Goal: Task Accomplishment & Management: Use online tool/utility

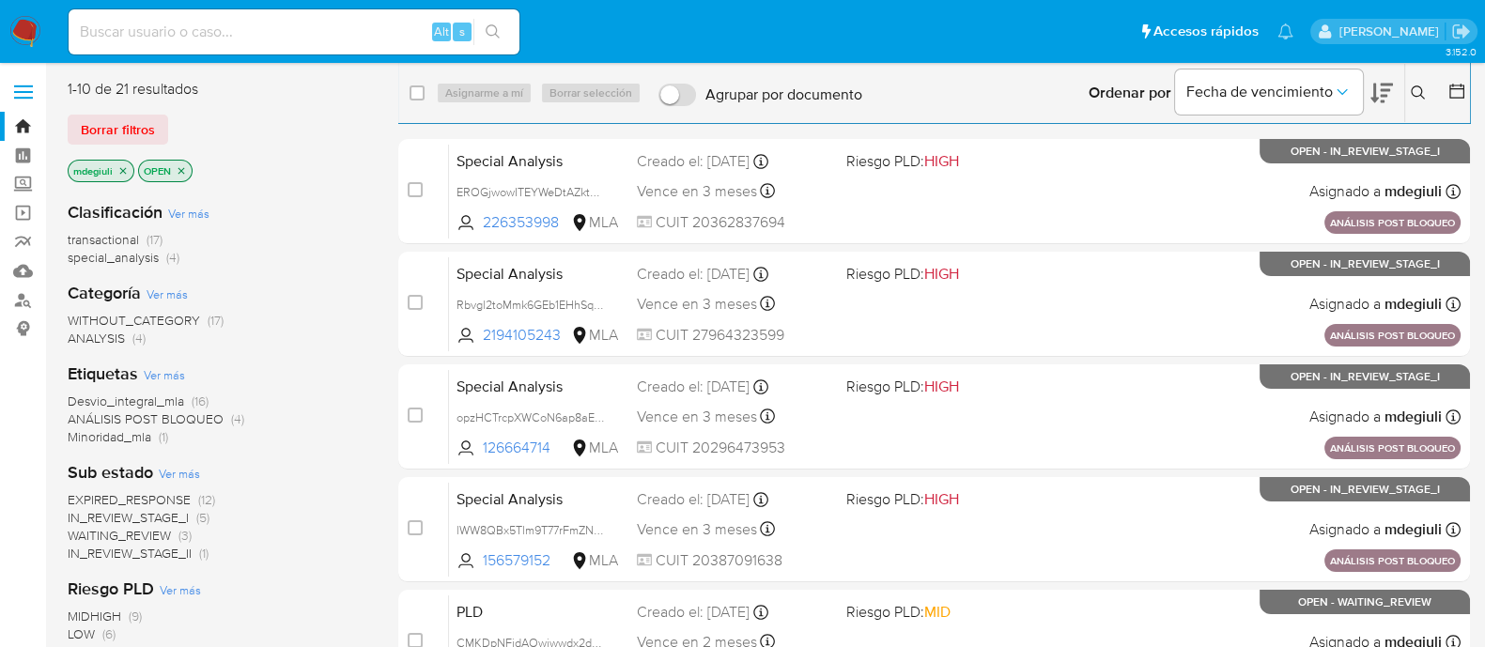
click at [183, 29] on input at bounding box center [294, 32] width 451 height 24
paste input "92252329"
type input "92252329"
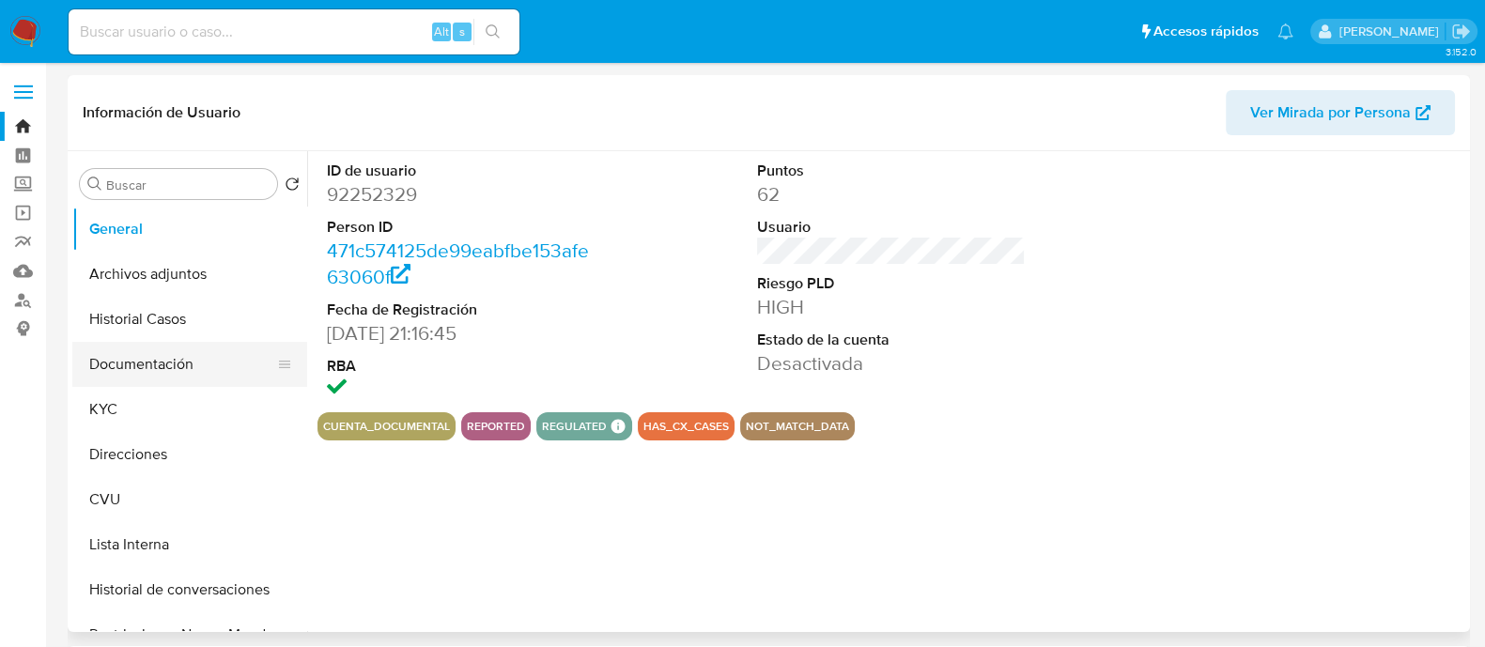
select select "10"
click at [157, 326] on button "Historial Casos" at bounding box center [182, 319] width 220 height 45
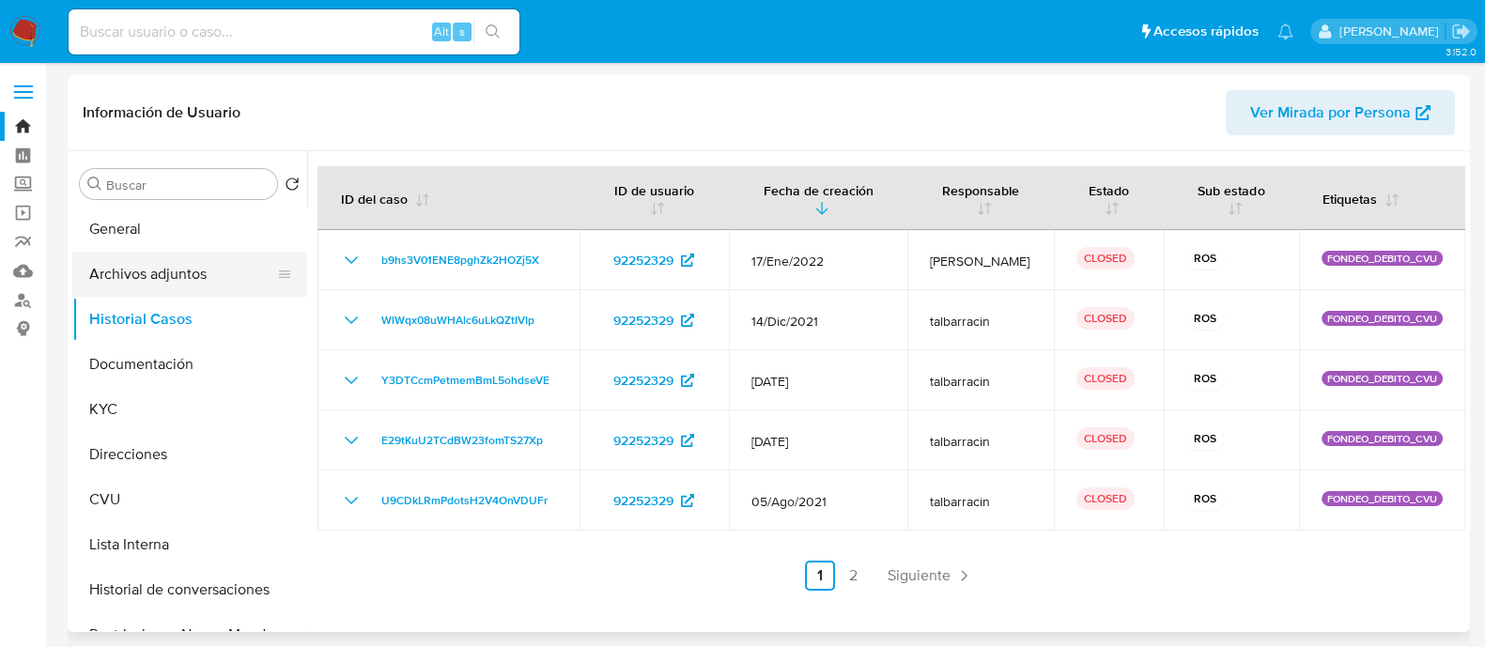
click at [193, 280] on button "Archivos adjuntos" at bounding box center [182, 274] width 220 height 45
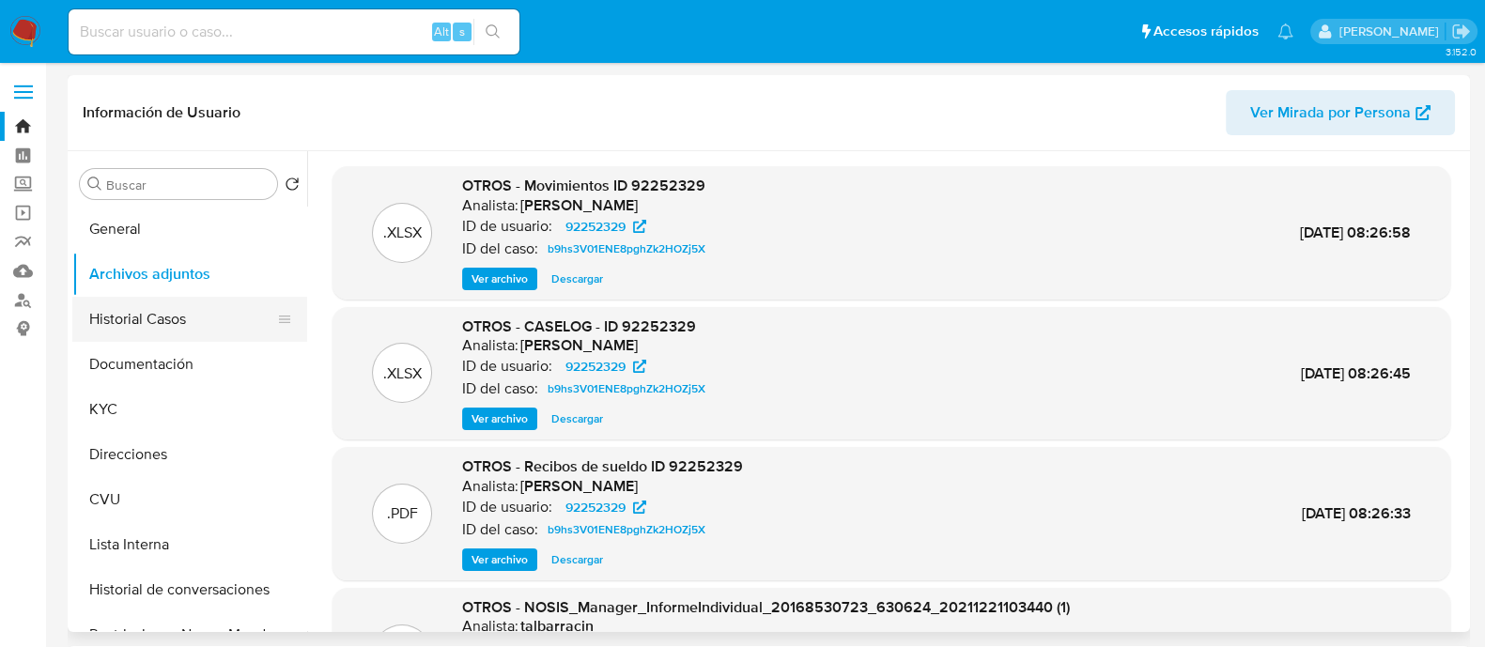
click at [154, 332] on button "Historial Casos" at bounding box center [182, 319] width 220 height 45
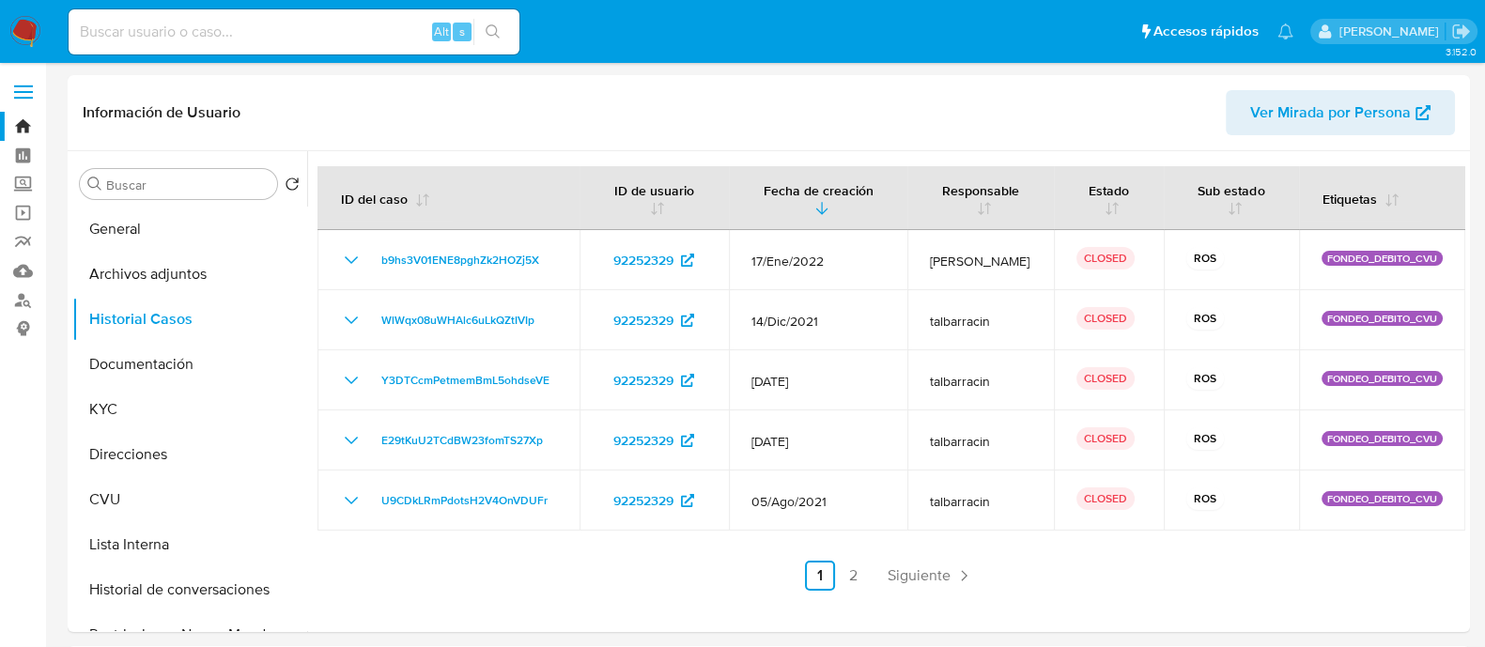
click at [296, 33] on input at bounding box center [294, 32] width 451 height 24
paste input "92252329"
type input "92252329"
click at [100, 230] on button "General" at bounding box center [182, 229] width 220 height 45
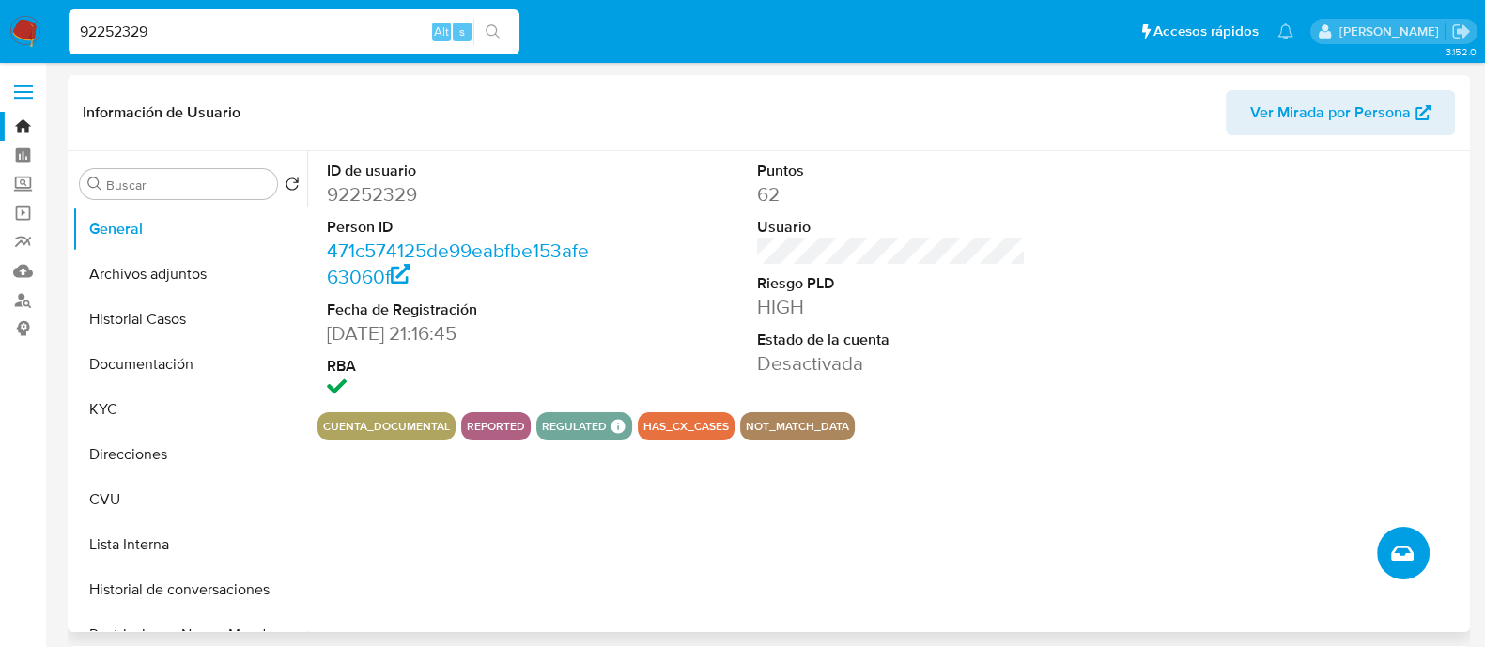
click at [1395, 556] on icon "Crear caso manual" at bounding box center [1402, 553] width 23 height 23
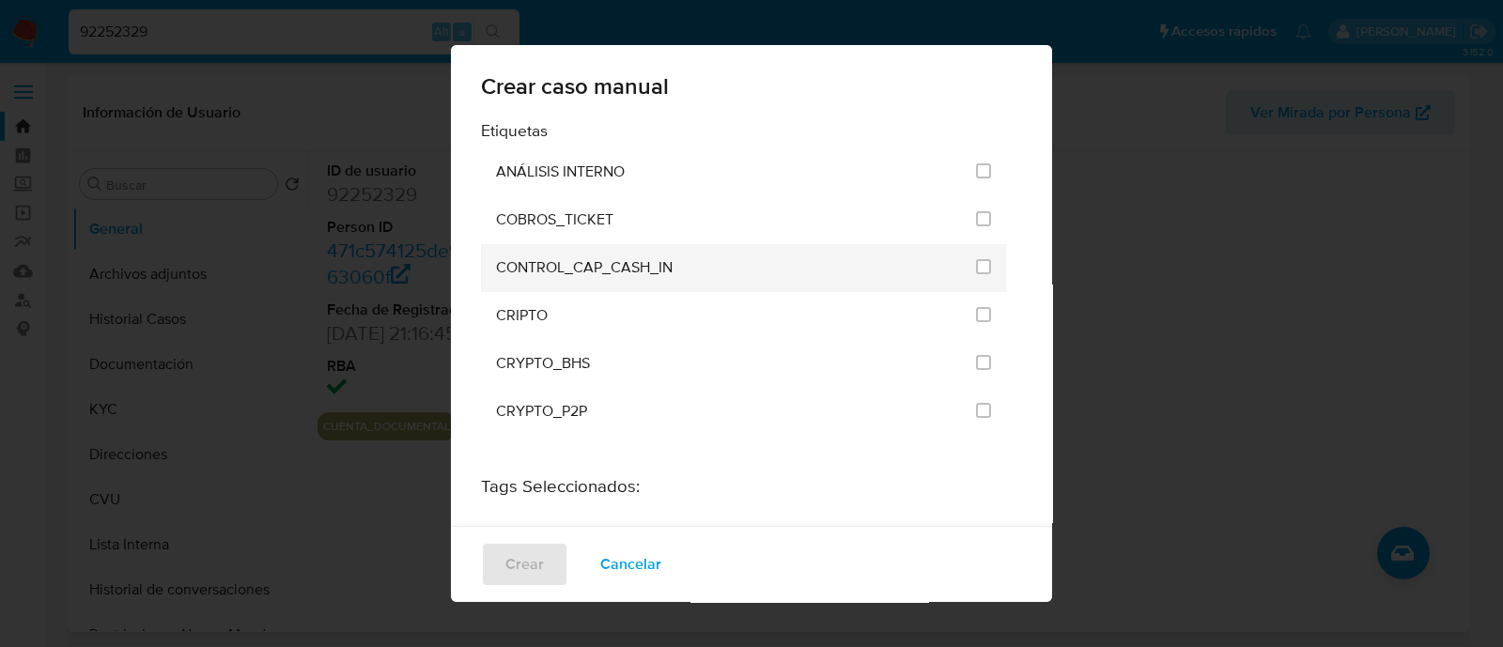
scroll to position [3687, 0]
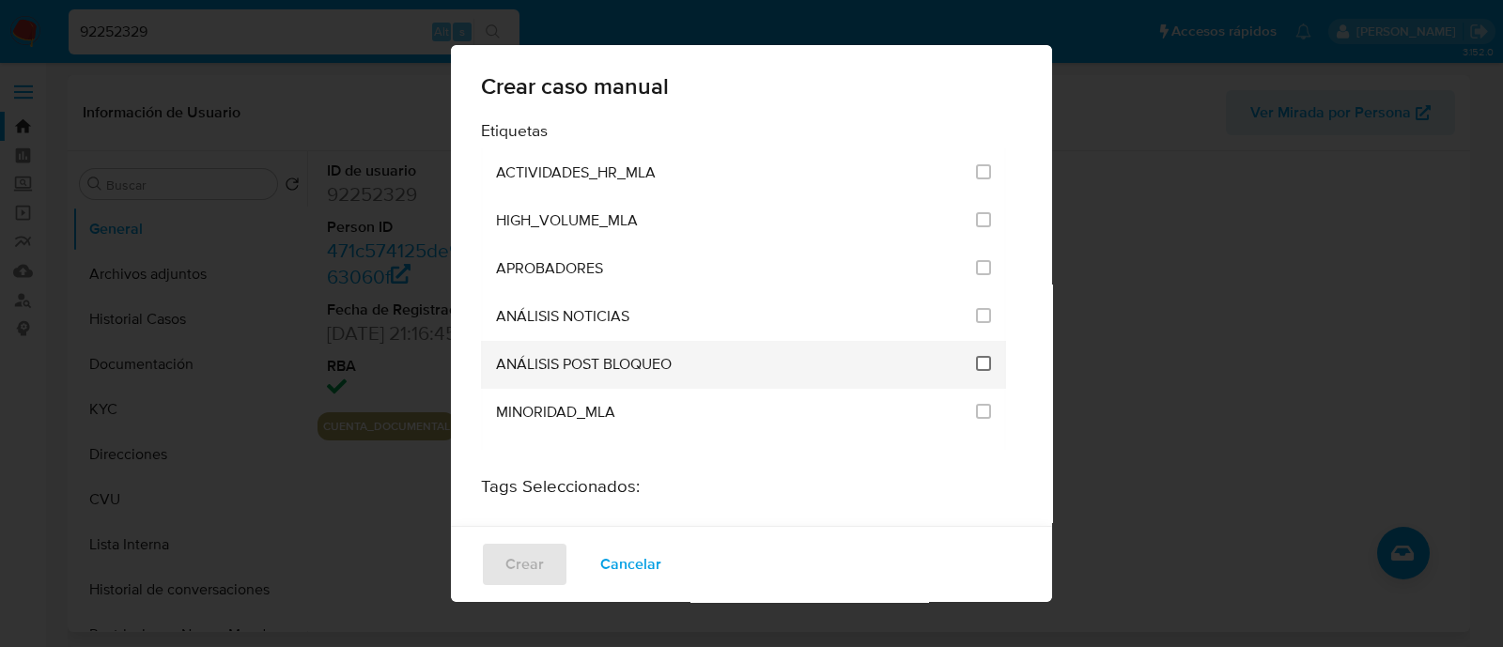
click at [976, 356] on input "3249" at bounding box center [983, 363] width 15 height 15
checkbox input "true"
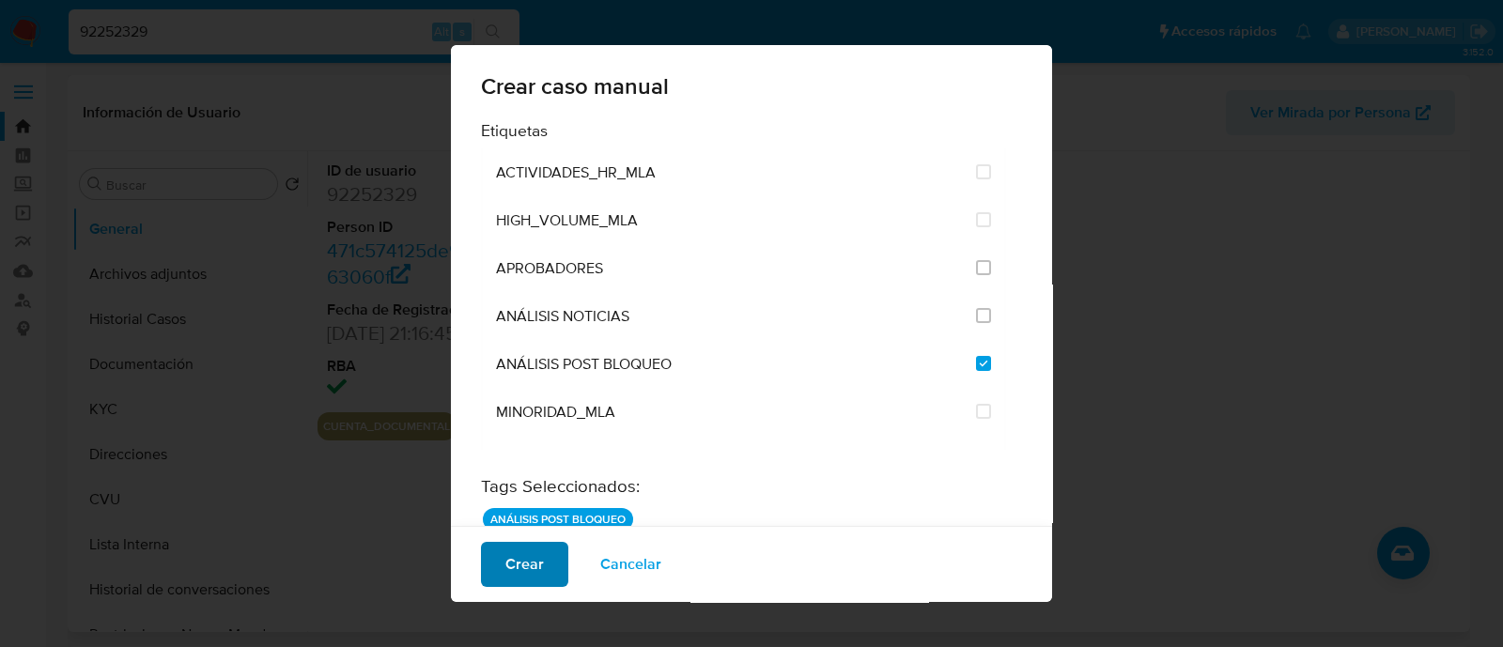
click at [509, 553] on span "Crear" at bounding box center [524, 564] width 39 height 41
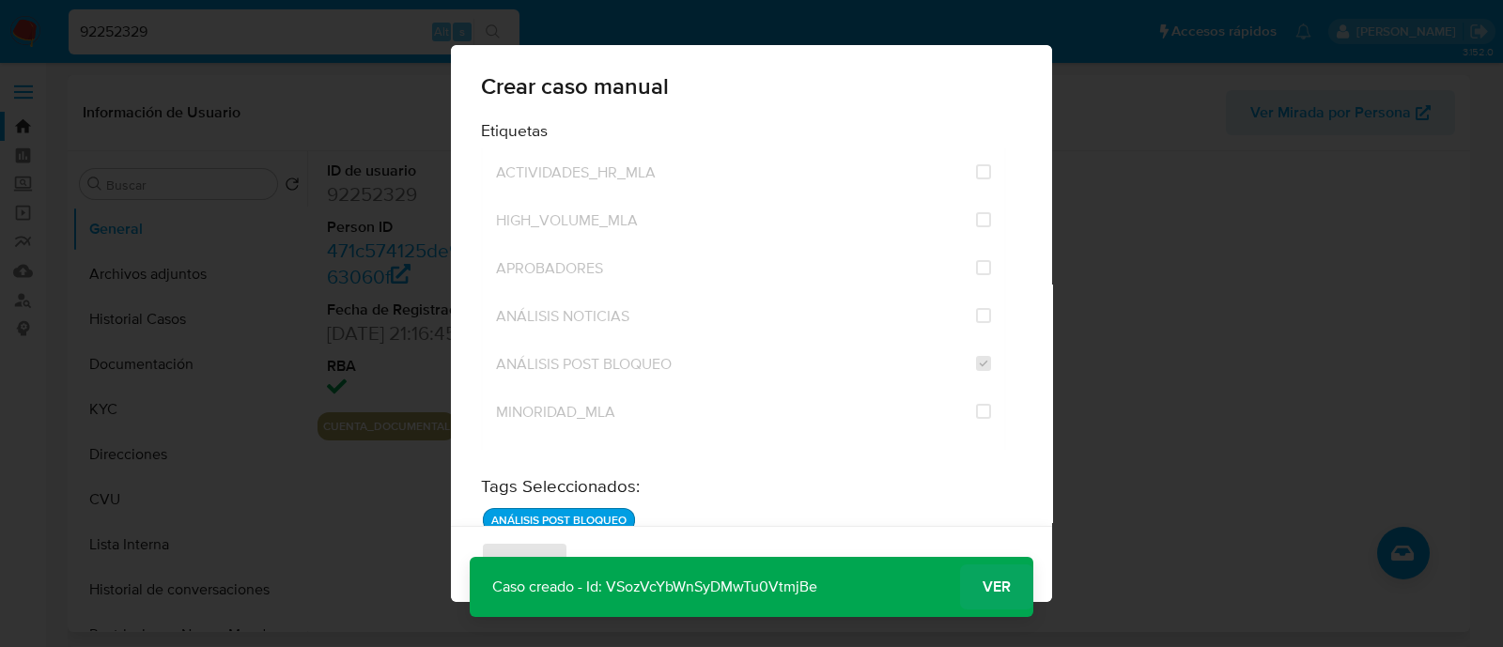
click at [982, 587] on span "Ver" at bounding box center [996, 587] width 28 height 0
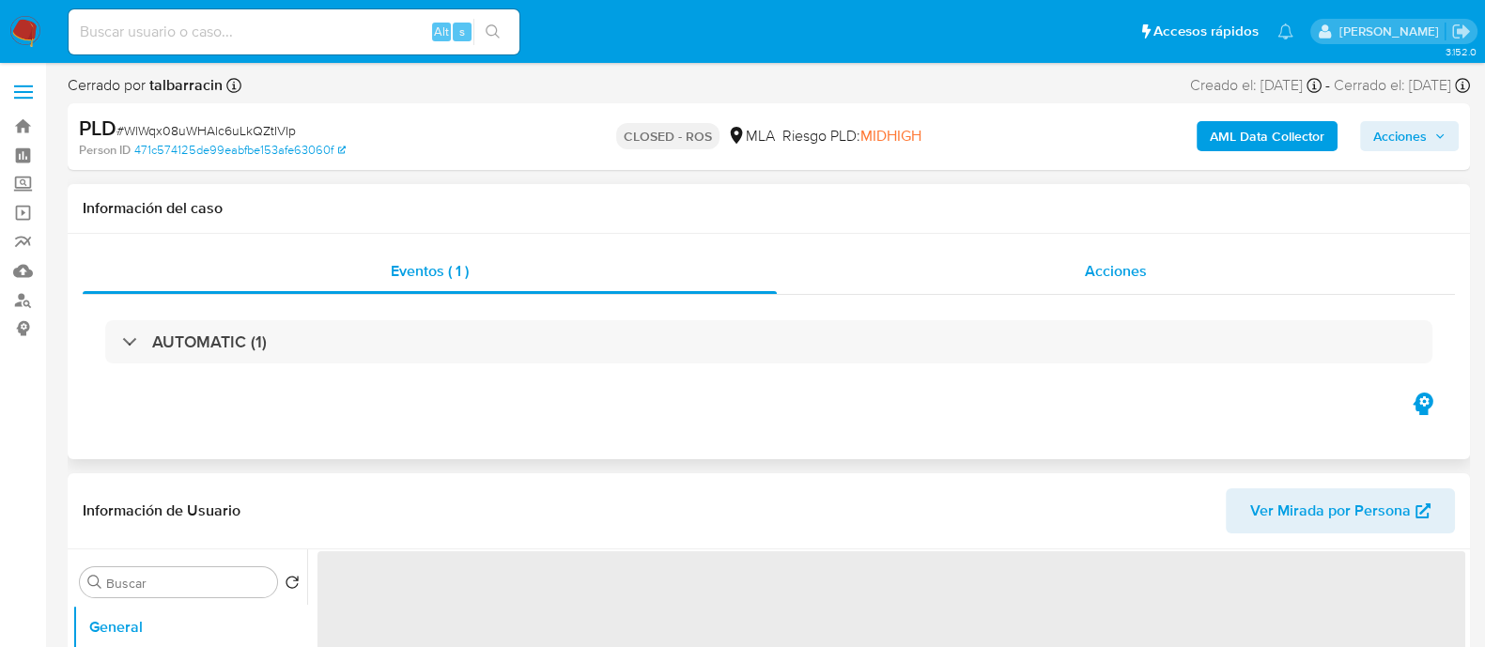
click at [1067, 269] on div "Acciones" at bounding box center [1116, 271] width 678 height 45
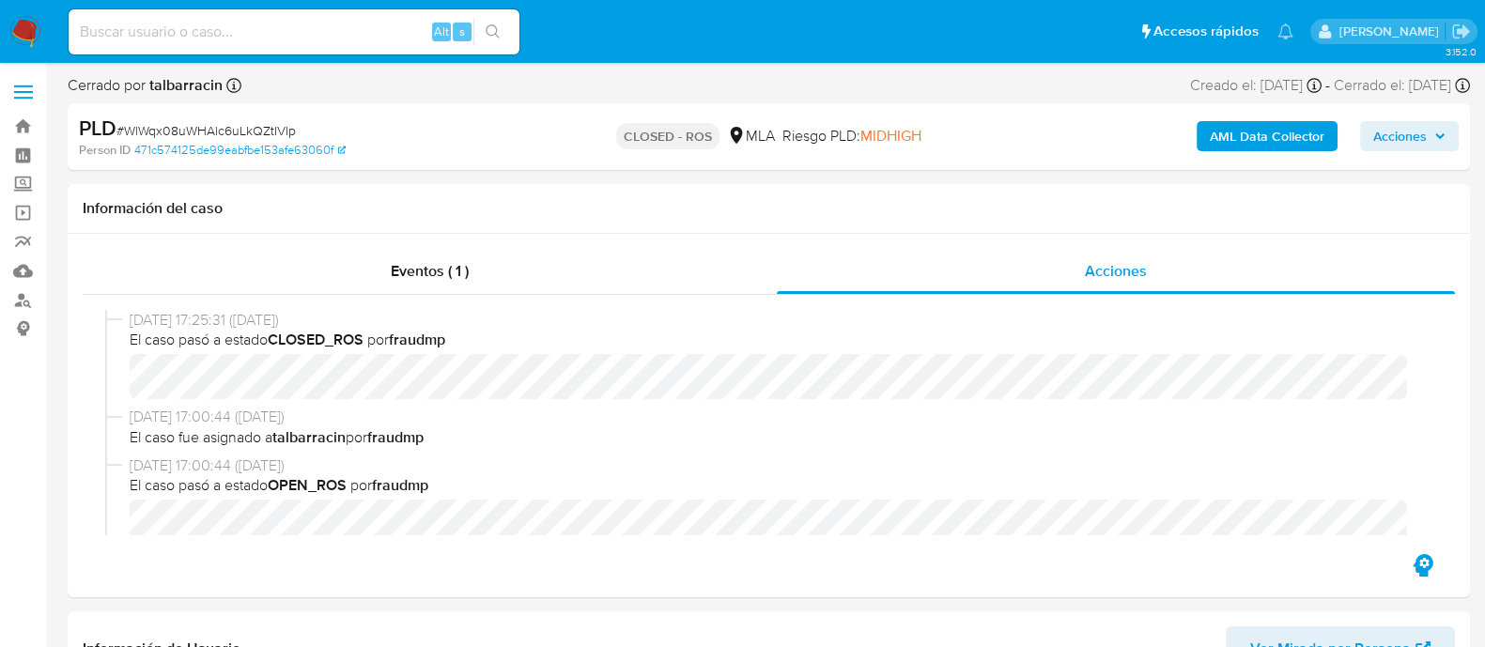
select select "10"
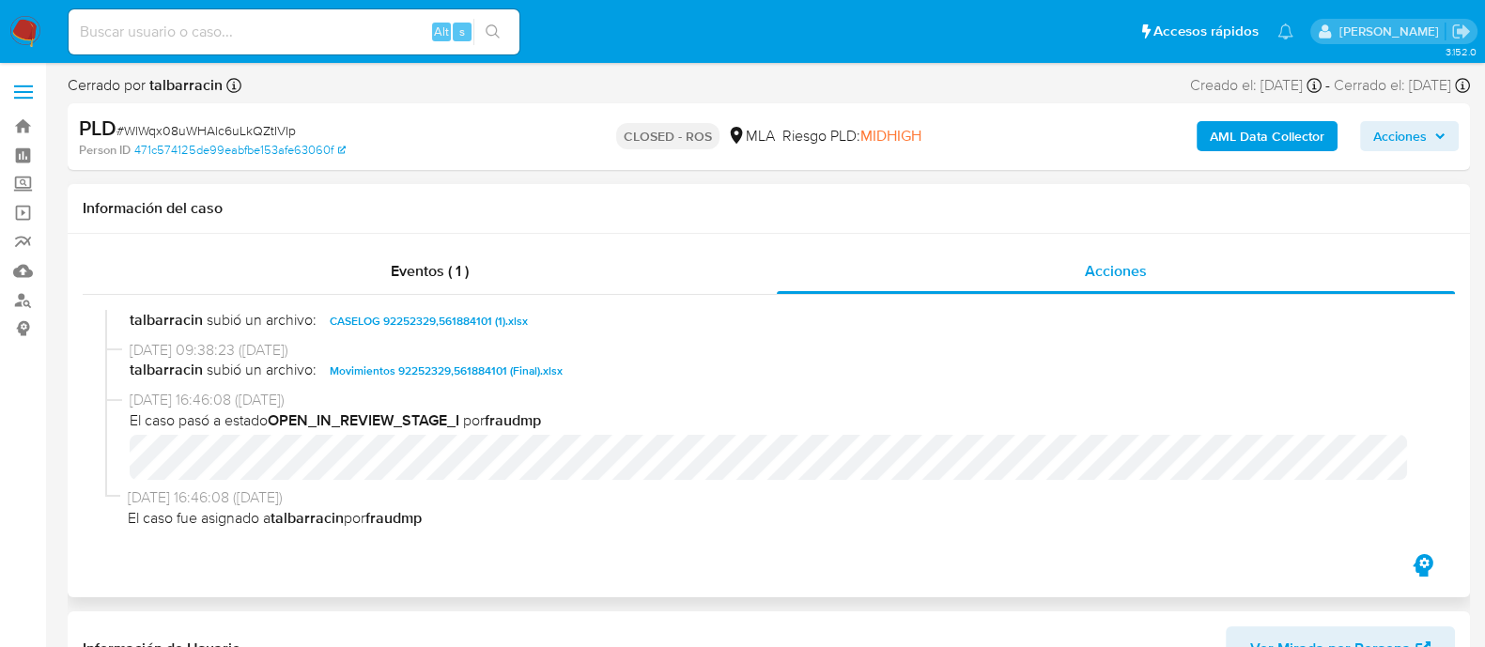
scroll to position [994, 0]
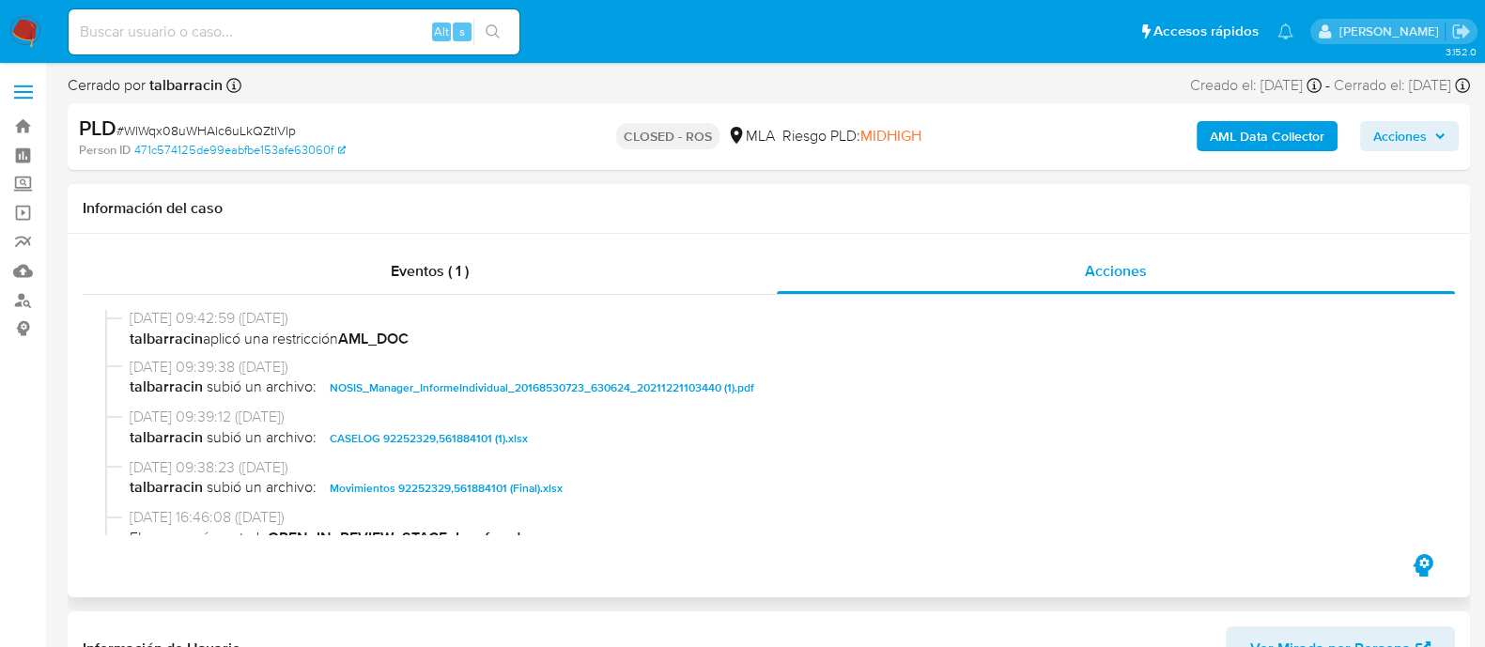
click at [436, 439] on span "CASELOG 92252329,561884101 (1).xlsx" at bounding box center [429, 438] width 198 height 23
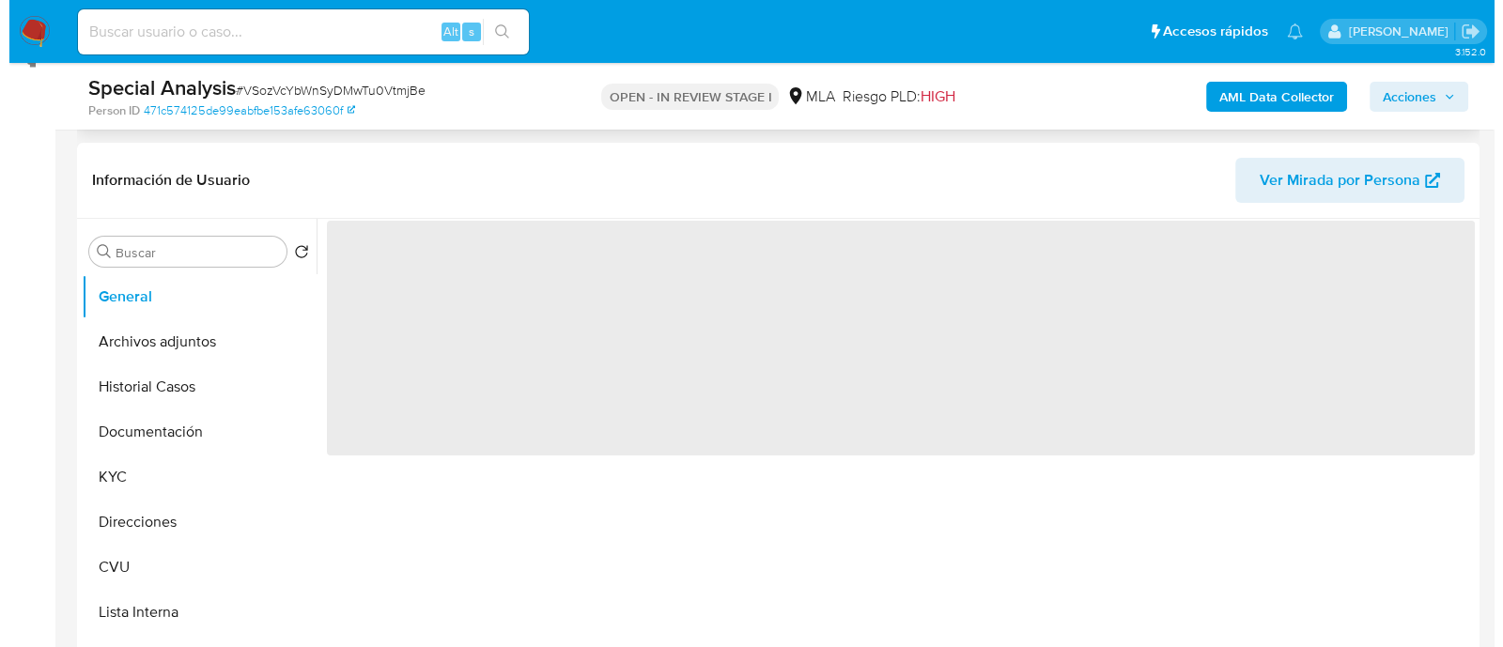
scroll to position [352, 0]
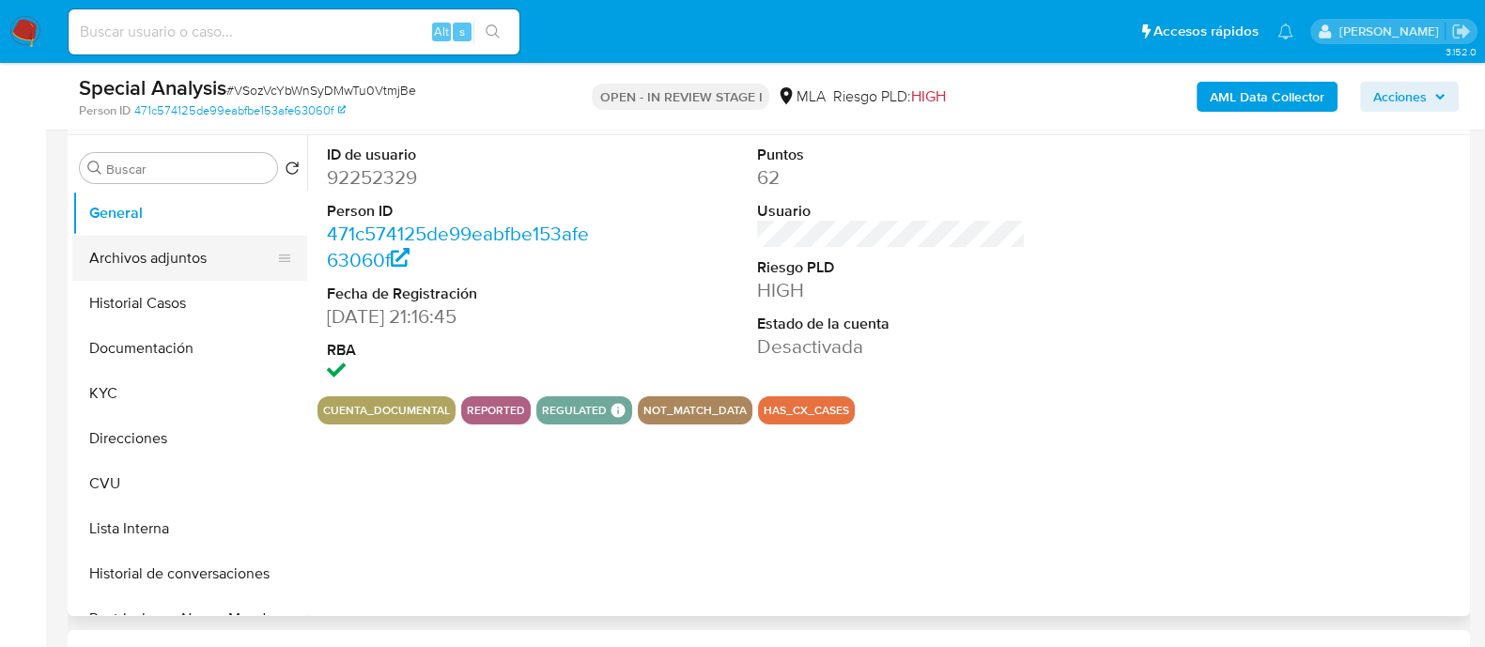
select select "10"
click at [157, 268] on button "Archivos adjuntos" at bounding box center [182, 258] width 220 height 45
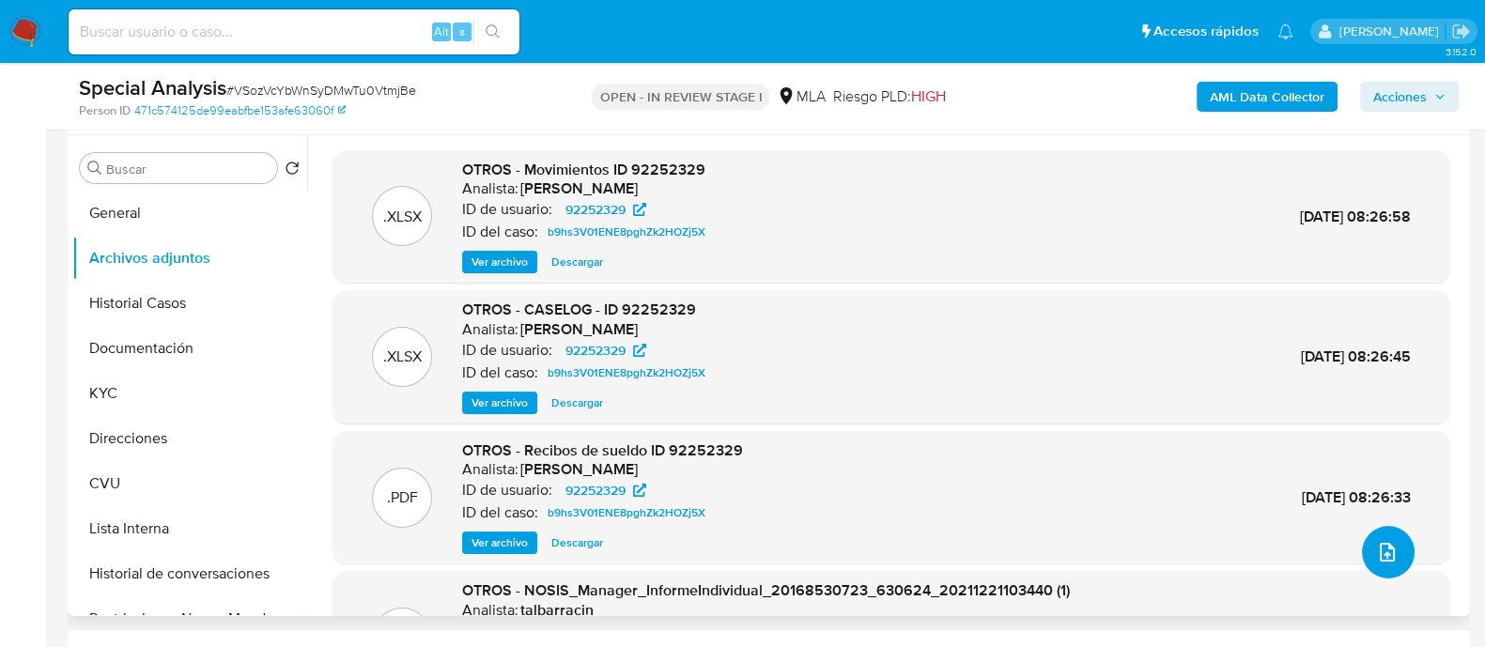
click at [1368, 563] on button "upload-file" at bounding box center [1388, 552] width 53 height 53
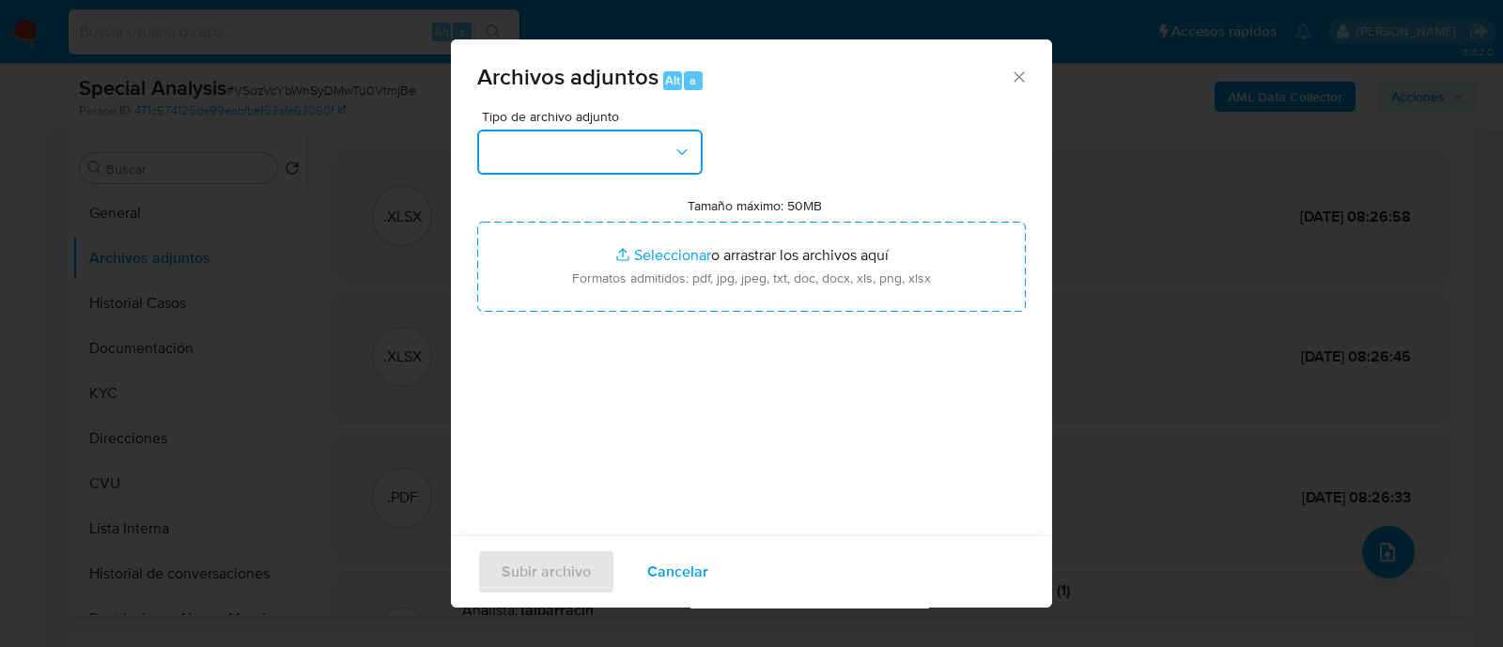
click at [587, 159] on button "button" at bounding box center [589, 152] width 225 height 45
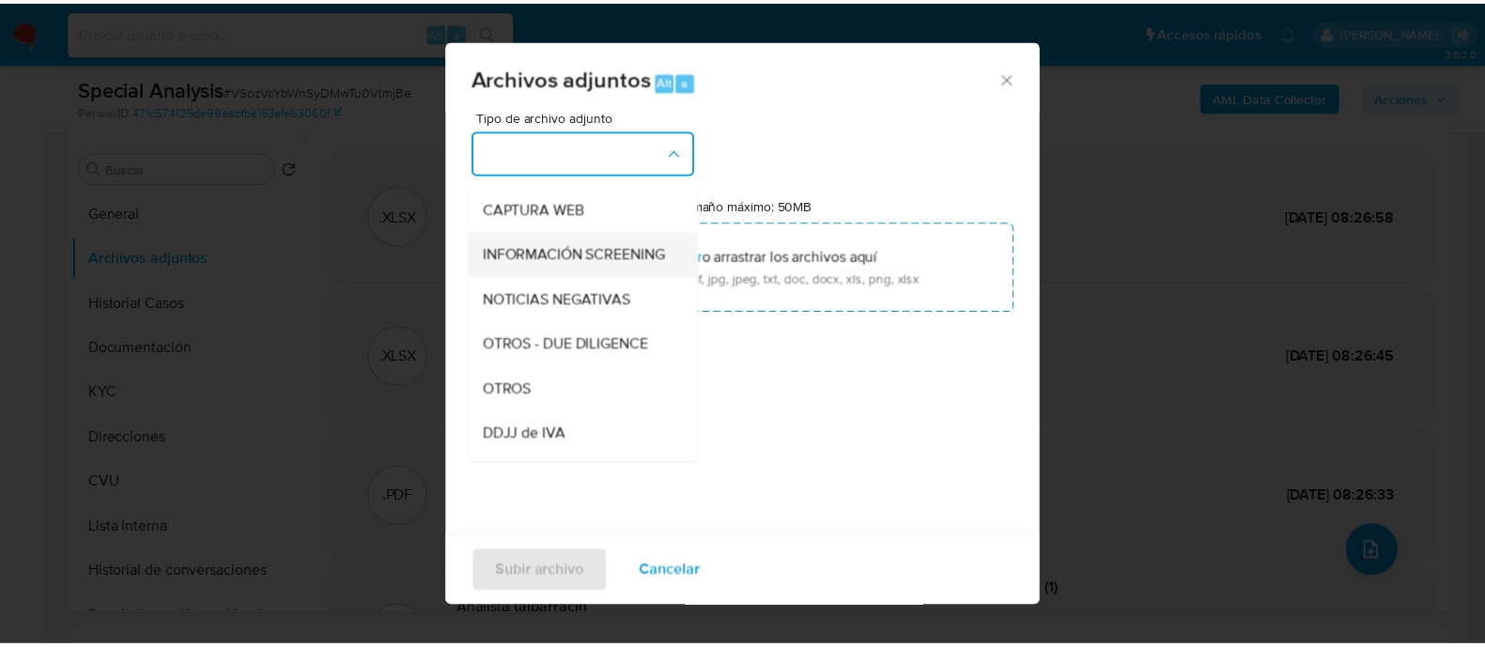
scroll to position [172, 0]
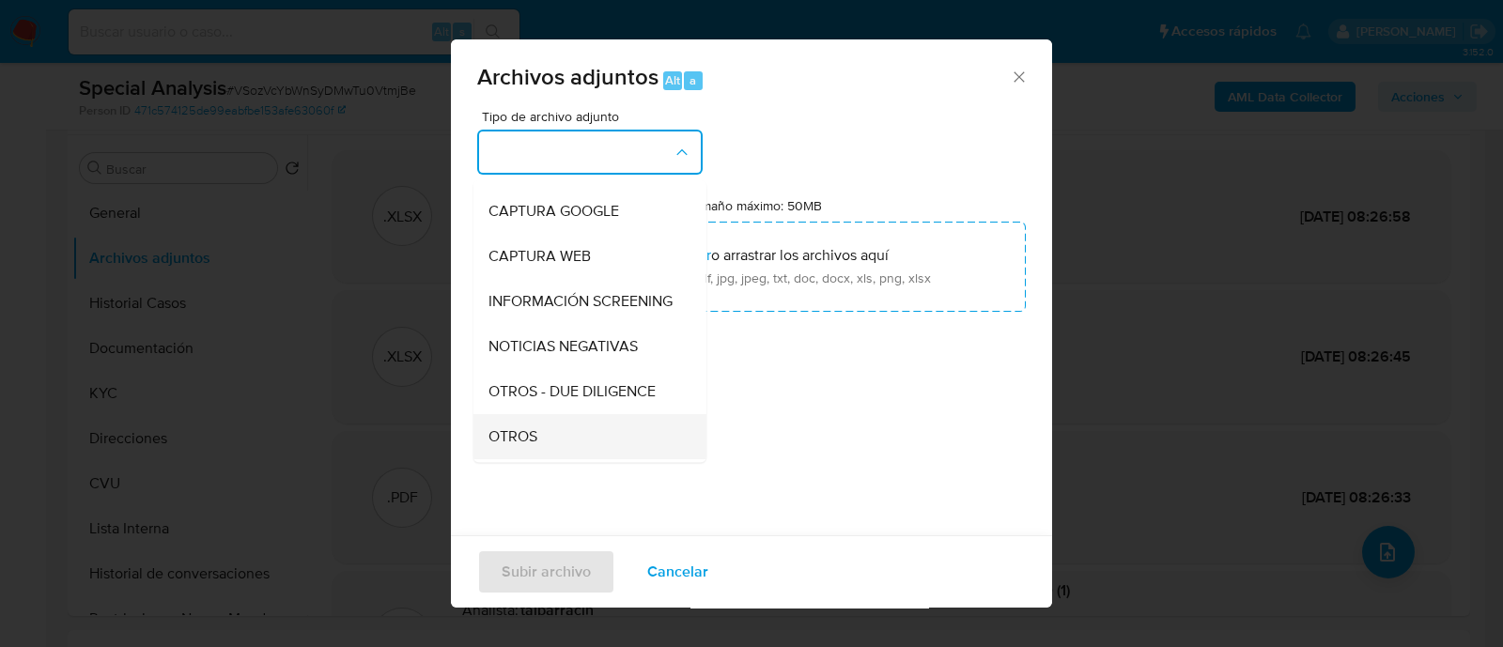
click at [546, 443] on div "OTROS" at bounding box center [584, 436] width 192 height 45
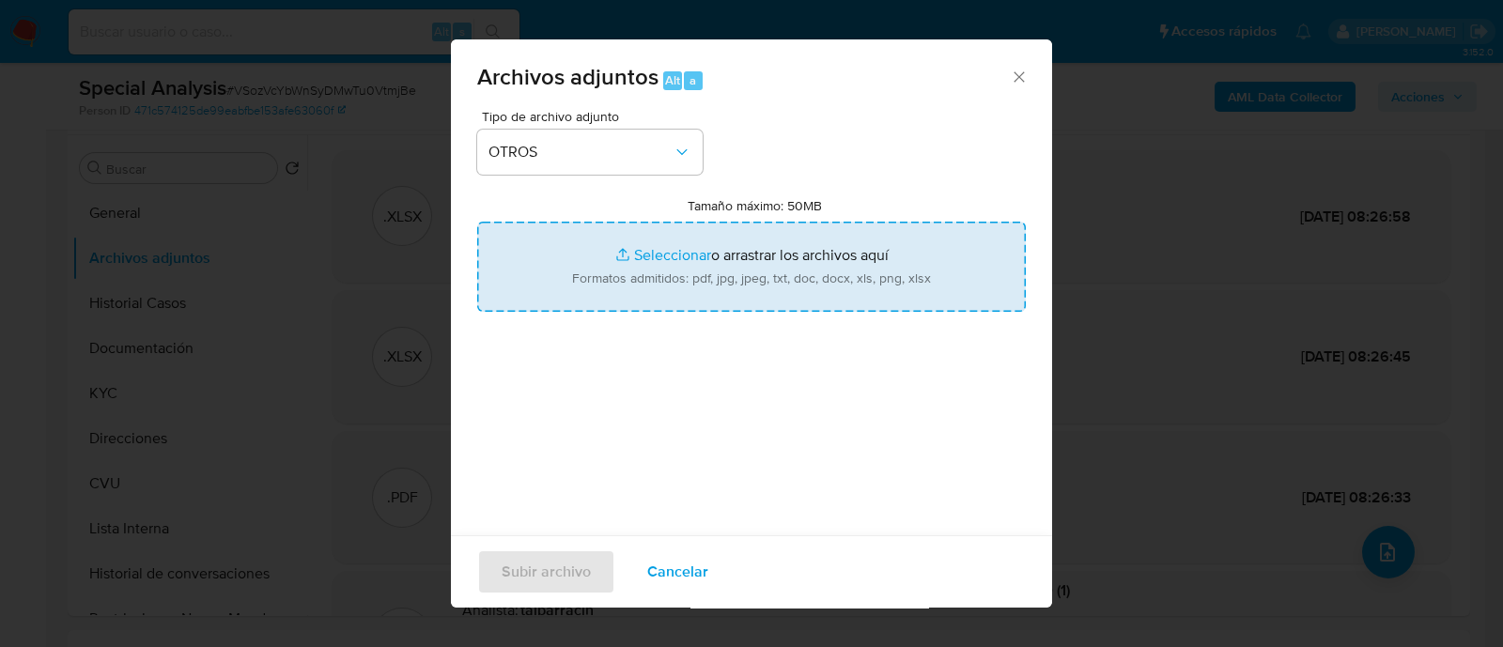
click at [639, 249] on input "Tamaño máximo: 50MB Seleccionar archivos" at bounding box center [751, 267] width 549 height 90
type input "C:\fakepath\Recibos de Sueldo 2025.pdf"
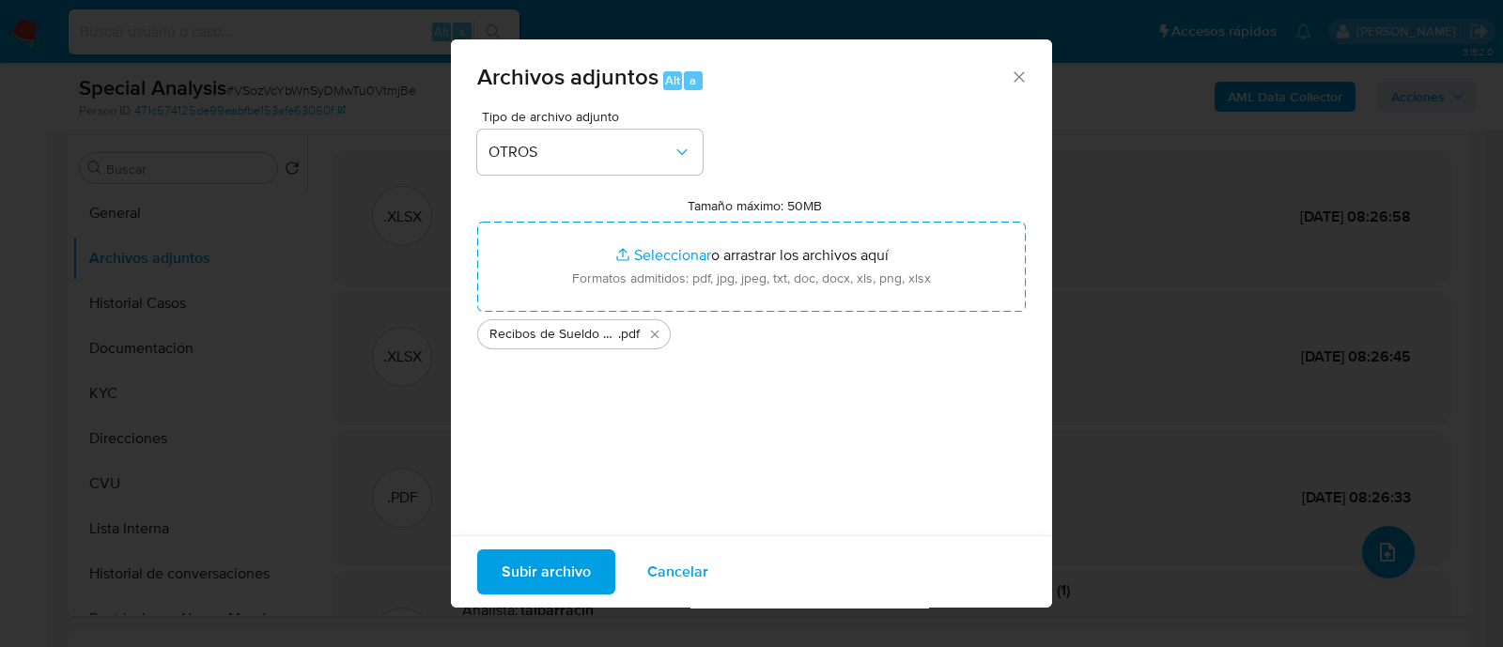
click at [552, 554] on span "Subir archivo" at bounding box center [546, 571] width 89 height 41
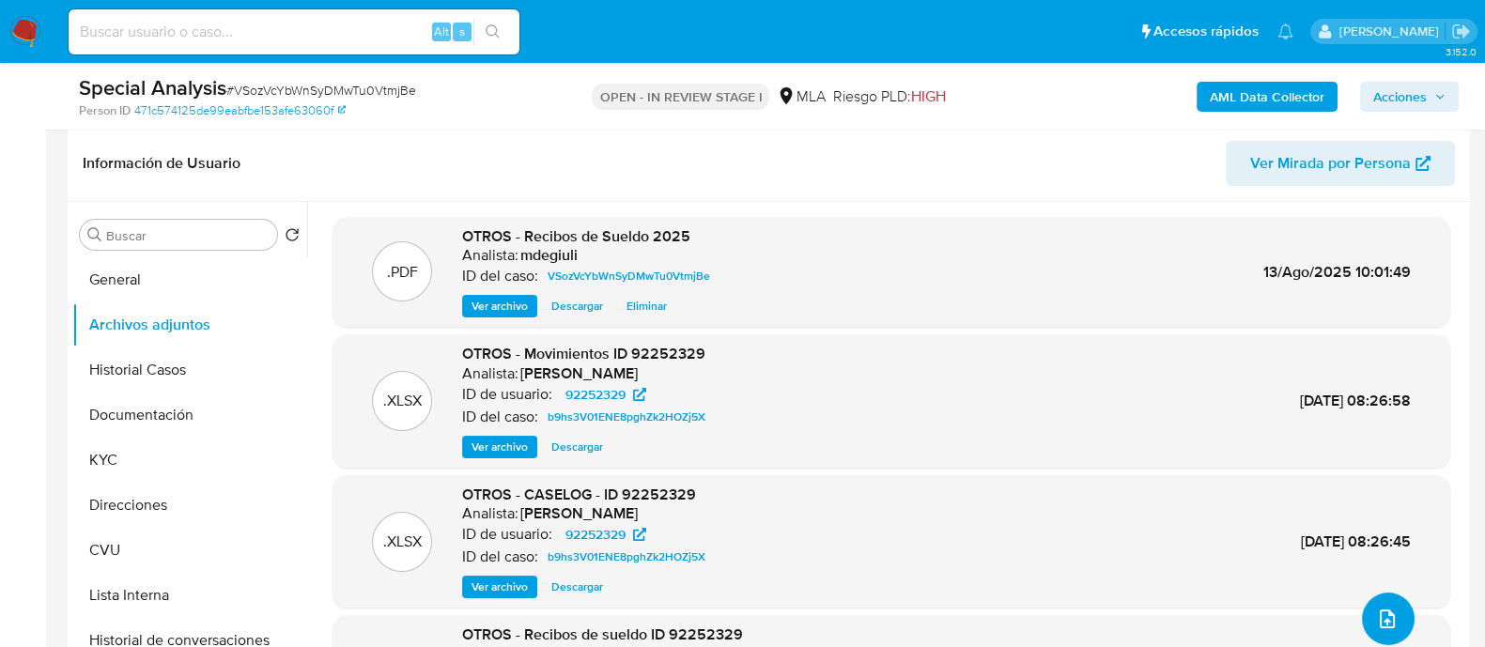
scroll to position [234, 0]
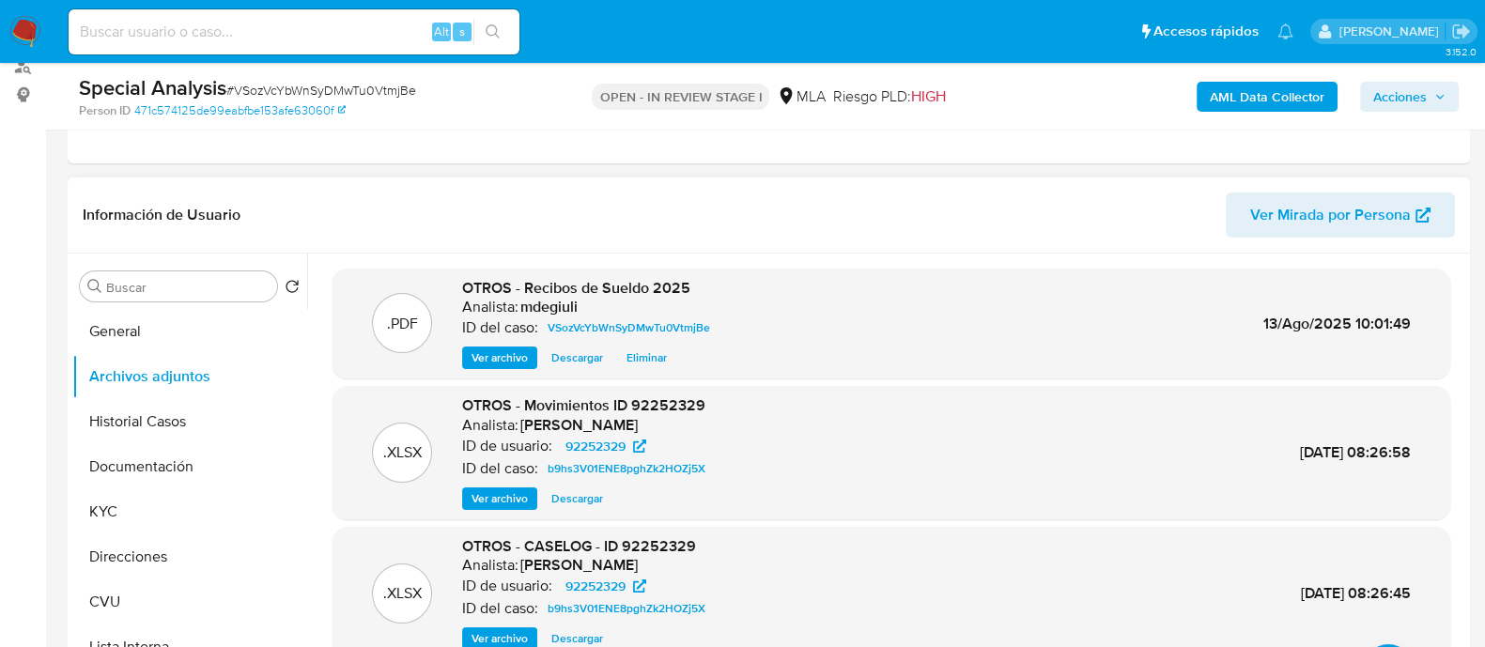
click at [512, 353] on span "Ver archivo" at bounding box center [499, 357] width 56 height 19
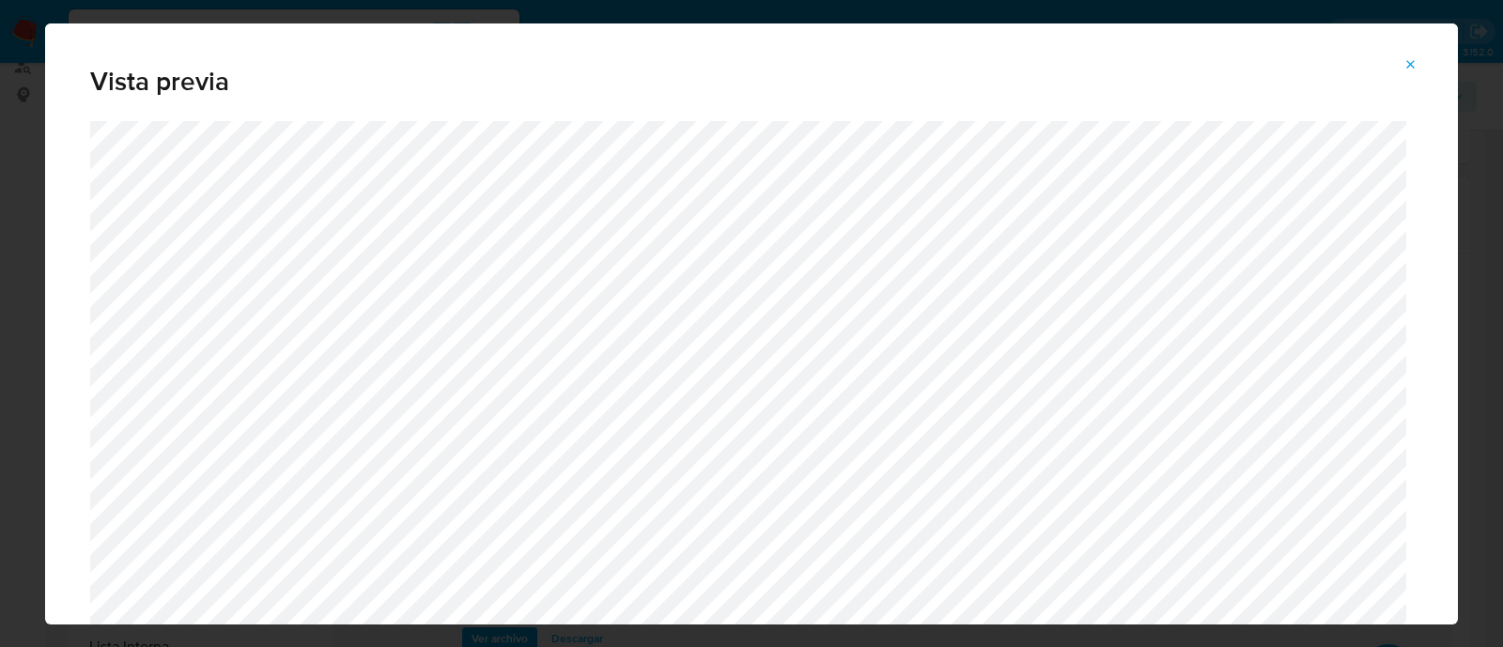
click at [1414, 60] on icon "Attachment preview" at bounding box center [1411, 64] width 8 height 8
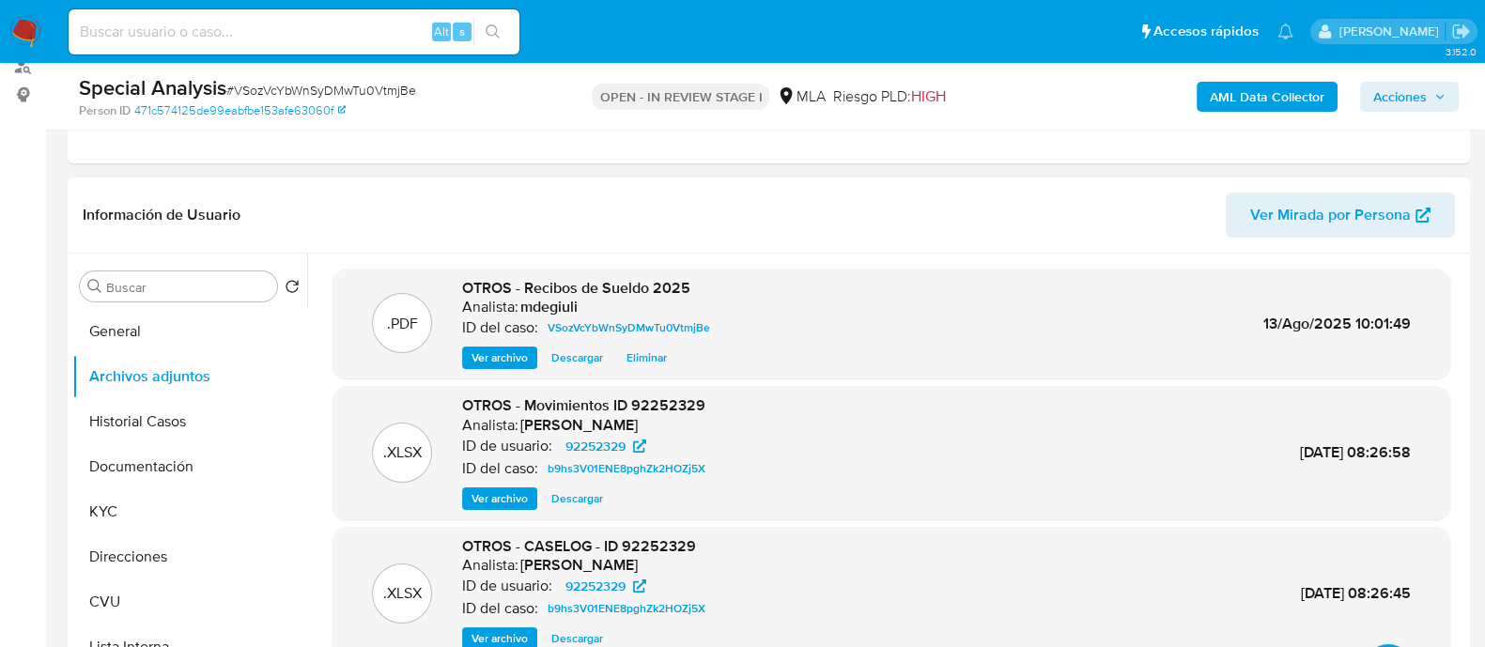
click at [1391, 99] on span "Acciones" at bounding box center [1400, 97] width 54 height 30
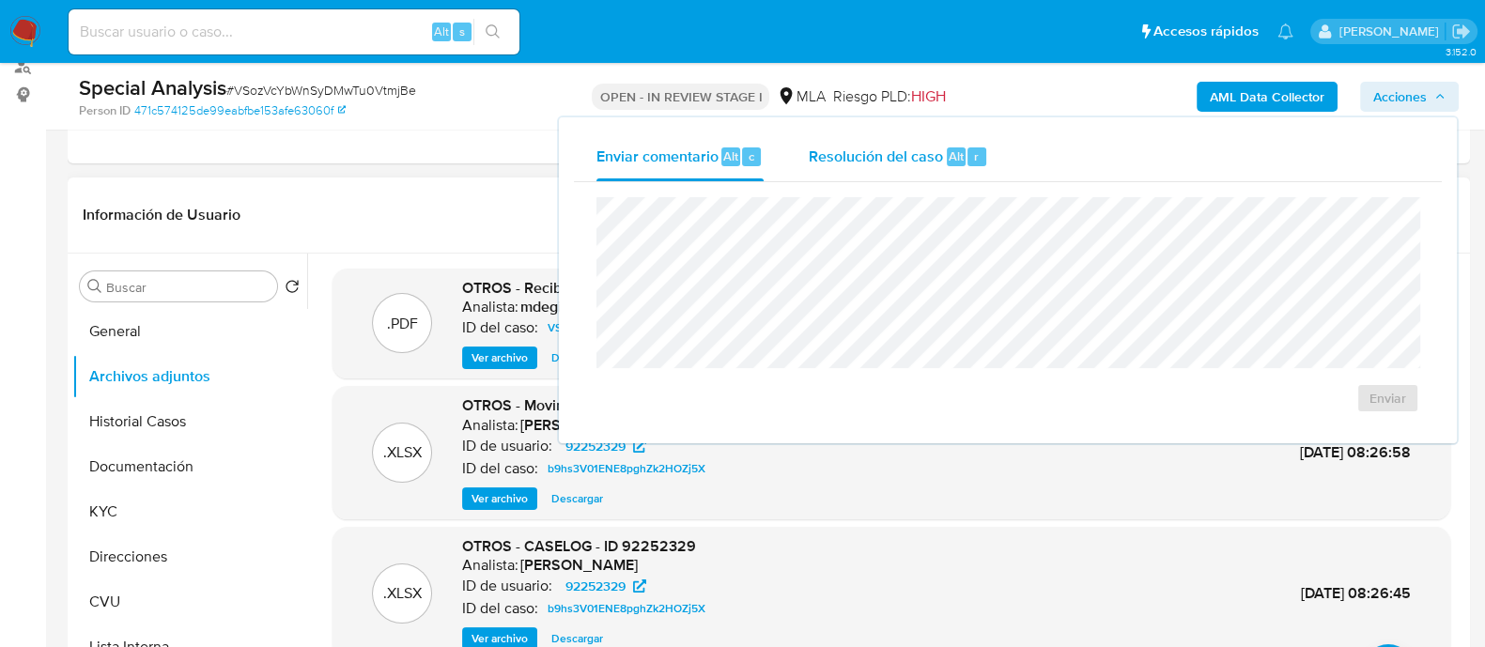
click at [859, 166] on div "Resolución del caso Alt r" at bounding box center [898, 156] width 179 height 49
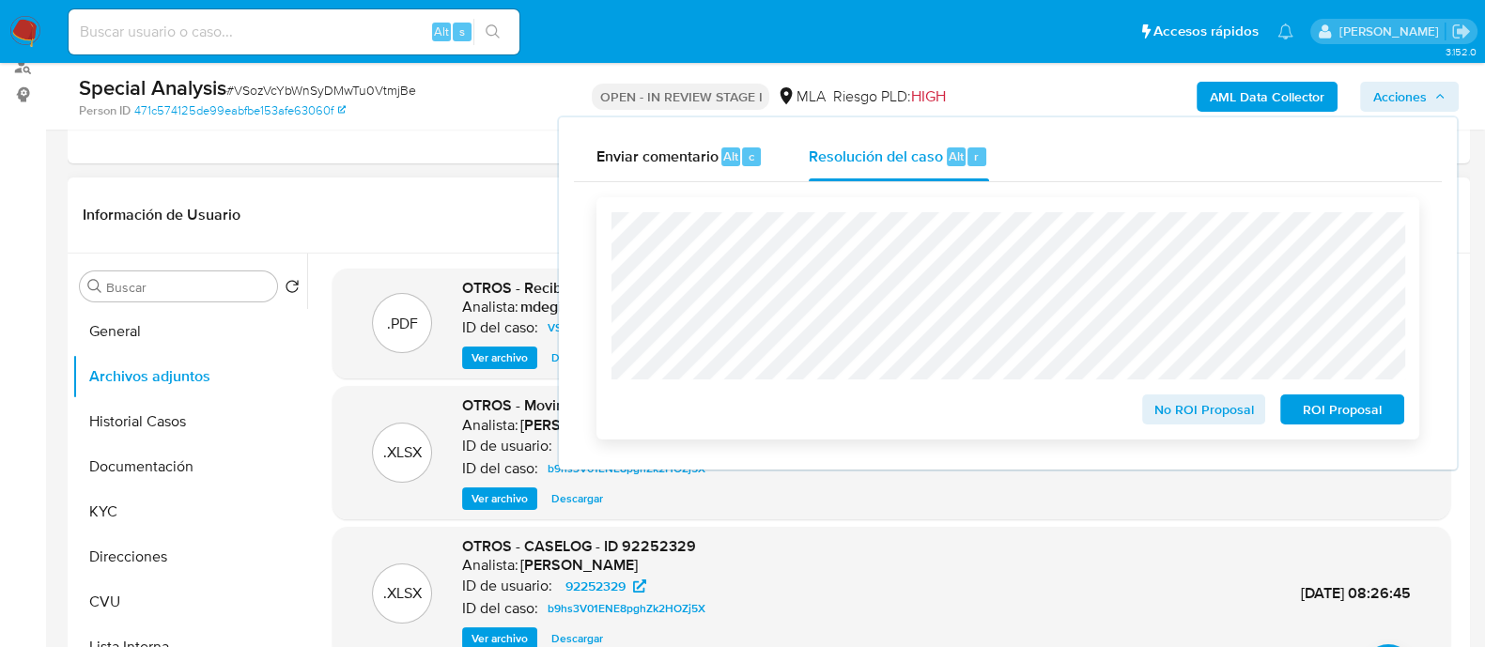
click at [1188, 412] on span "No ROI Proposal" at bounding box center [1204, 409] width 98 height 26
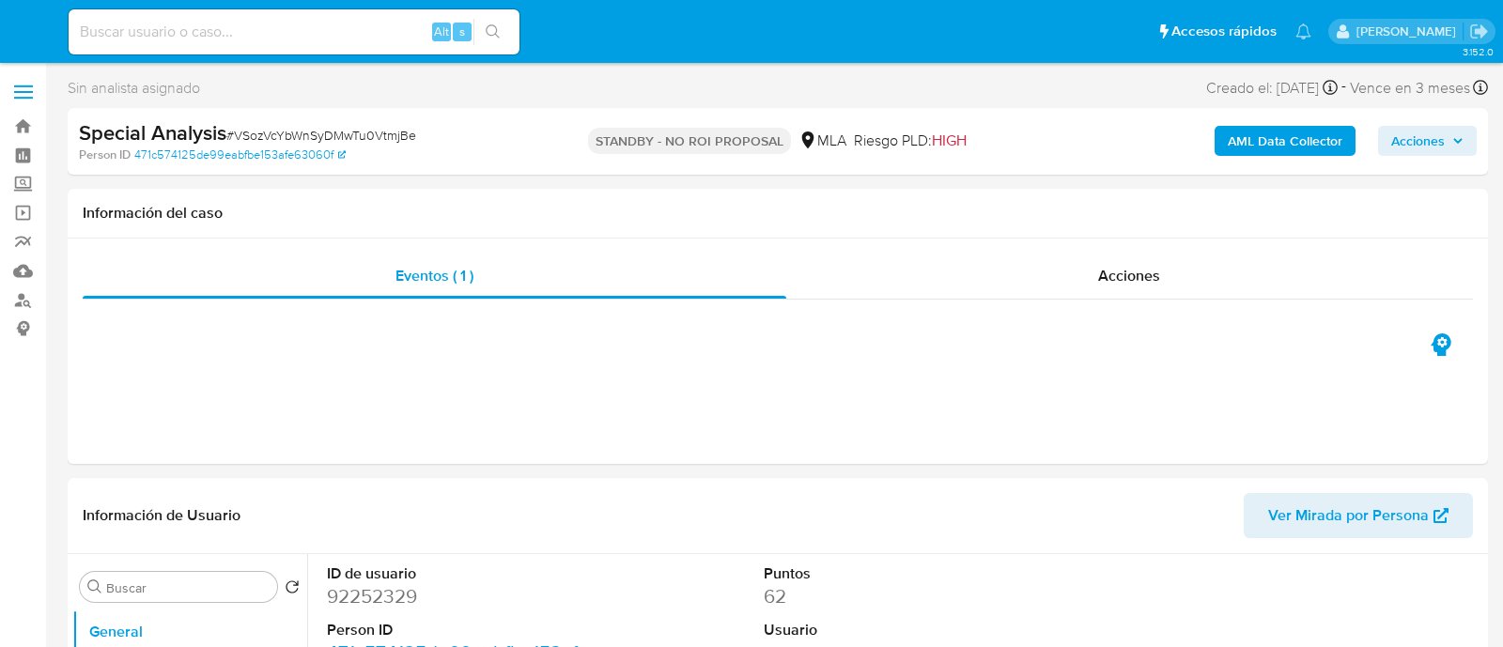
select select "10"
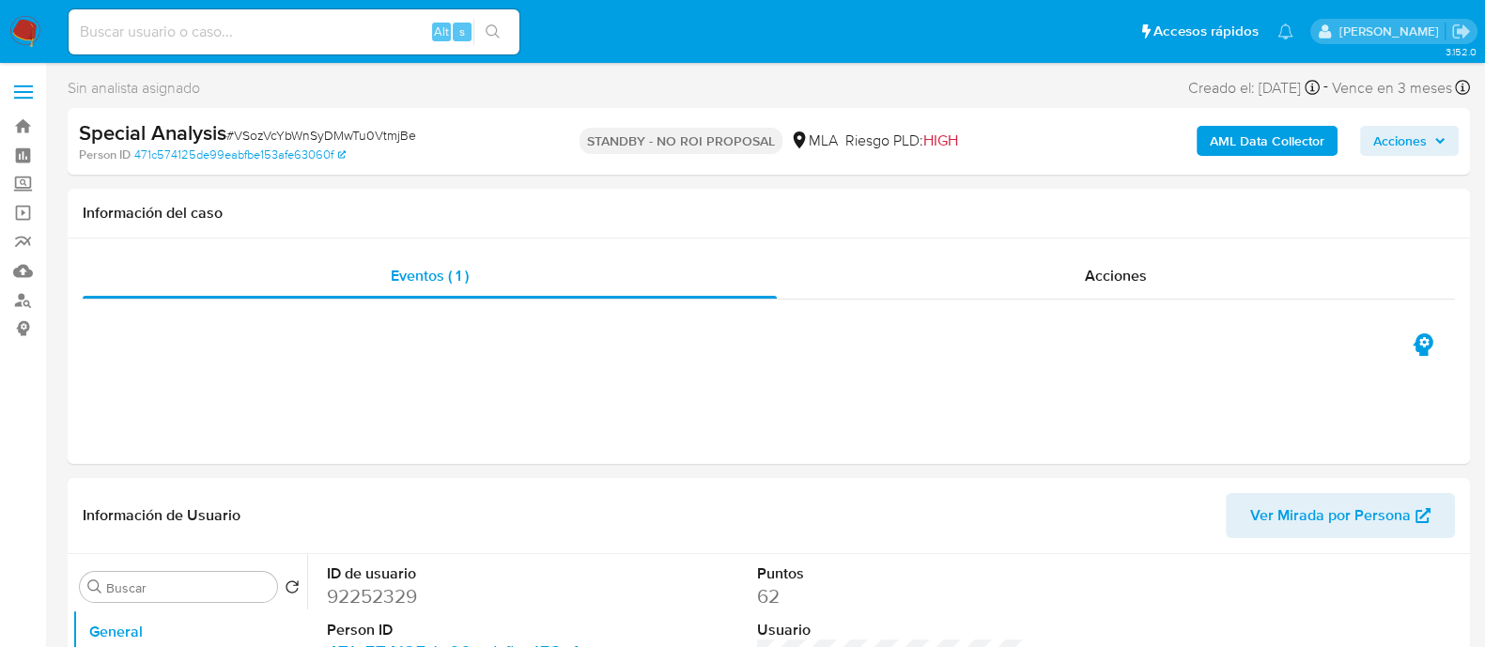
click at [302, 39] on input at bounding box center [294, 32] width 451 height 24
paste input "361165746"
type input "361165746"
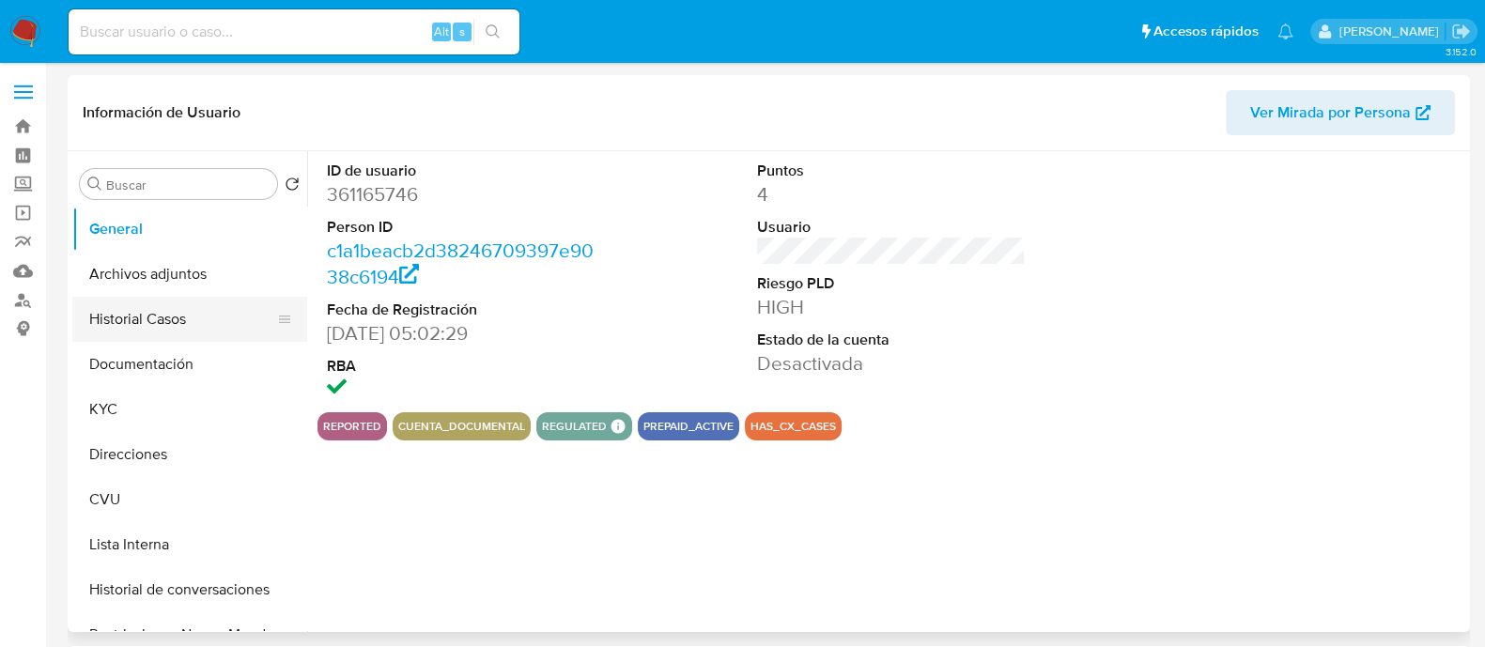
select select "10"
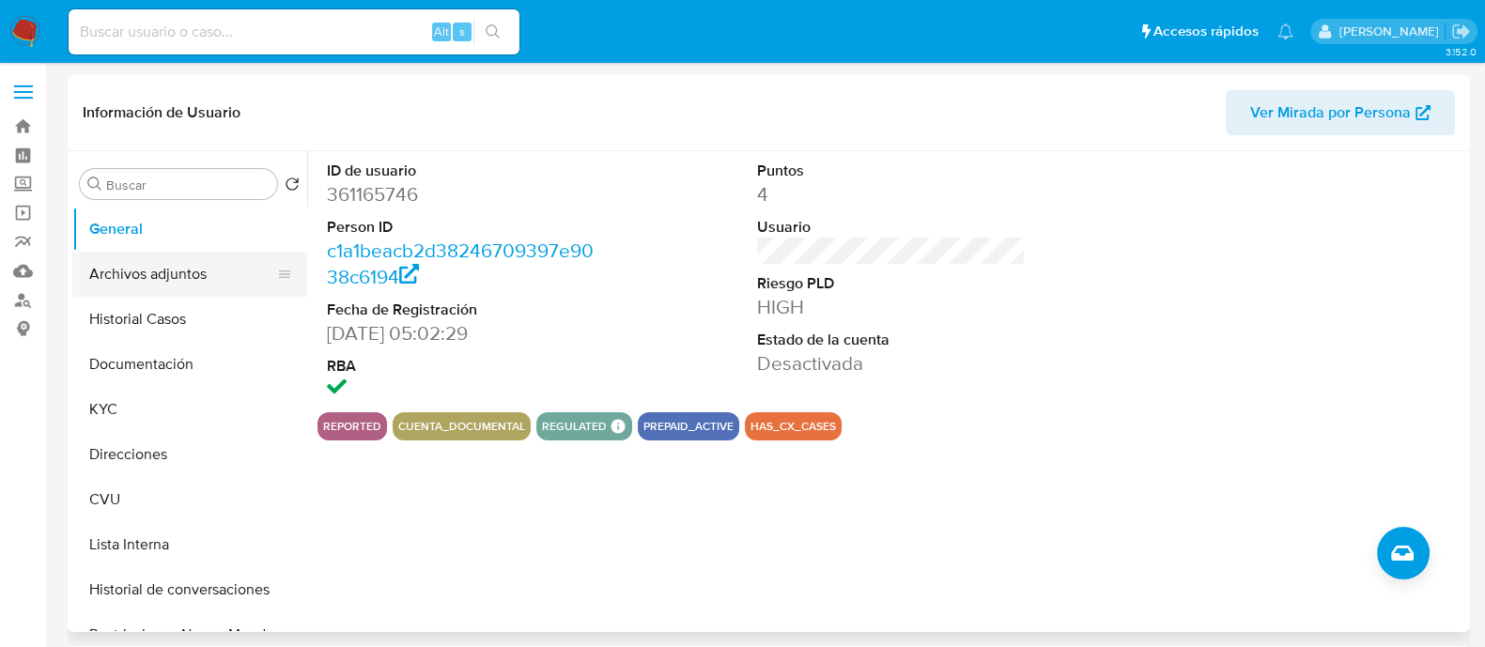
click at [145, 282] on button "Archivos adjuntos" at bounding box center [182, 274] width 220 height 45
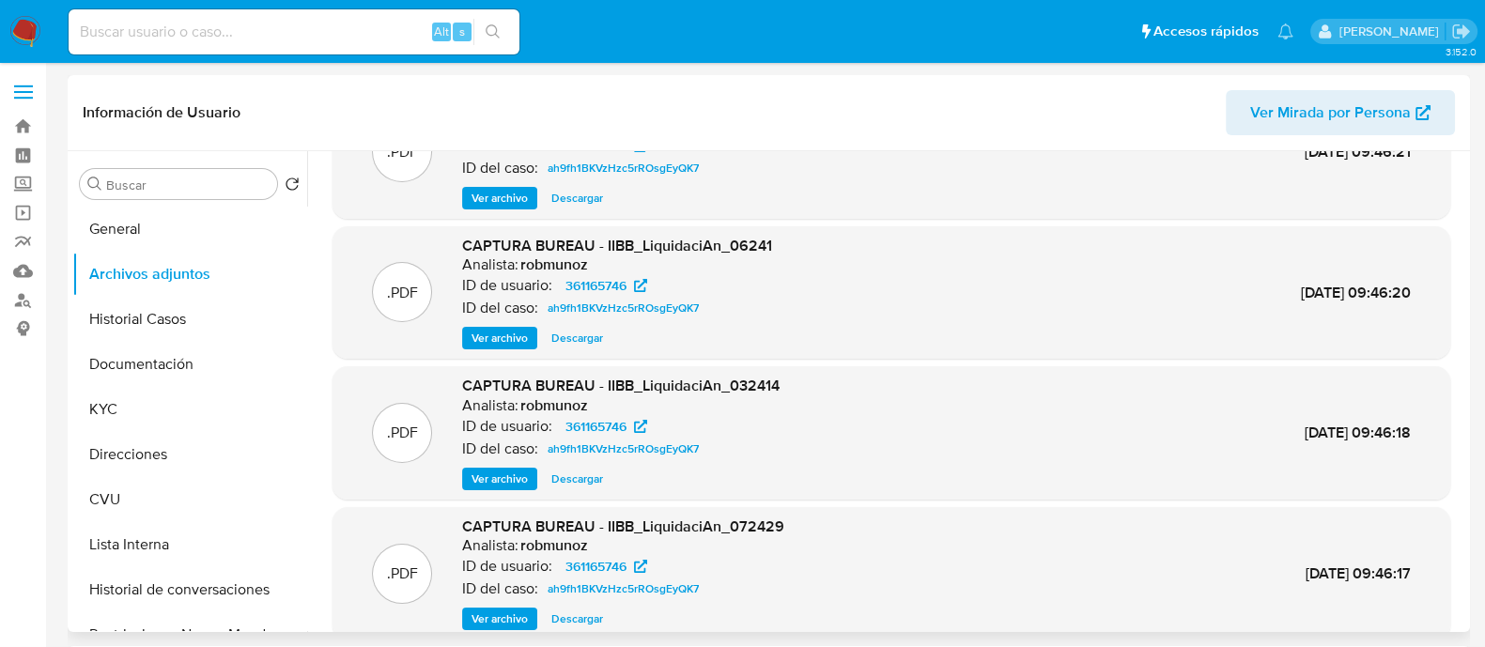
scroll to position [158, 0]
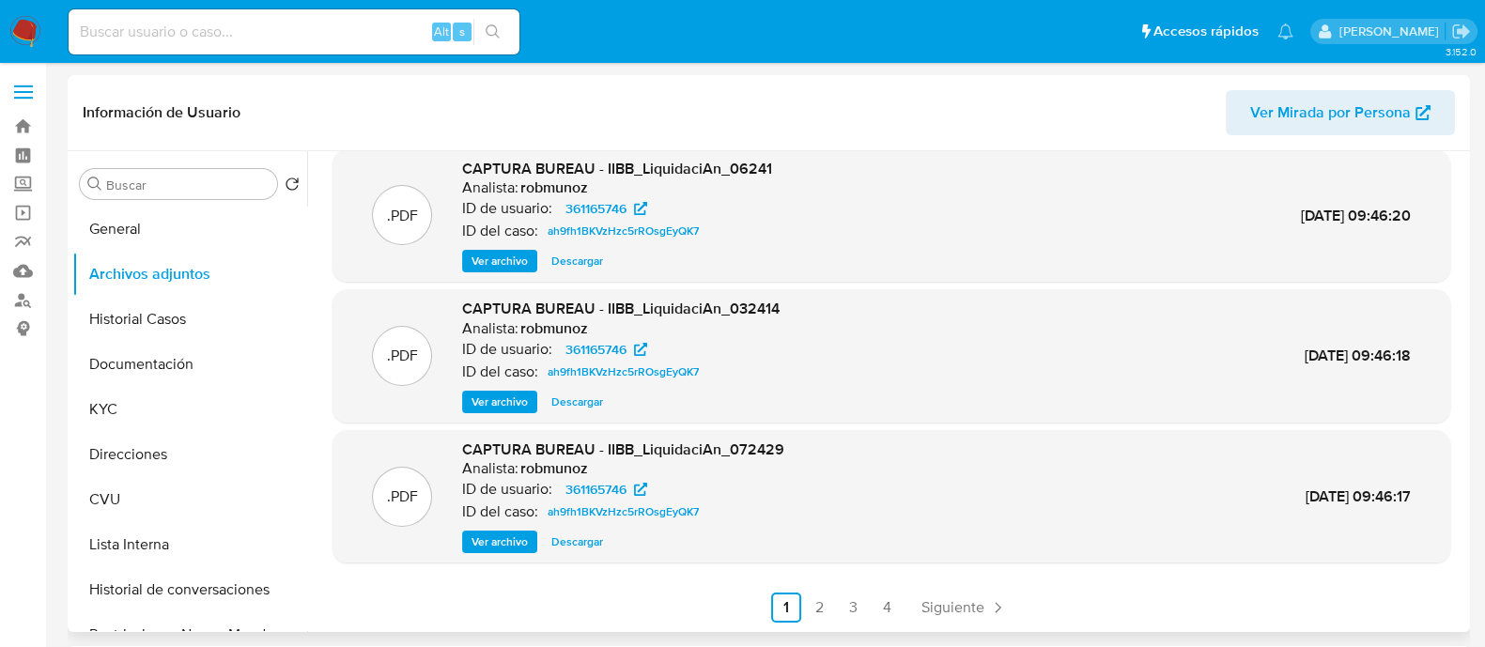
click at [504, 533] on span "Ver archivo" at bounding box center [499, 542] width 56 height 19
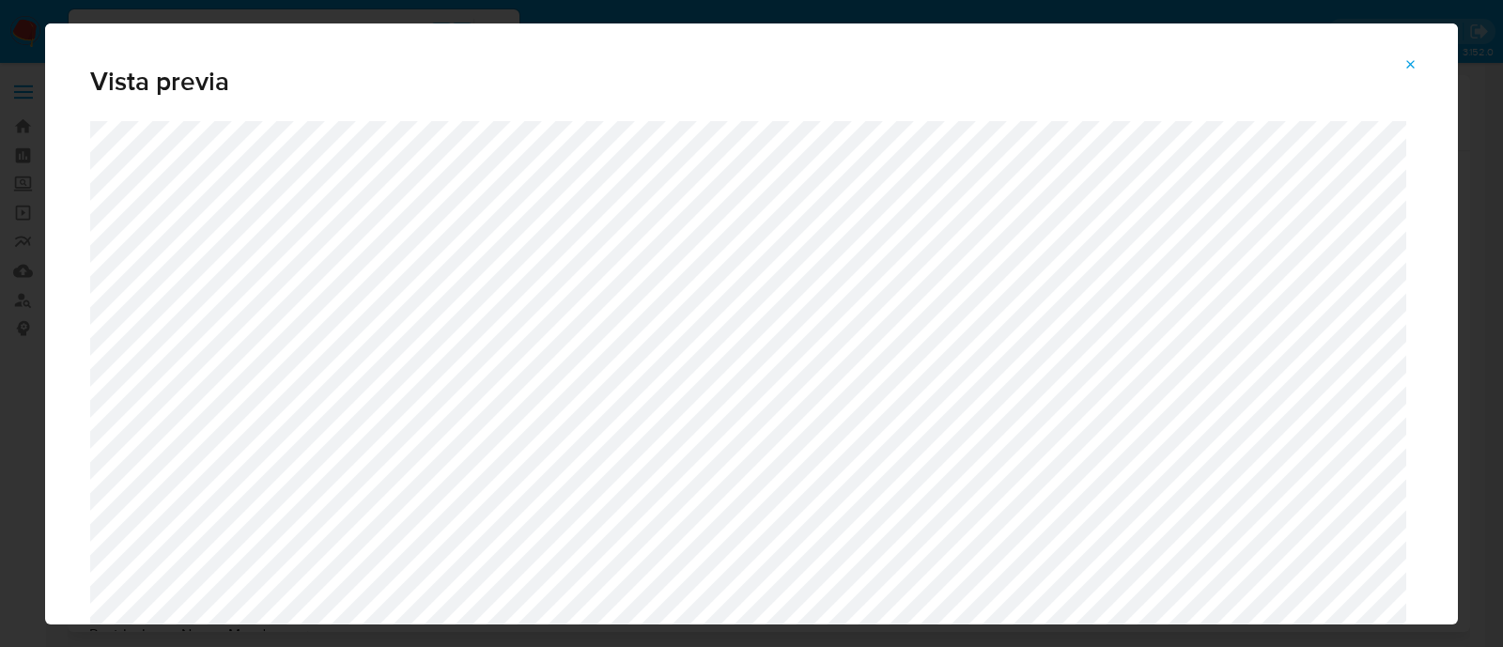
click at [1398, 63] on button "Attachment preview" at bounding box center [1410, 65] width 41 height 30
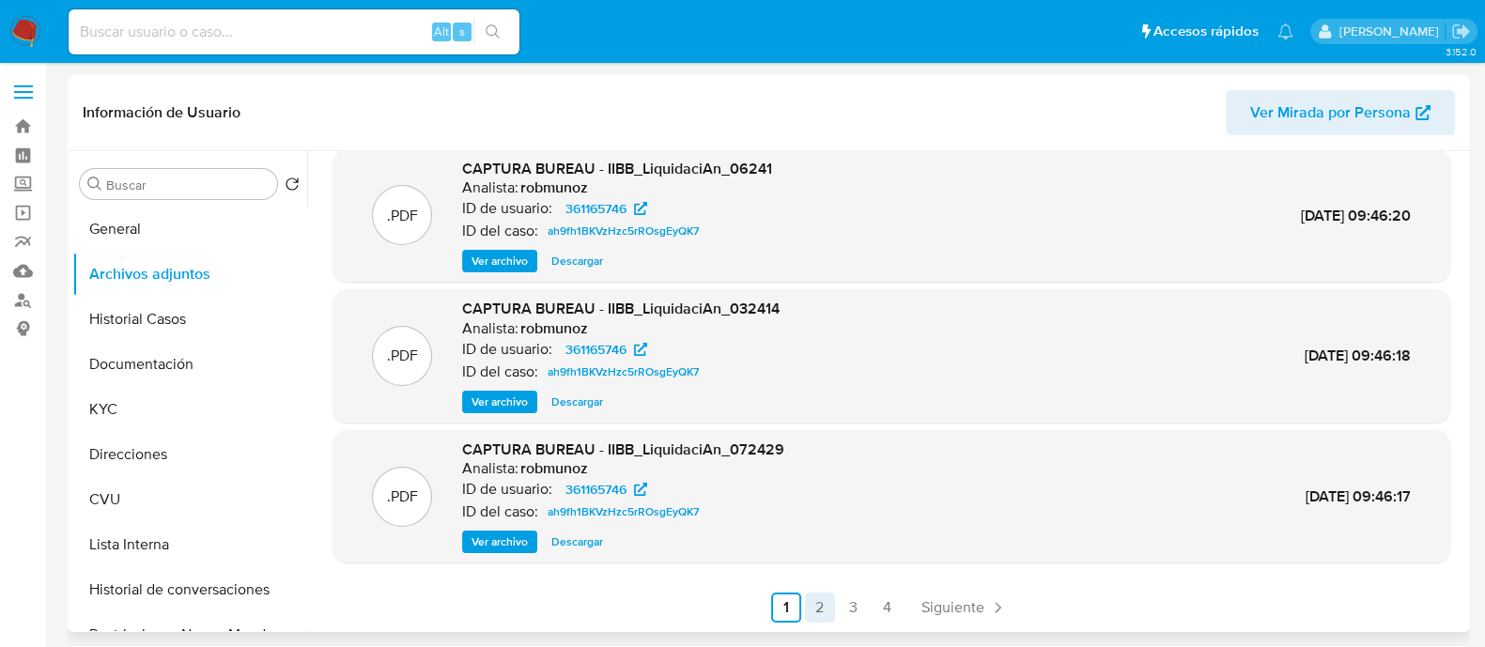
click at [824, 599] on link "2" at bounding box center [820, 608] width 30 height 30
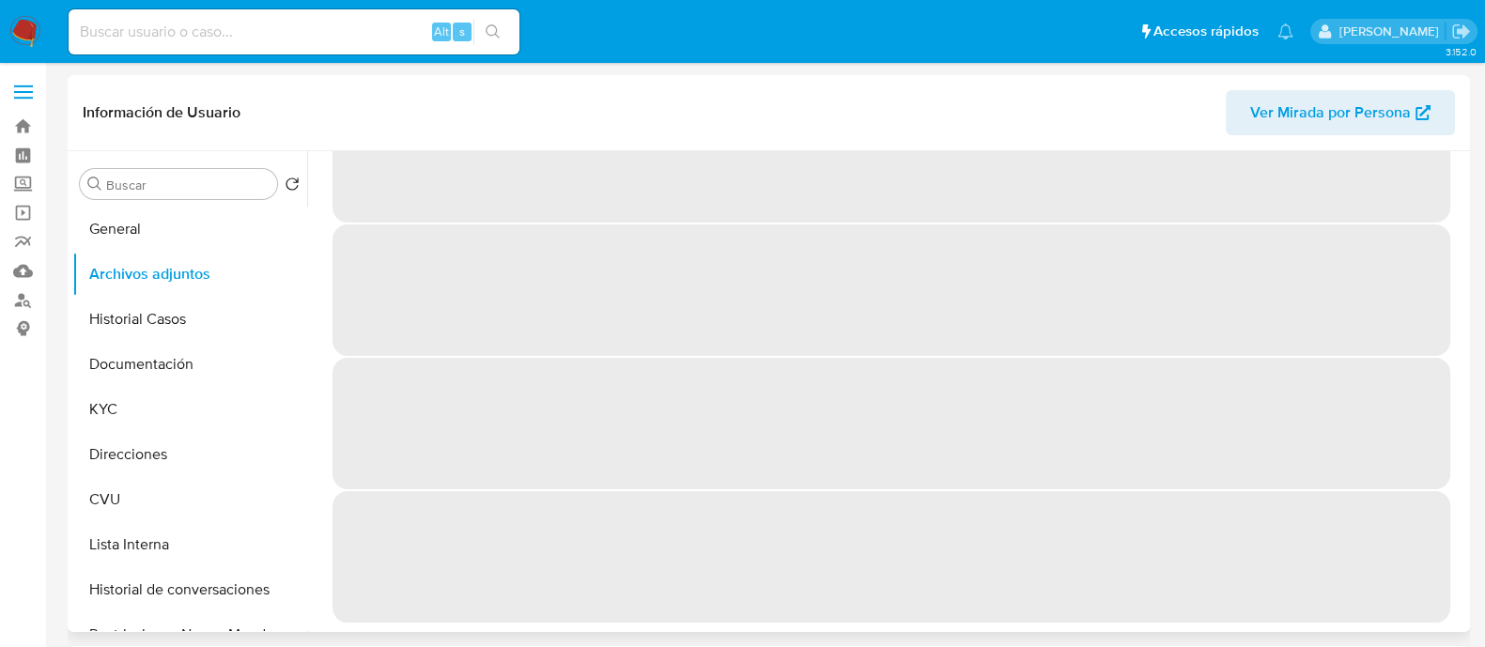
scroll to position [0, 0]
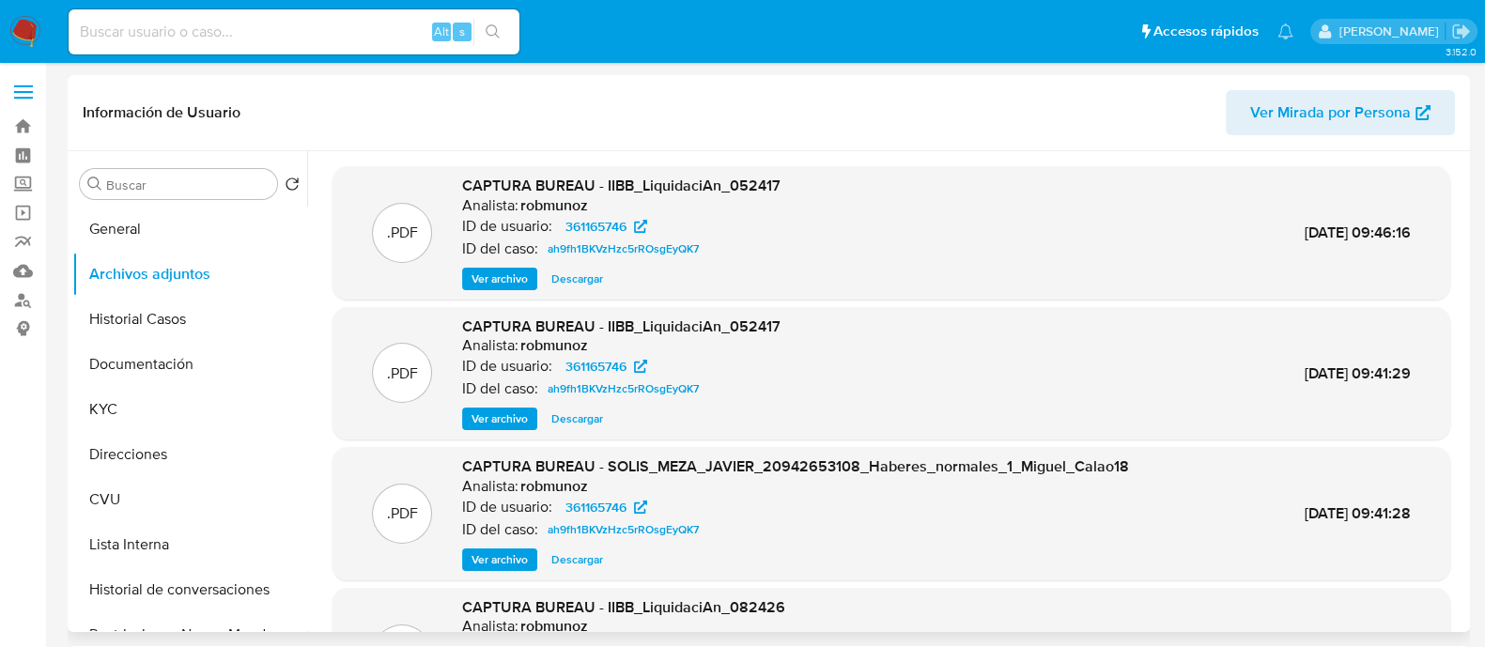
click at [492, 420] on span "Ver archivo" at bounding box center [499, 418] width 56 height 19
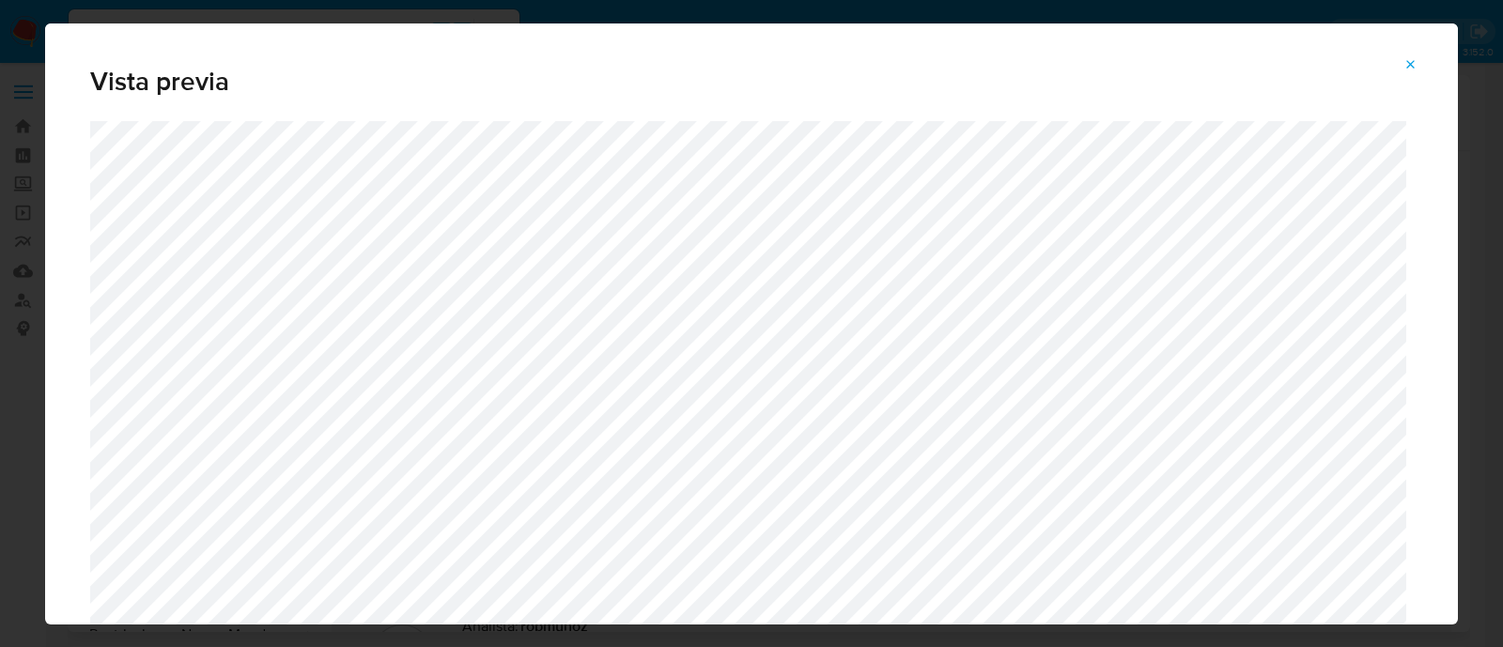
click at [1406, 55] on span "Attachment preview" at bounding box center [1410, 65] width 15 height 26
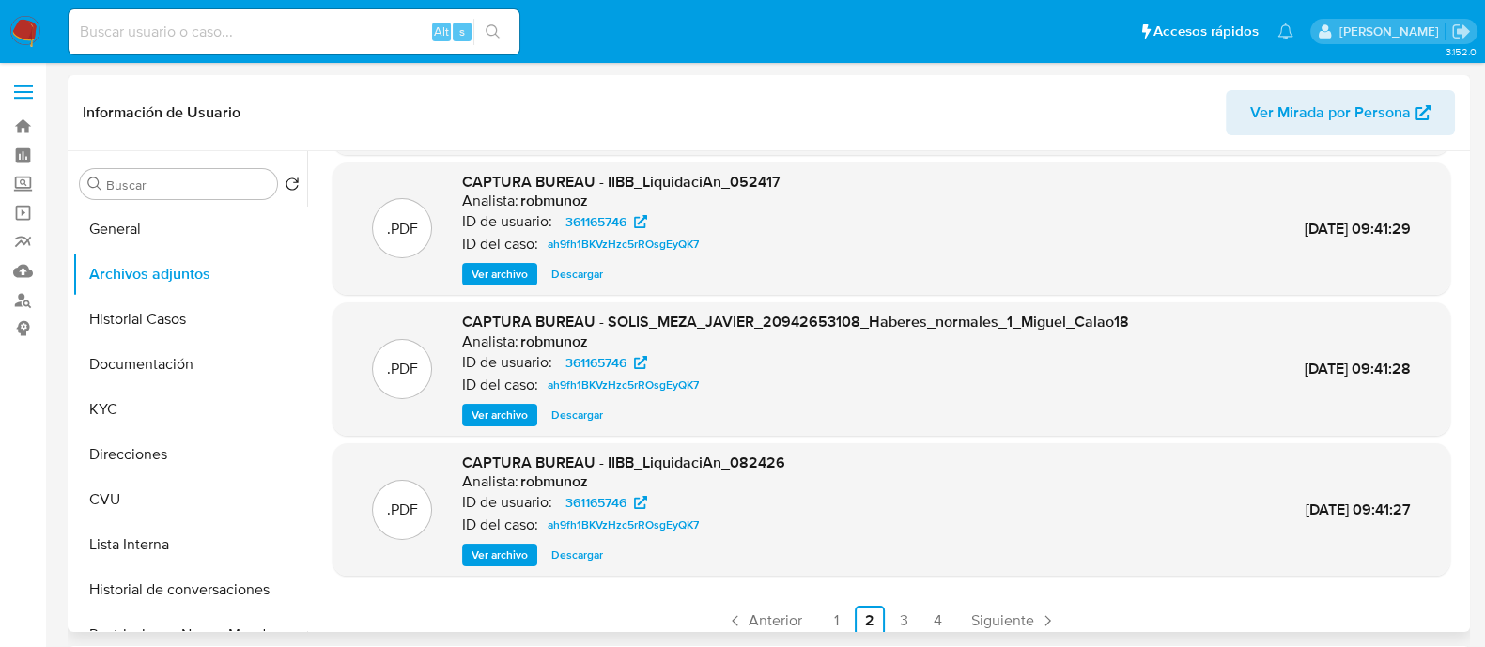
scroll to position [158, 0]
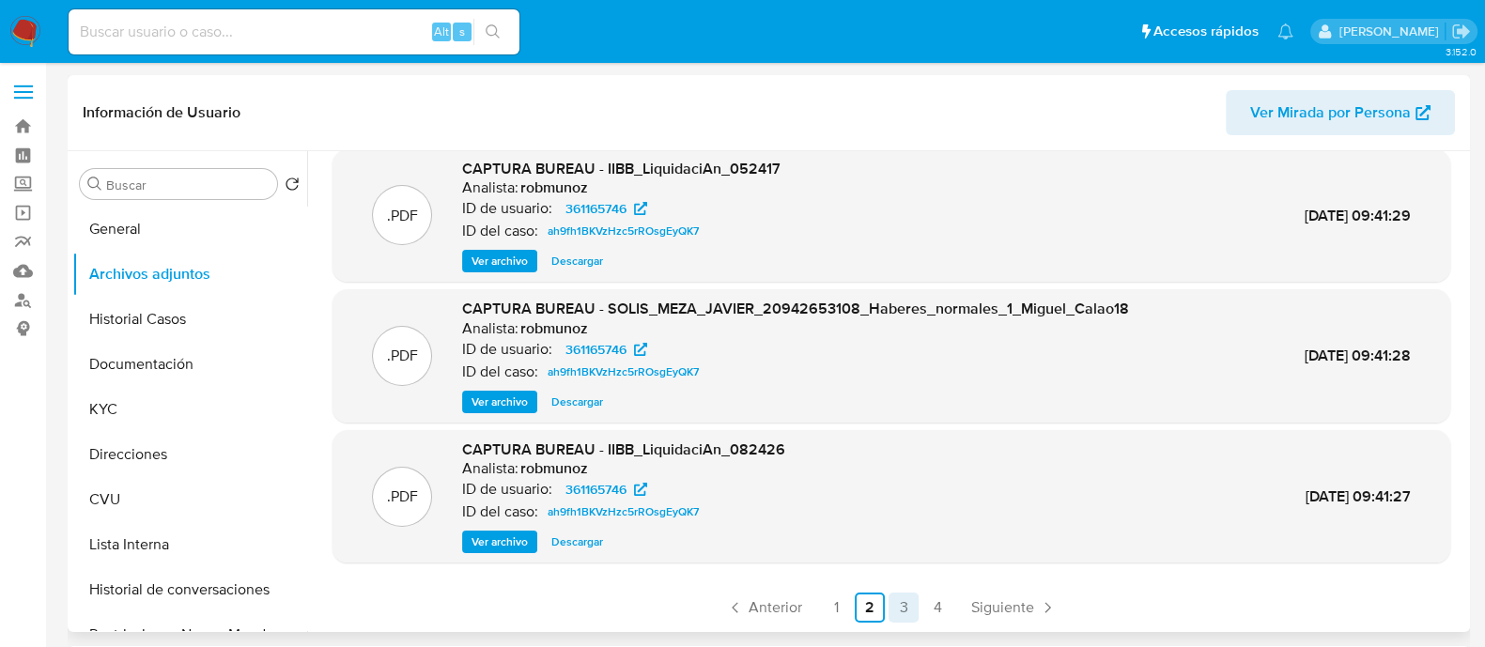
click at [899, 604] on link "3" at bounding box center [903, 608] width 30 height 30
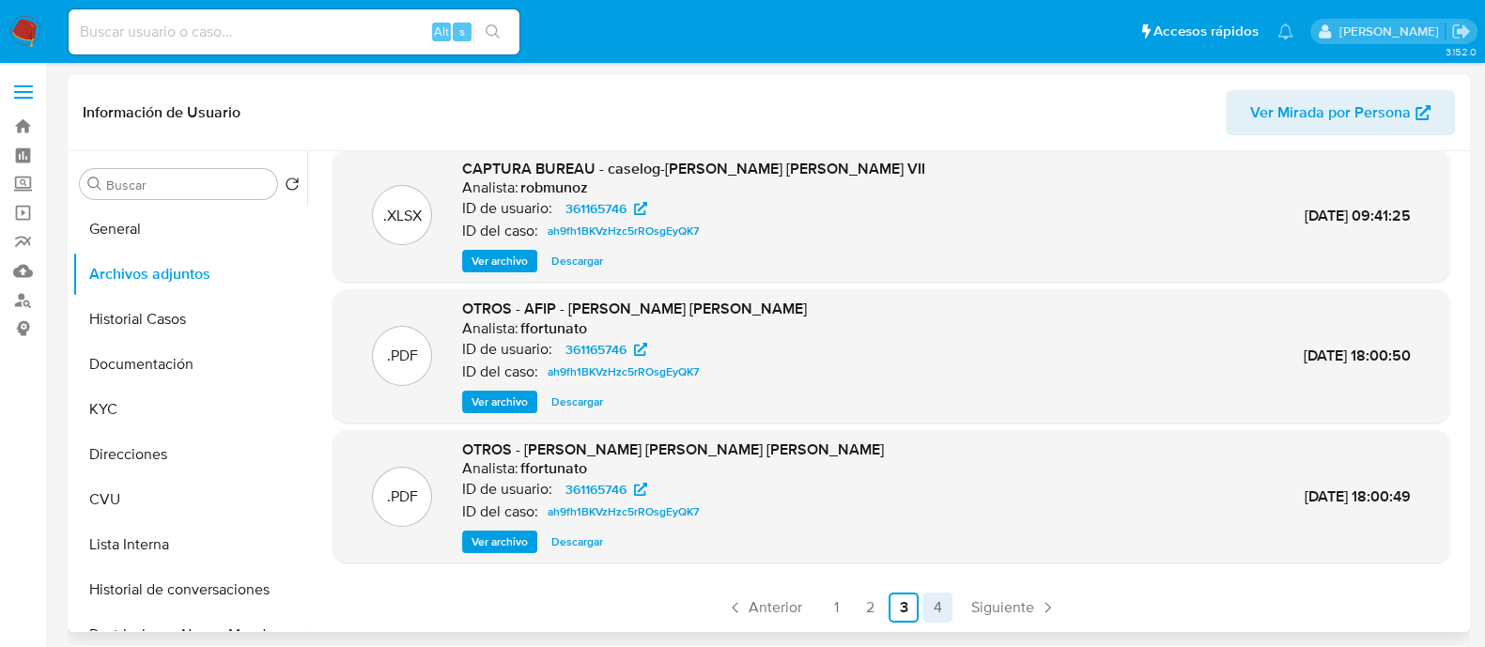
click at [934, 621] on link "4" at bounding box center [937, 608] width 30 height 30
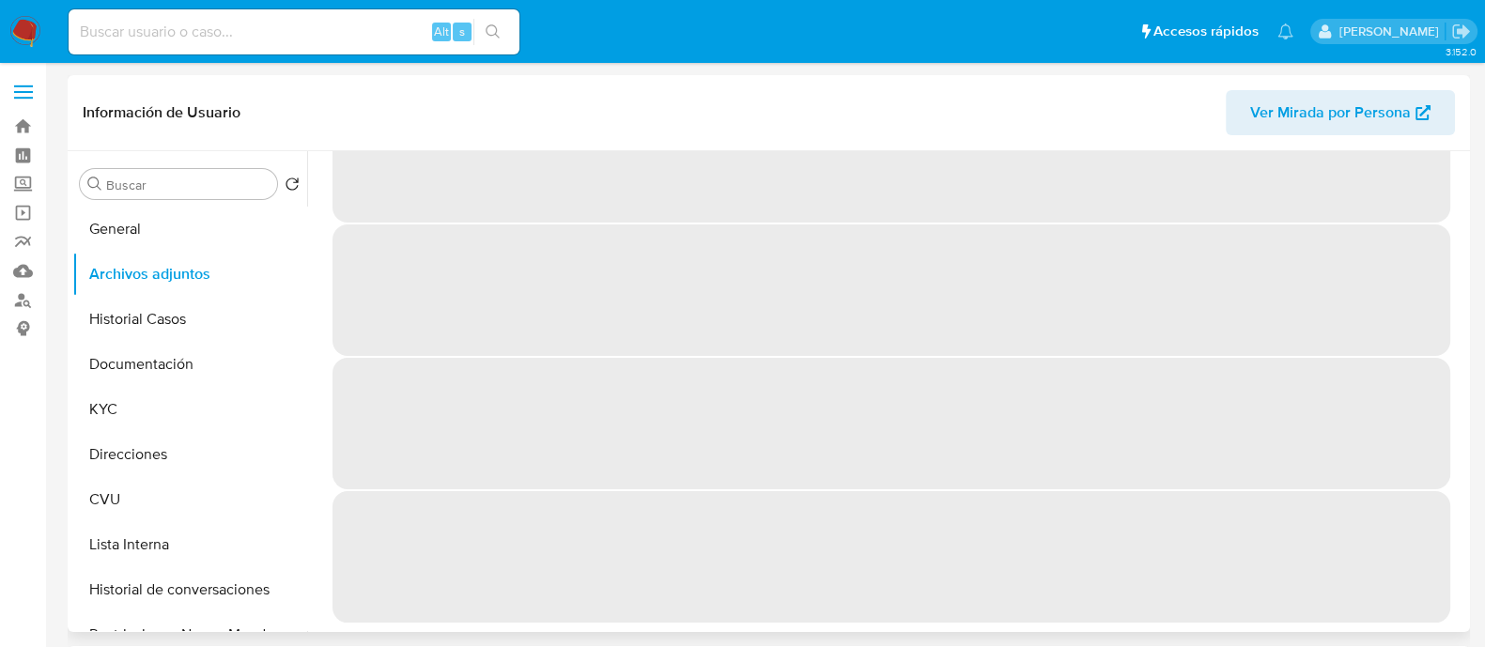
scroll to position [0, 0]
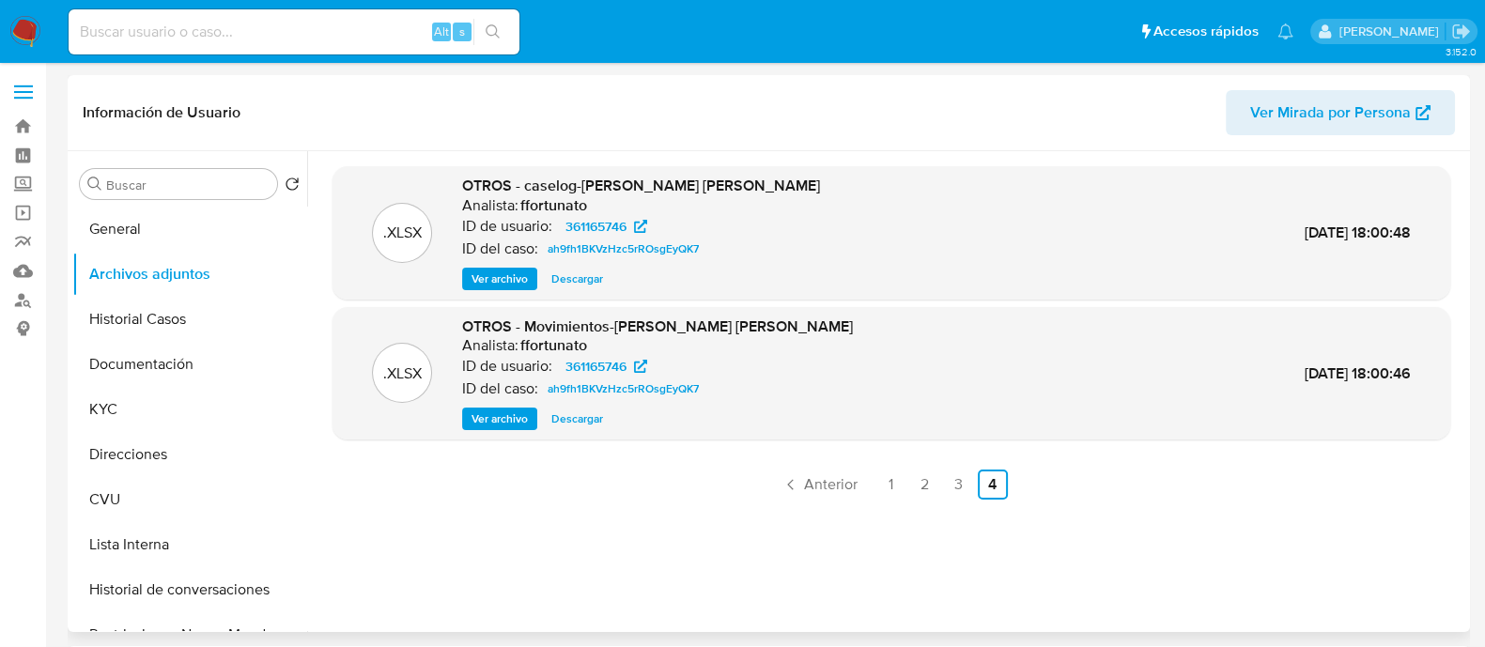
click at [517, 271] on span "Ver archivo" at bounding box center [499, 279] width 56 height 19
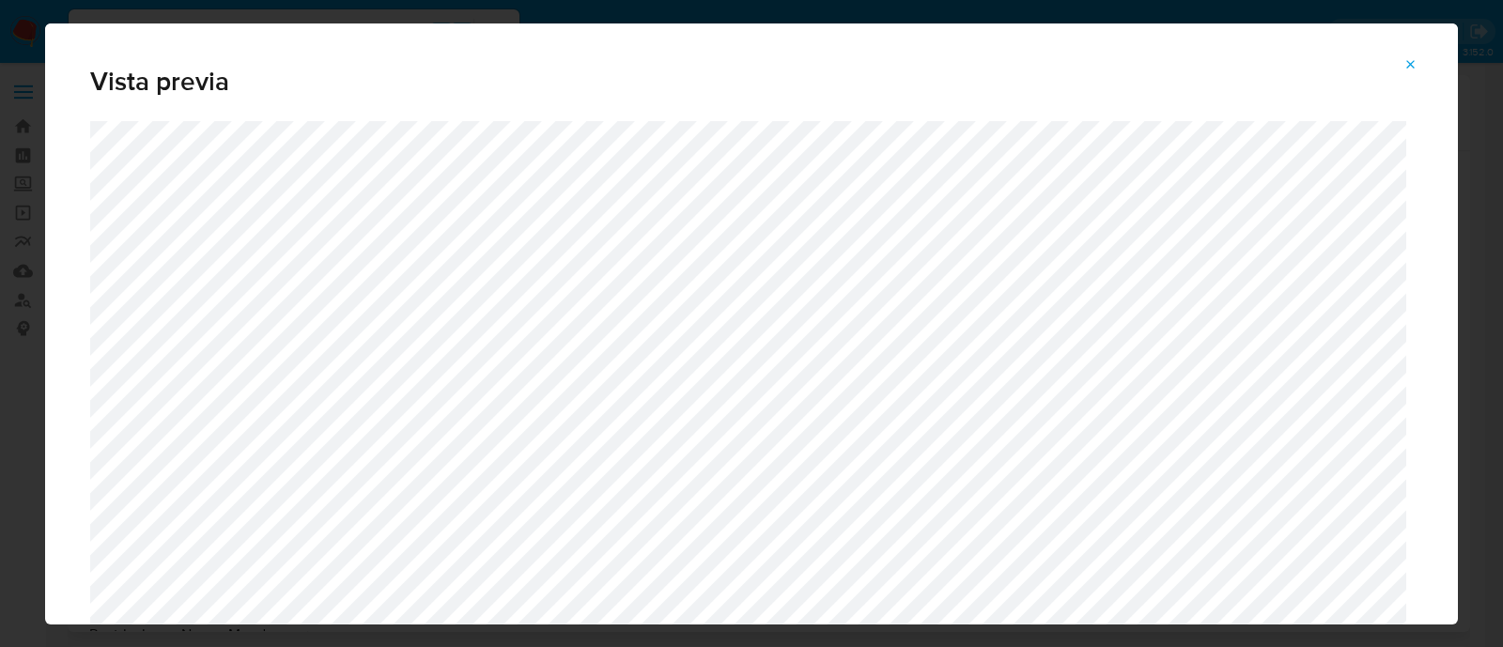
click at [1420, 58] on button "Attachment preview" at bounding box center [1410, 65] width 41 height 30
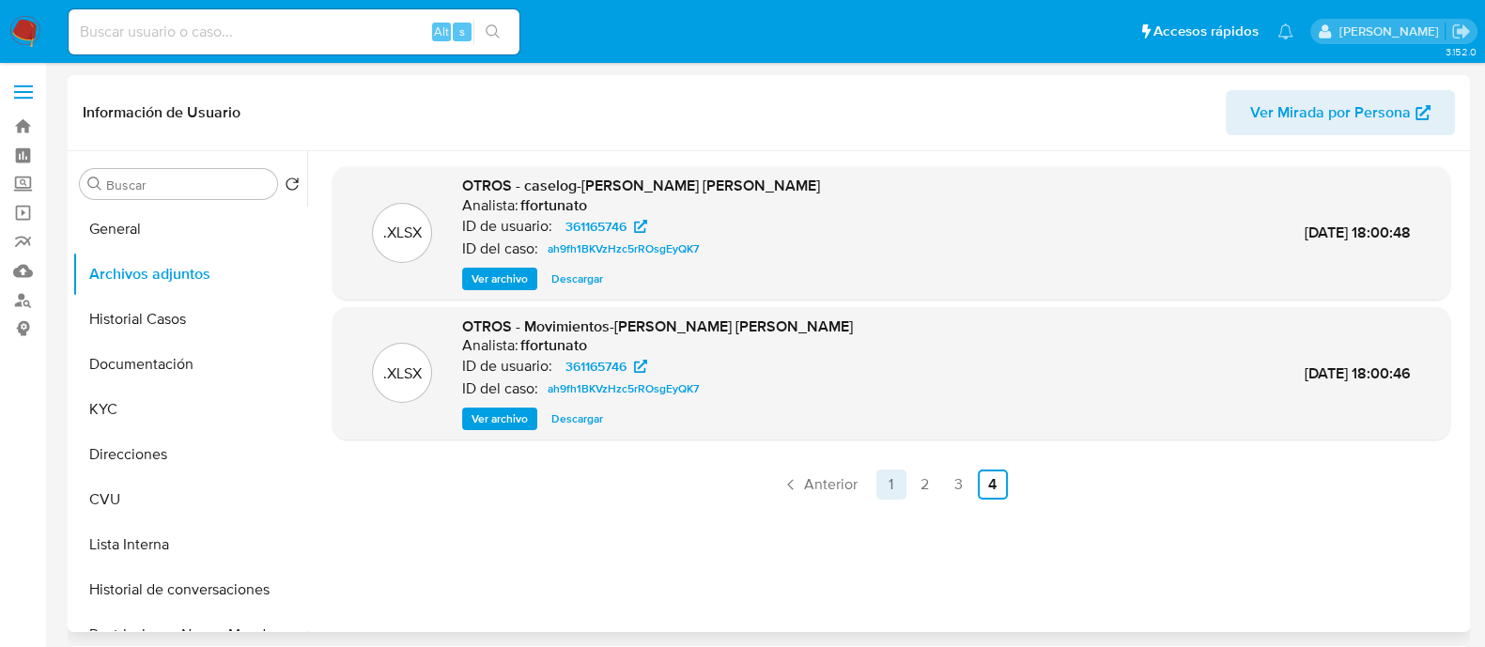
click at [883, 481] on link "1" at bounding box center [891, 485] width 30 height 30
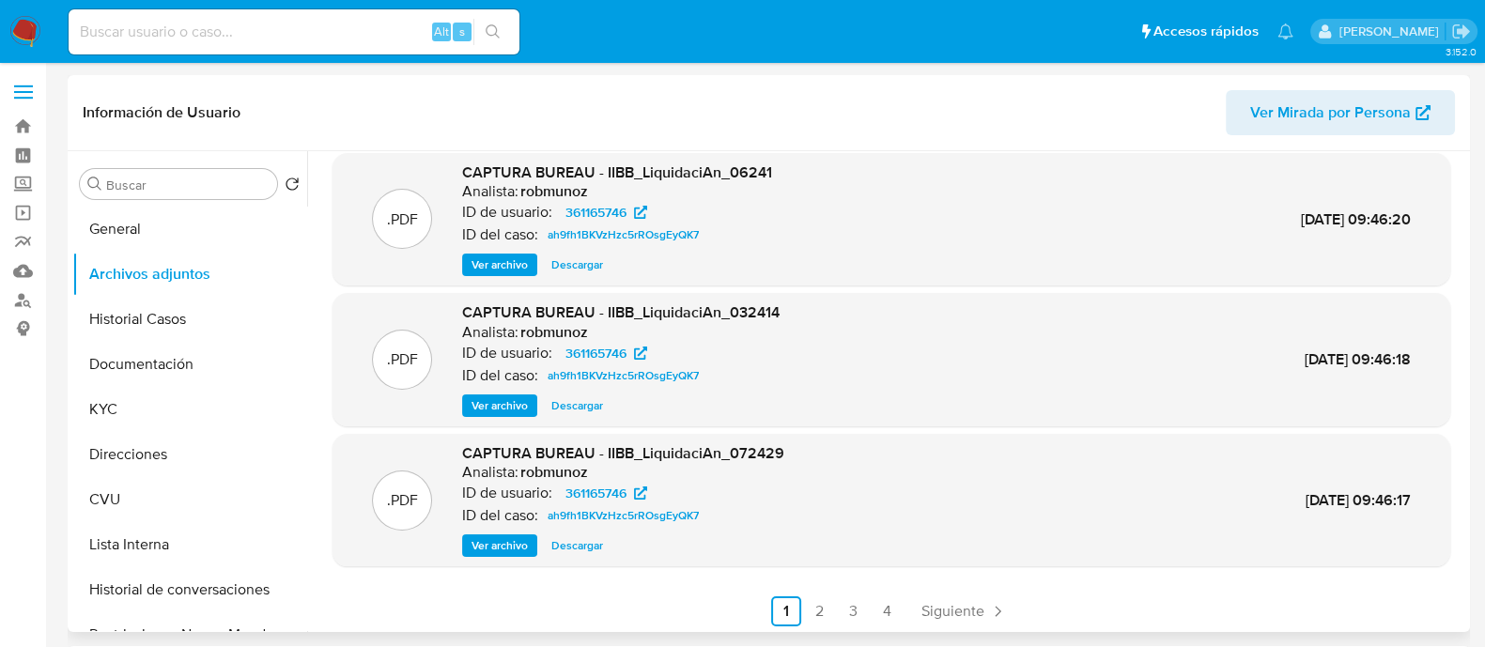
scroll to position [158, 0]
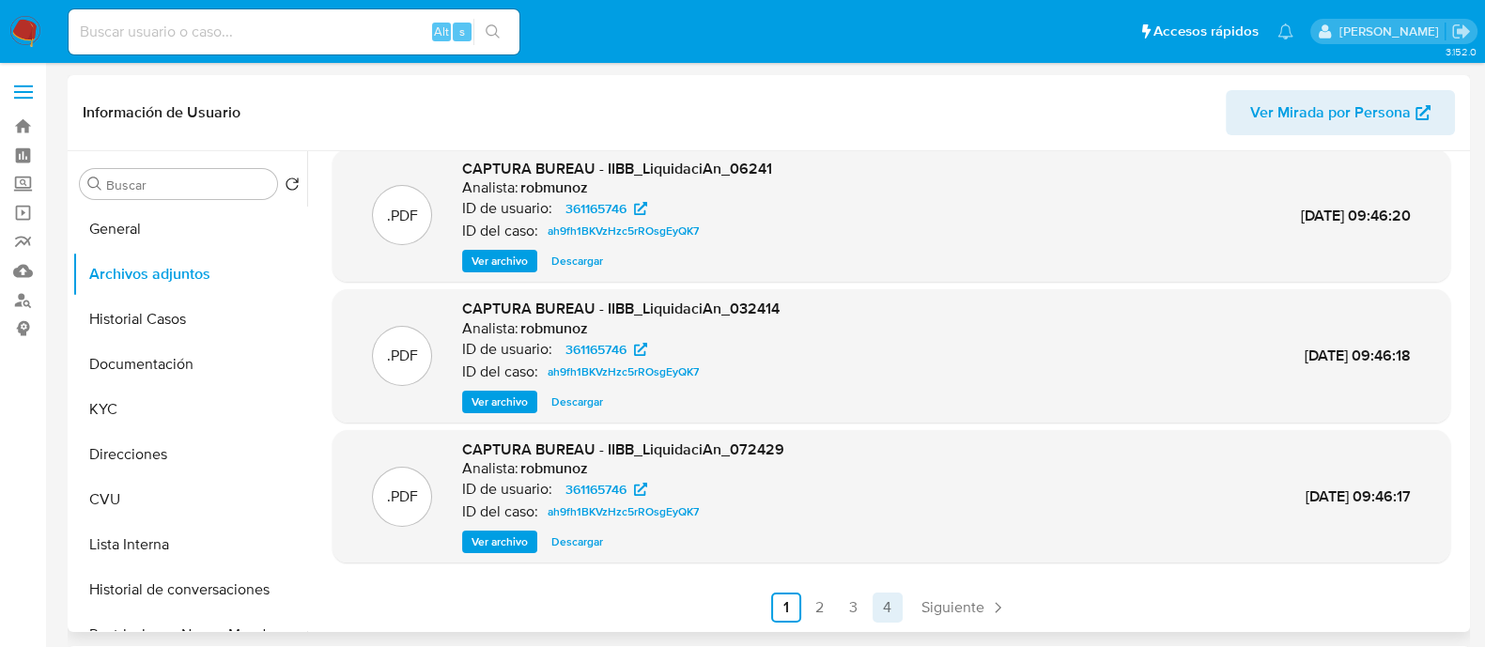
click at [880, 615] on link "4" at bounding box center [888, 608] width 30 height 30
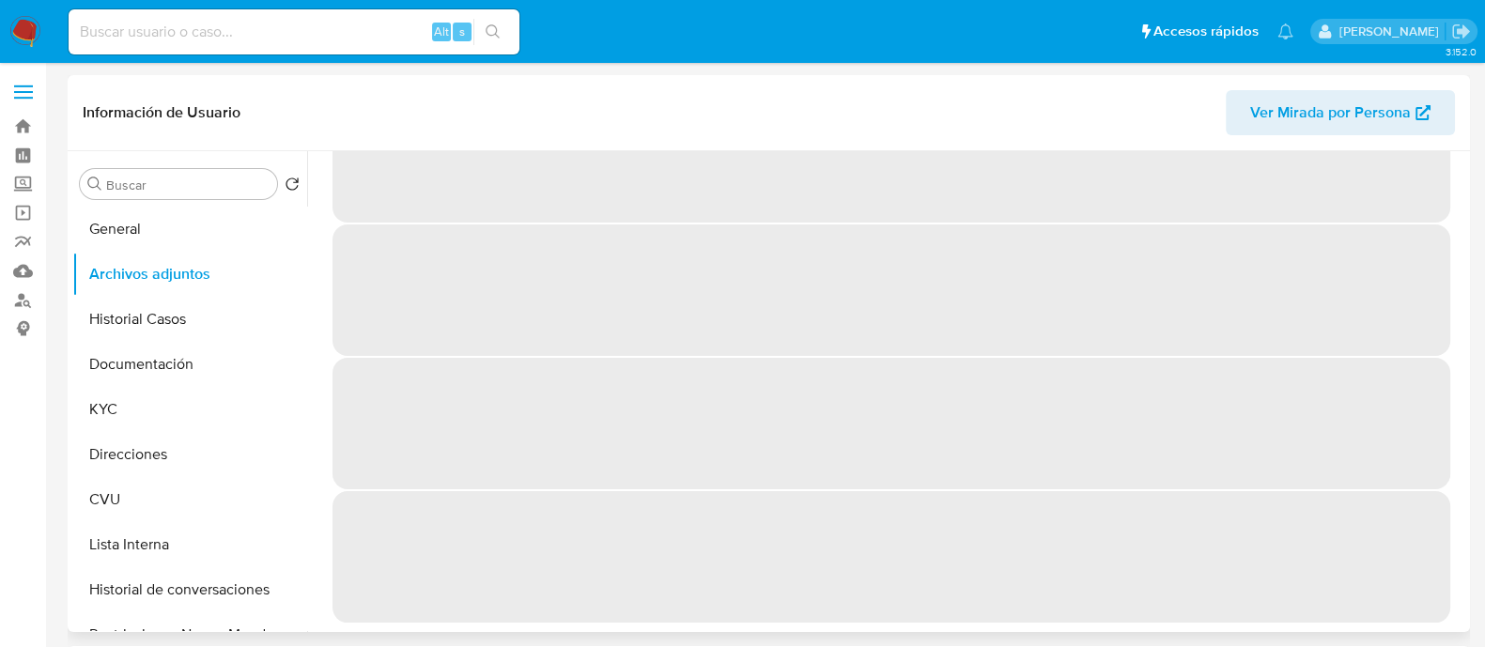
scroll to position [0, 0]
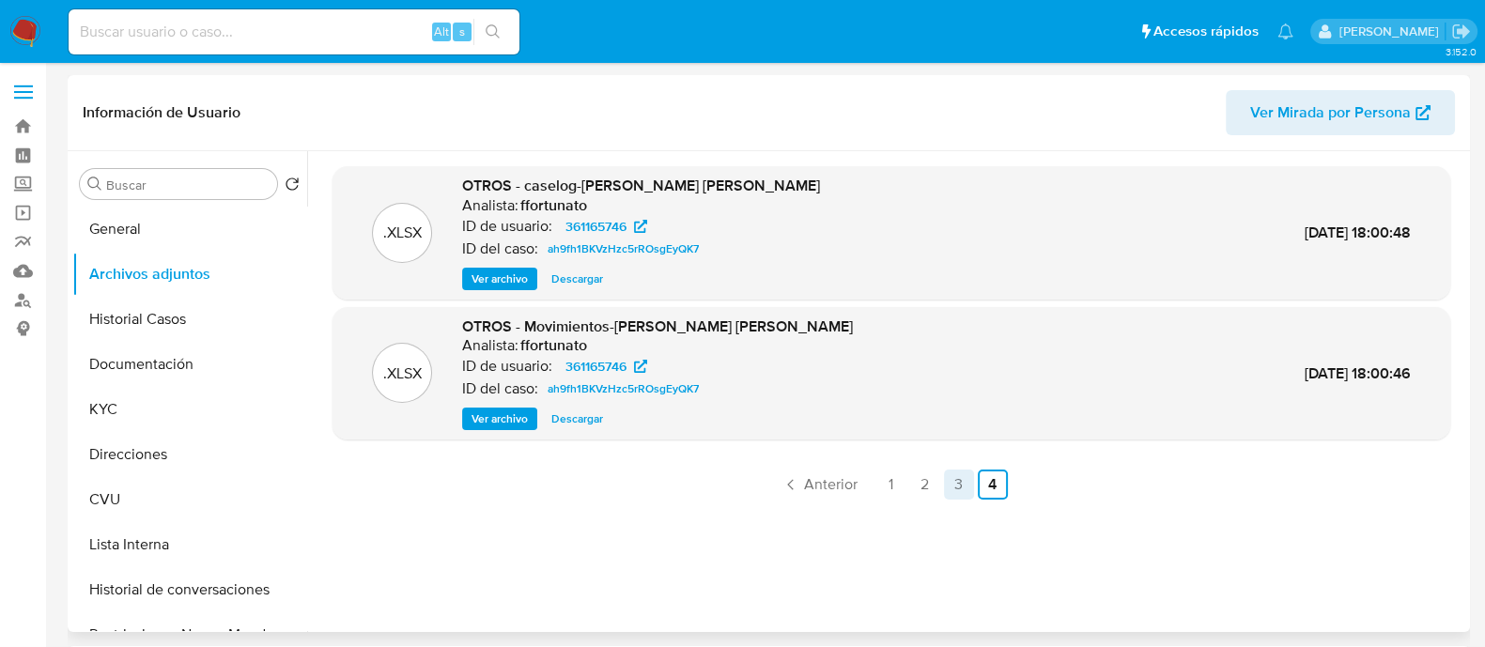
click at [950, 483] on link "3" at bounding box center [959, 485] width 30 height 30
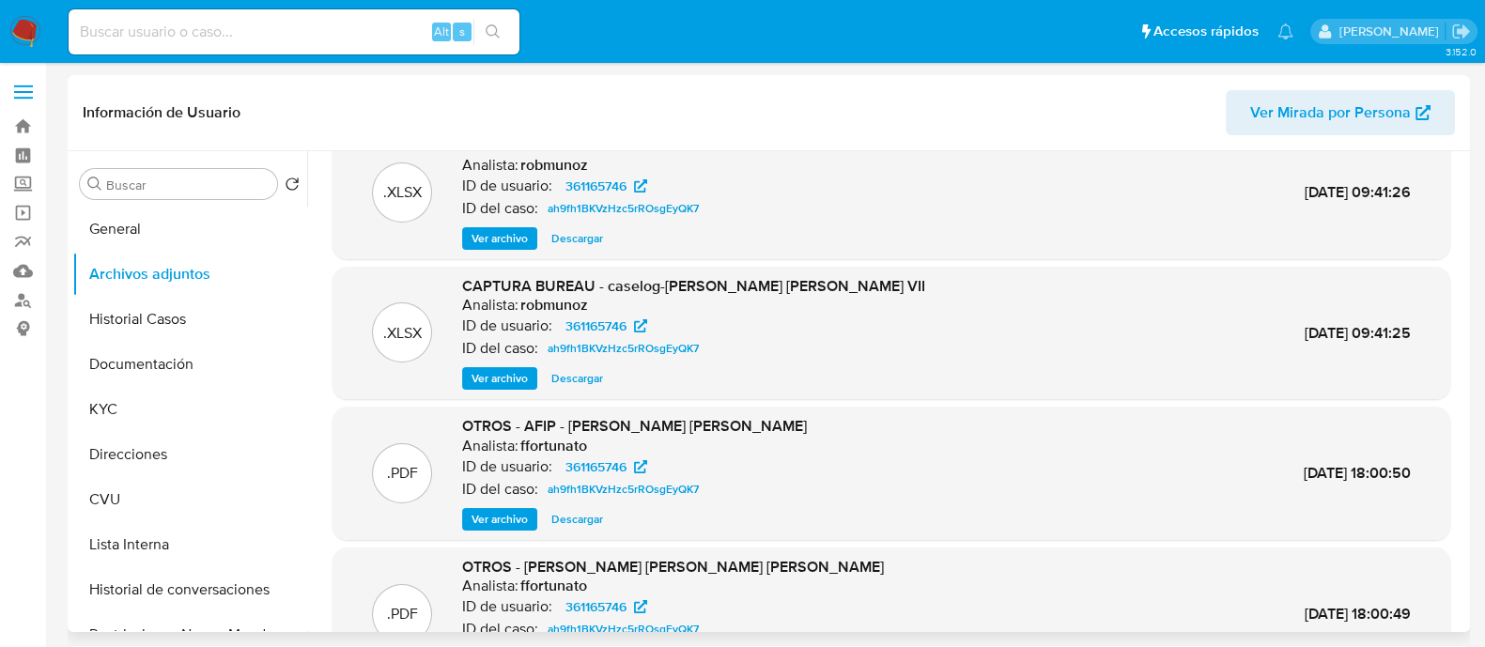
scroll to position [158, 0]
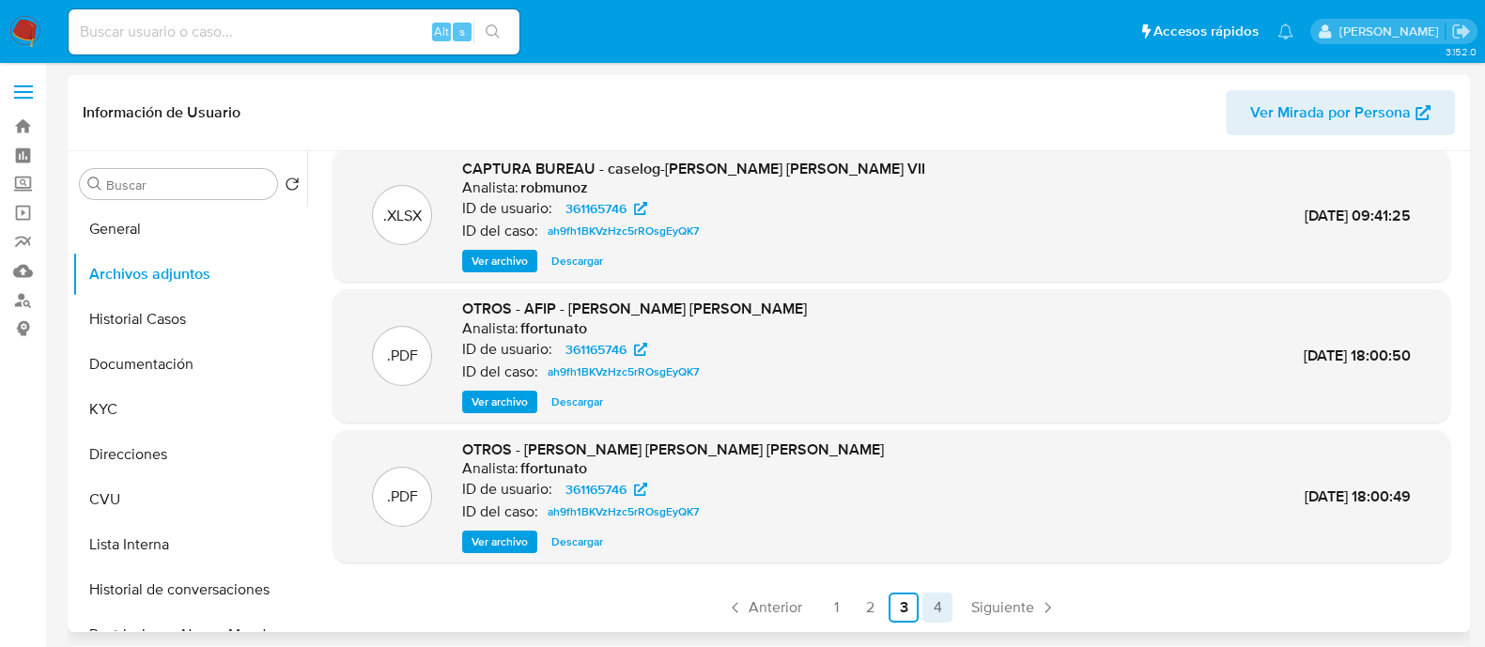
click at [934, 600] on link "4" at bounding box center [937, 608] width 30 height 30
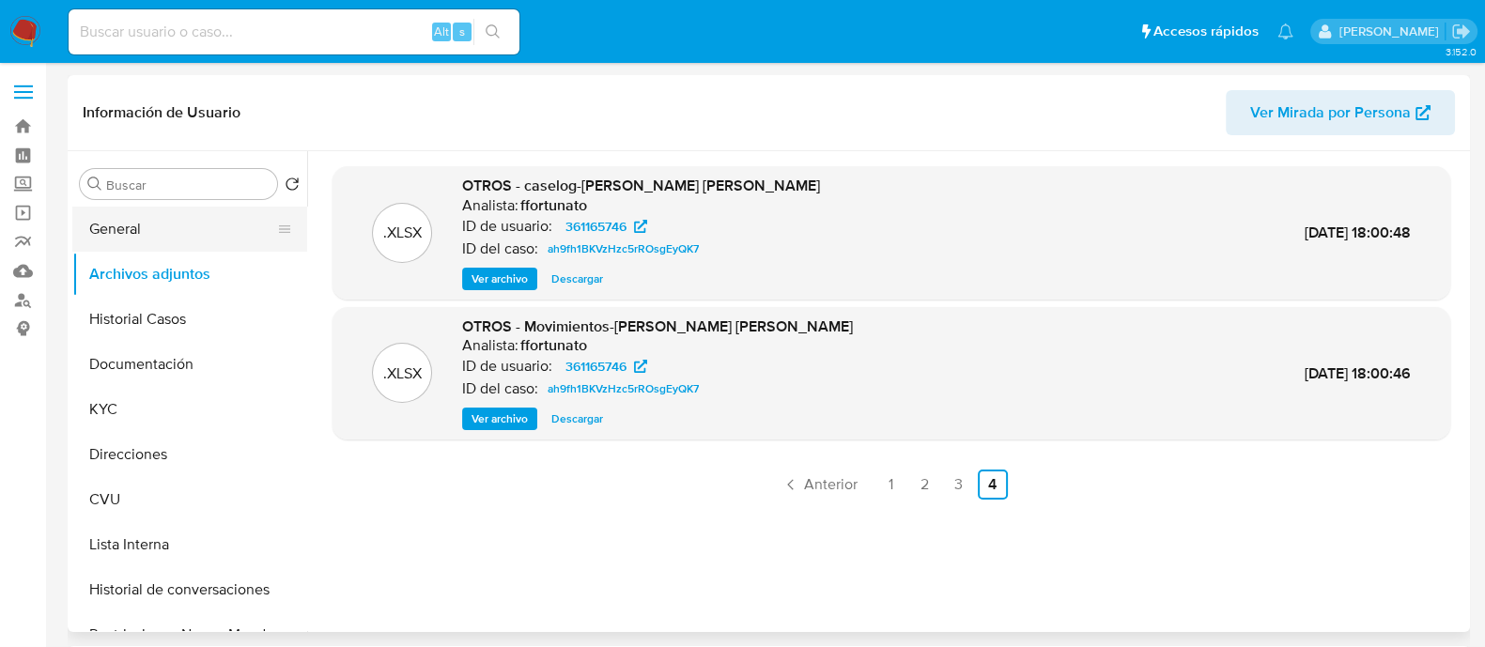
click at [141, 225] on button "General" at bounding box center [182, 229] width 220 height 45
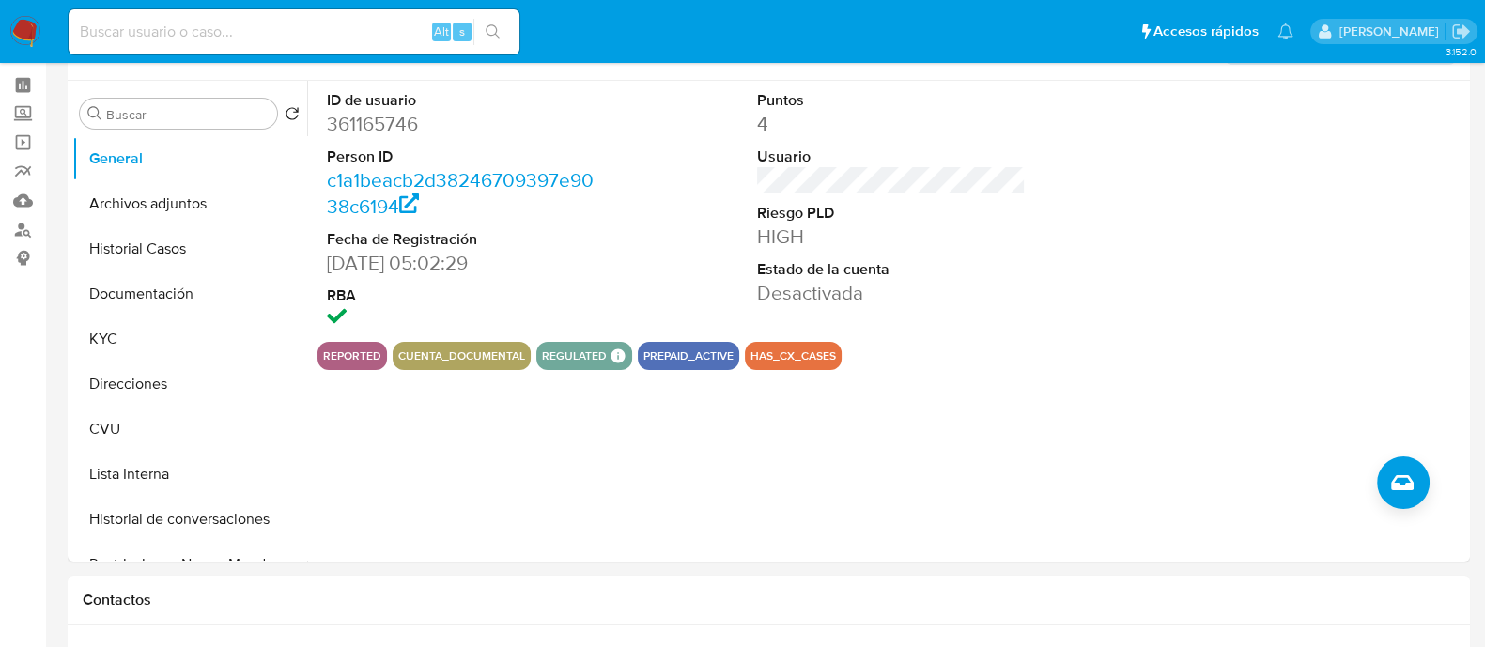
scroll to position [116, 0]
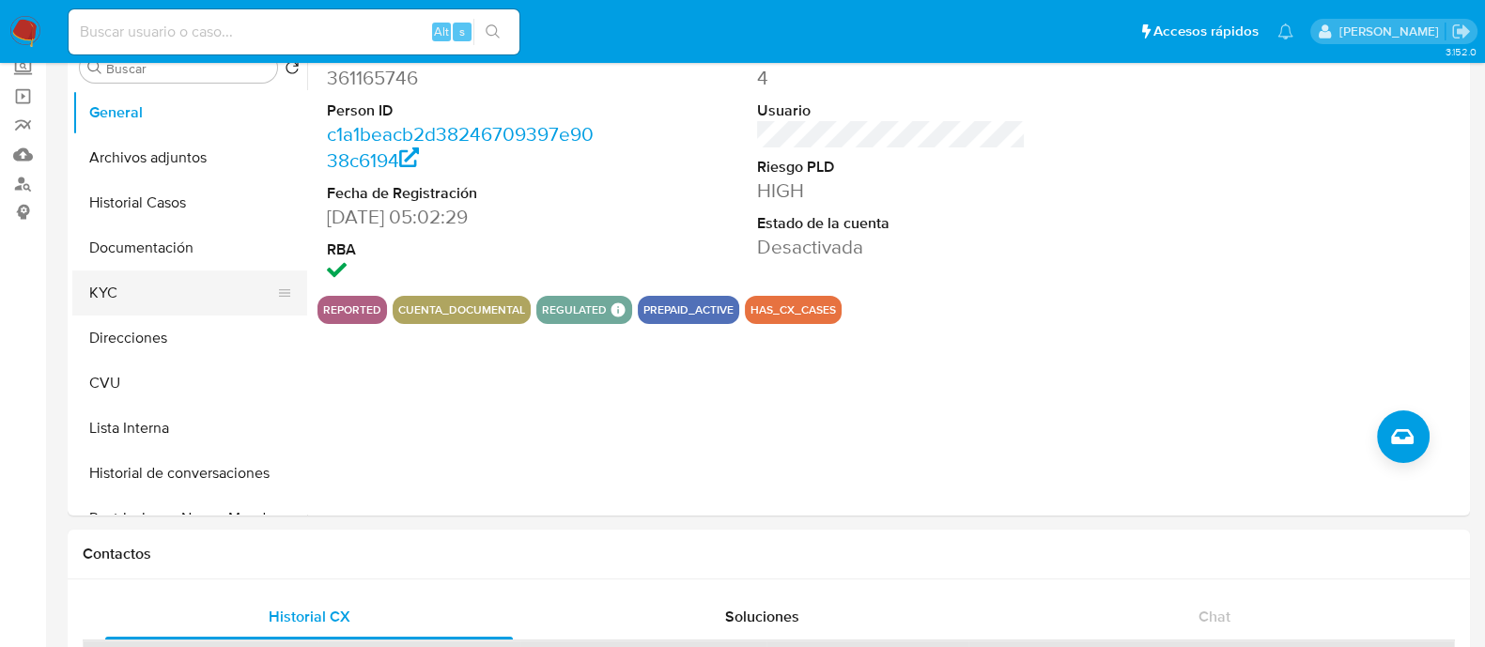
click at [207, 301] on button "KYC" at bounding box center [182, 292] width 220 height 45
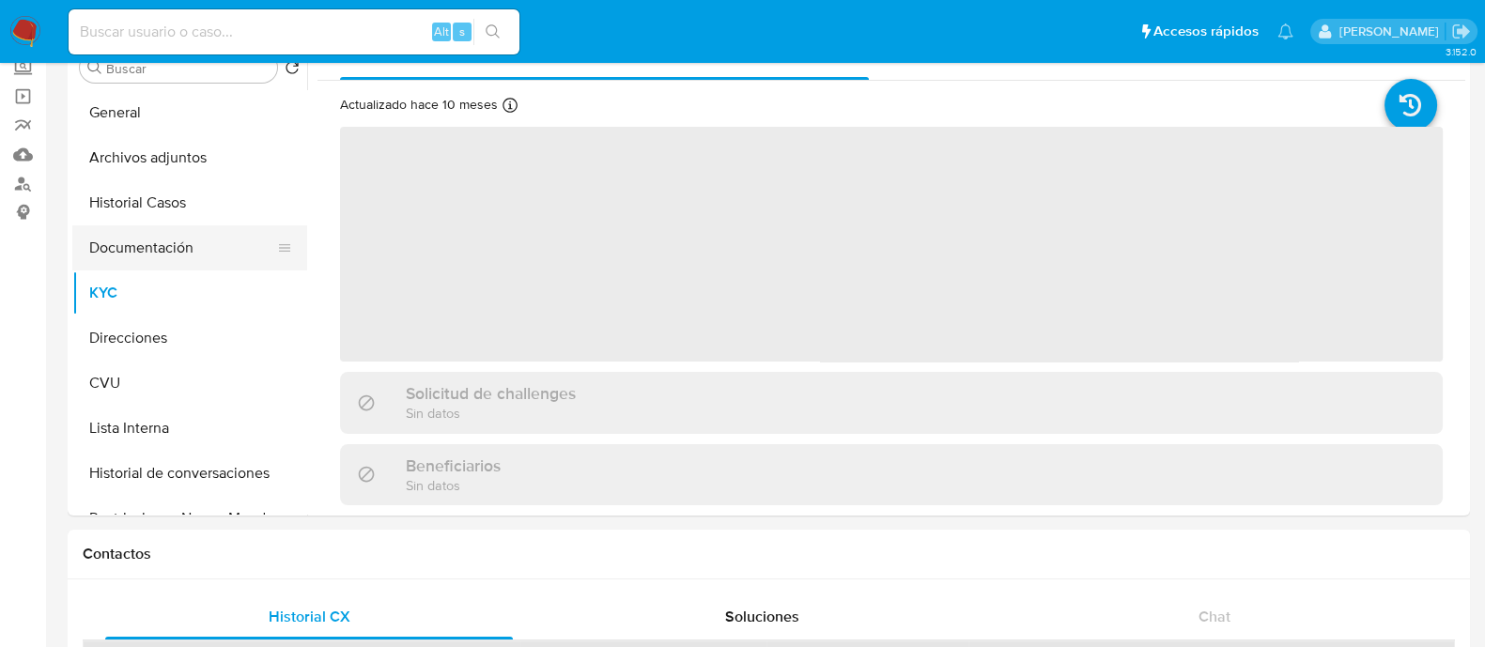
click at [173, 255] on button "Documentación" at bounding box center [182, 247] width 220 height 45
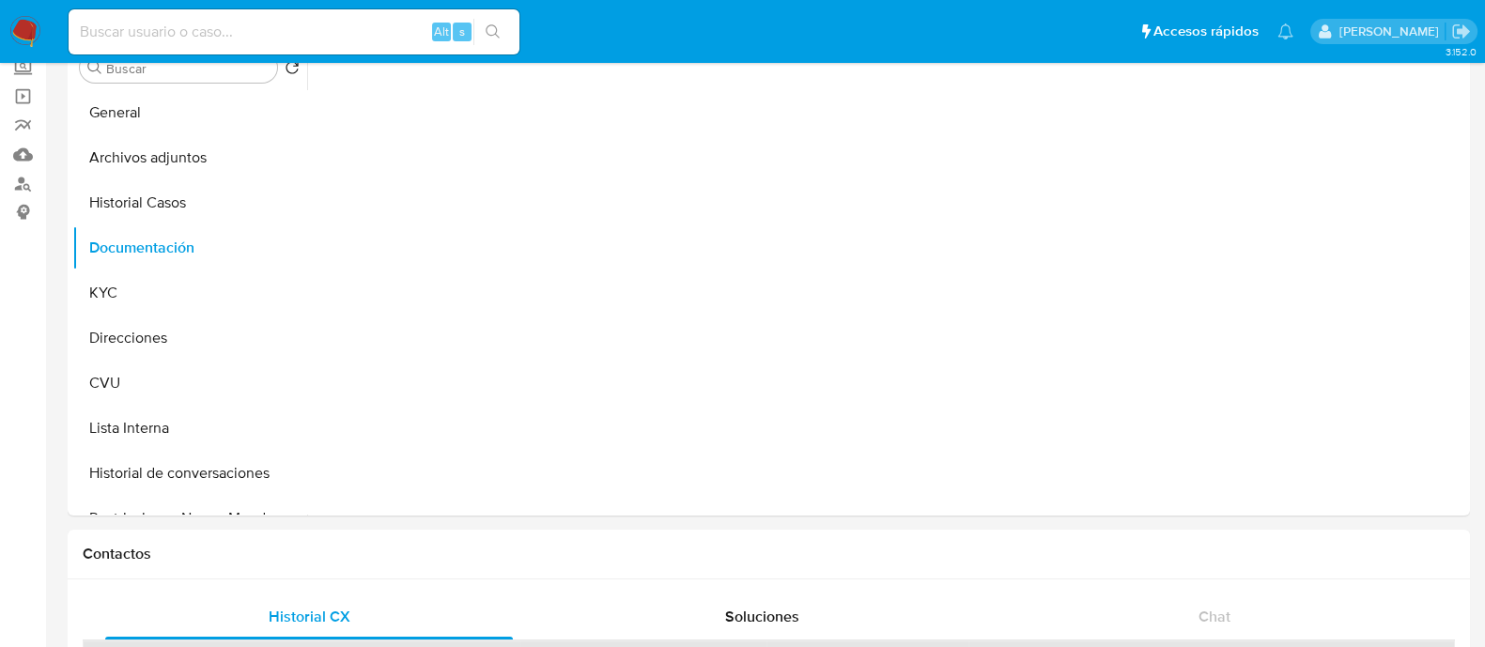
scroll to position [0, 0]
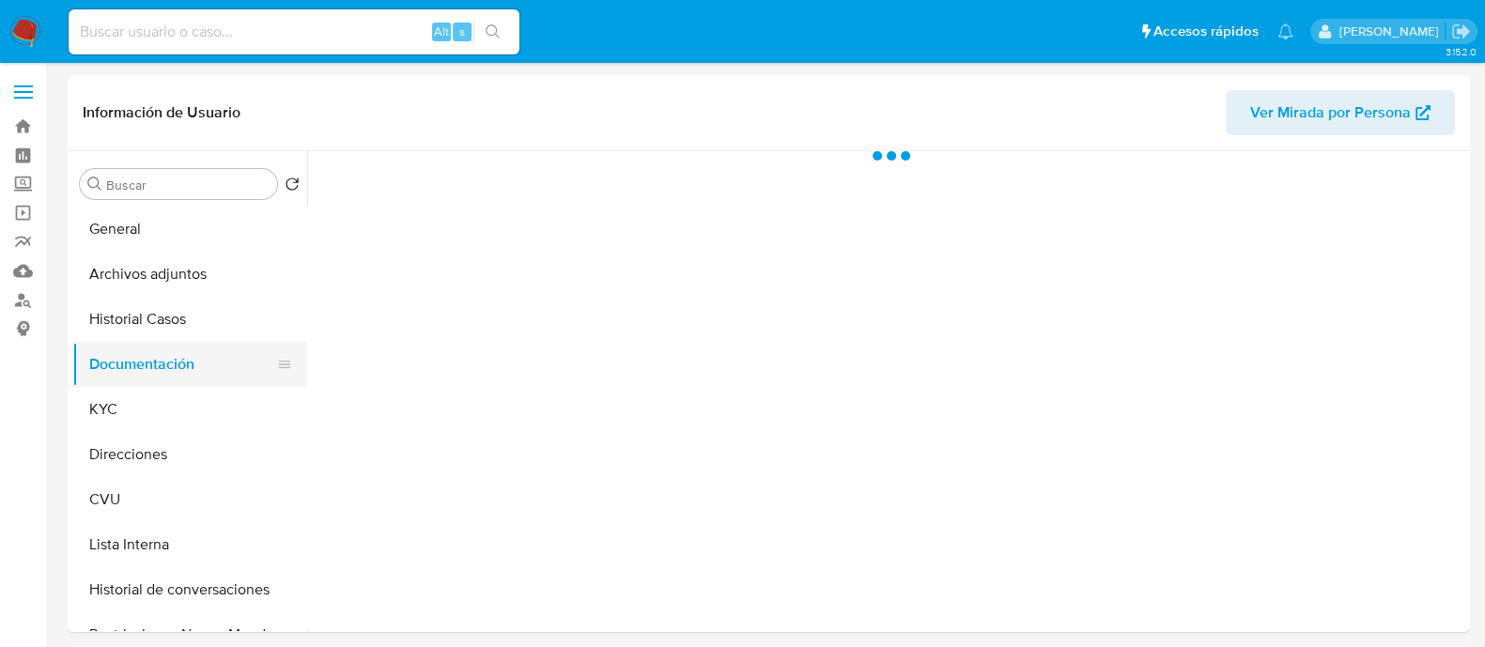
click at [193, 353] on button "Documentación" at bounding box center [182, 364] width 220 height 45
click at [176, 409] on button "KYC" at bounding box center [182, 409] width 220 height 45
click at [174, 359] on button "Documentación" at bounding box center [182, 364] width 220 height 45
click at [169, 425] on button "KYC" at bounding box center [182, 409] width 220 height 45
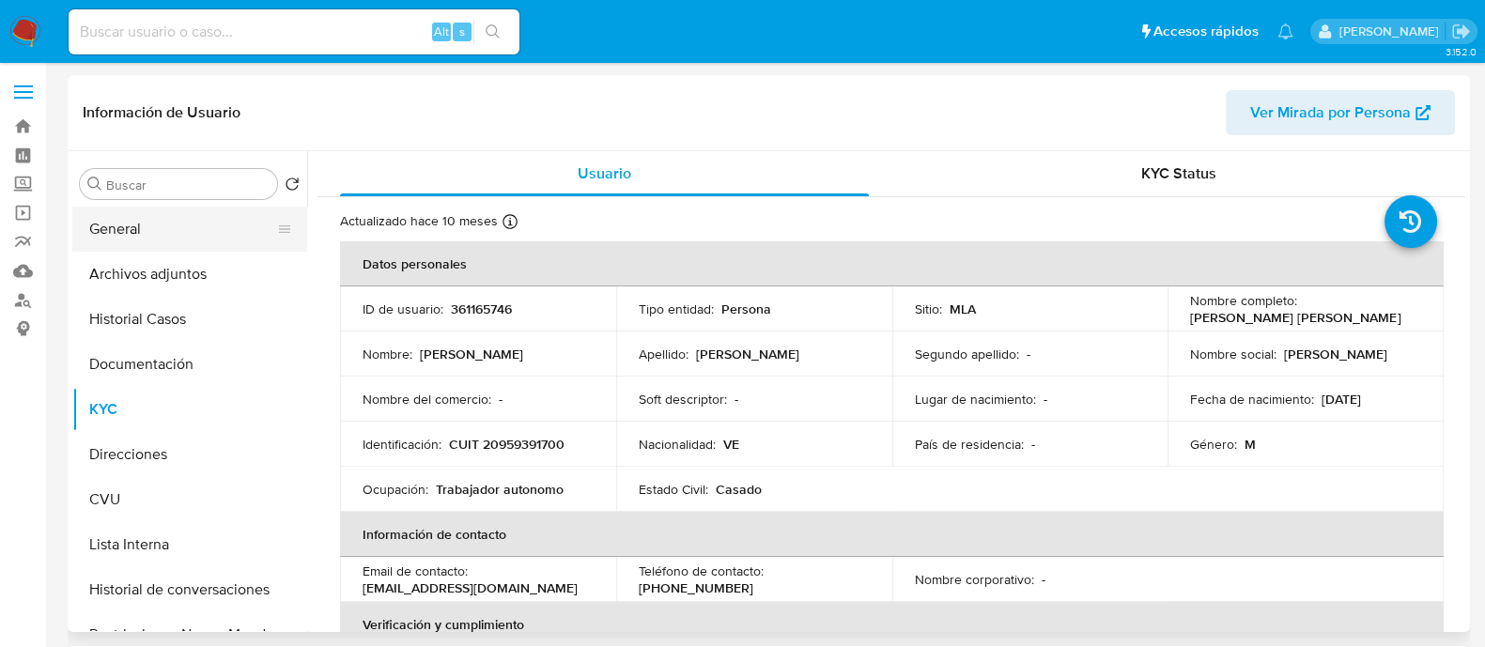
click at [178, 231] on button "General" at bounding box center [182, 229] width 220 height 45
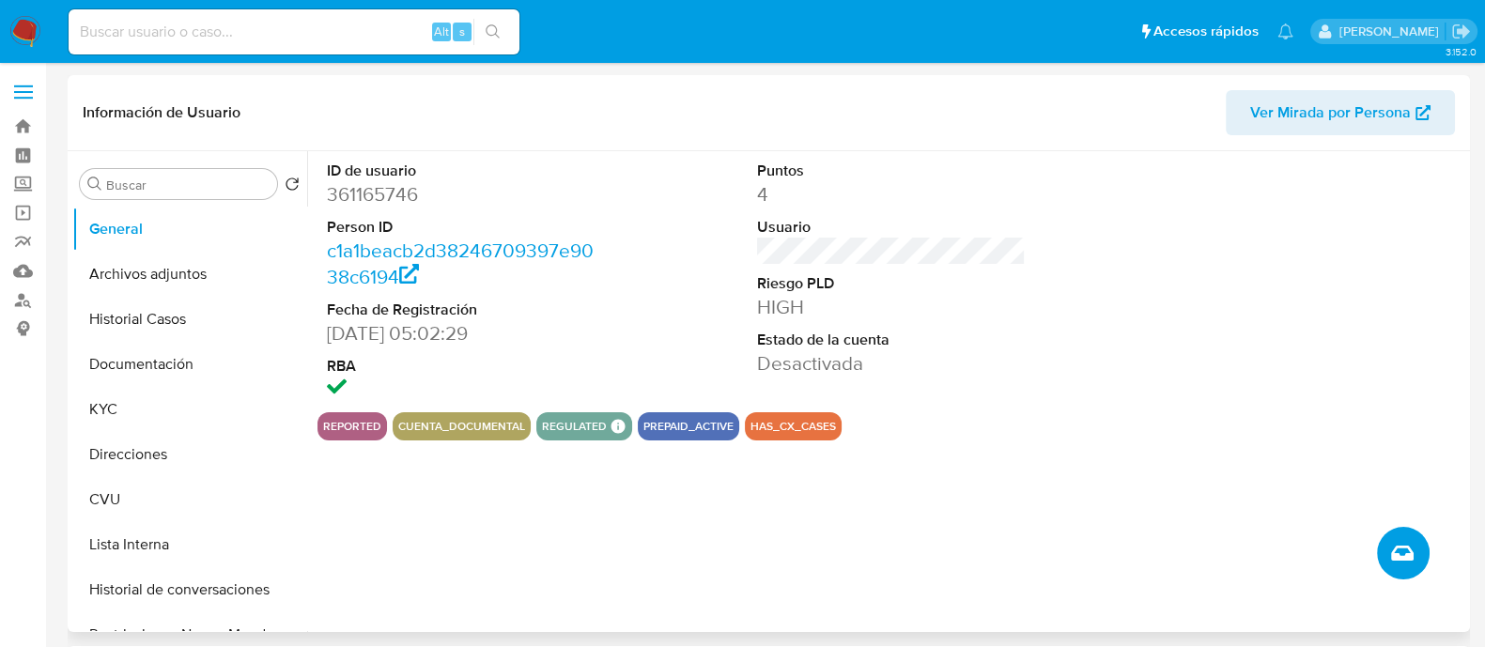
click at [1414, 552] on button "Crear caso manual" at bounding box center [1403, 553] width 53 height 53
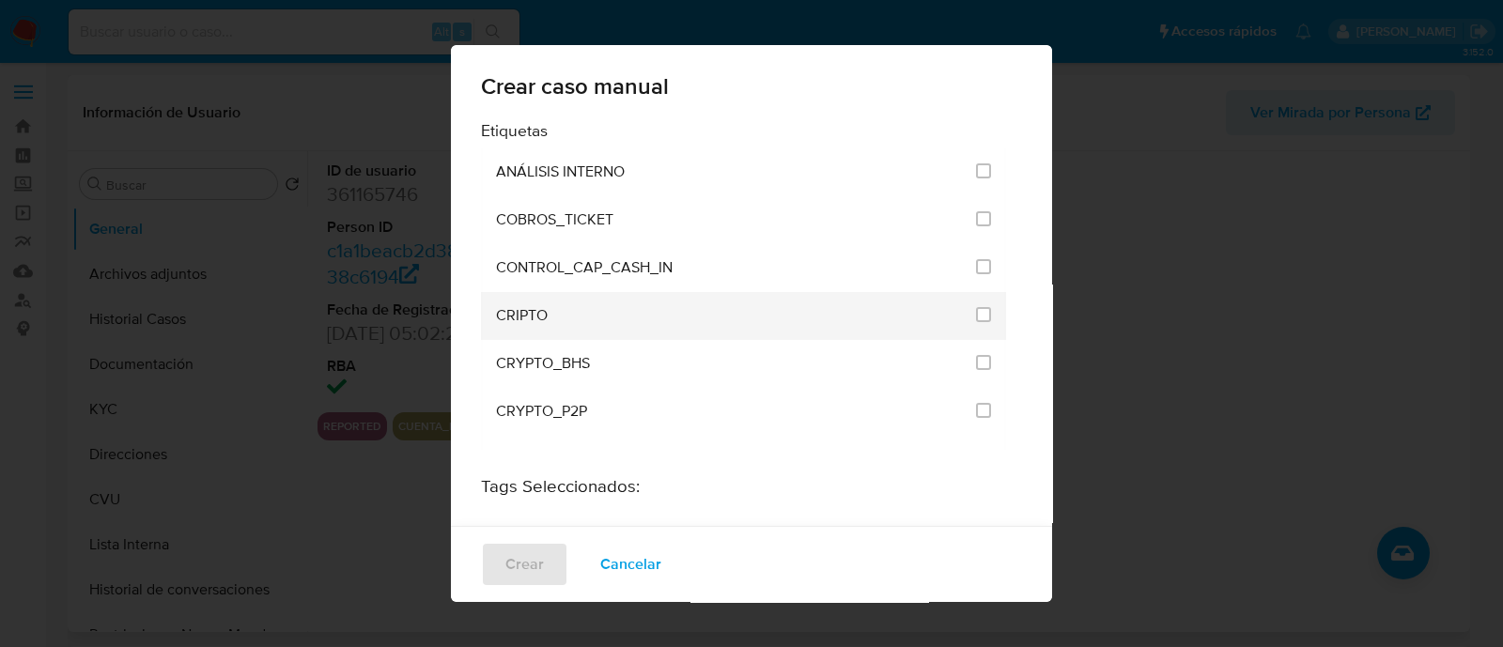
scroll to position [3687, 0]
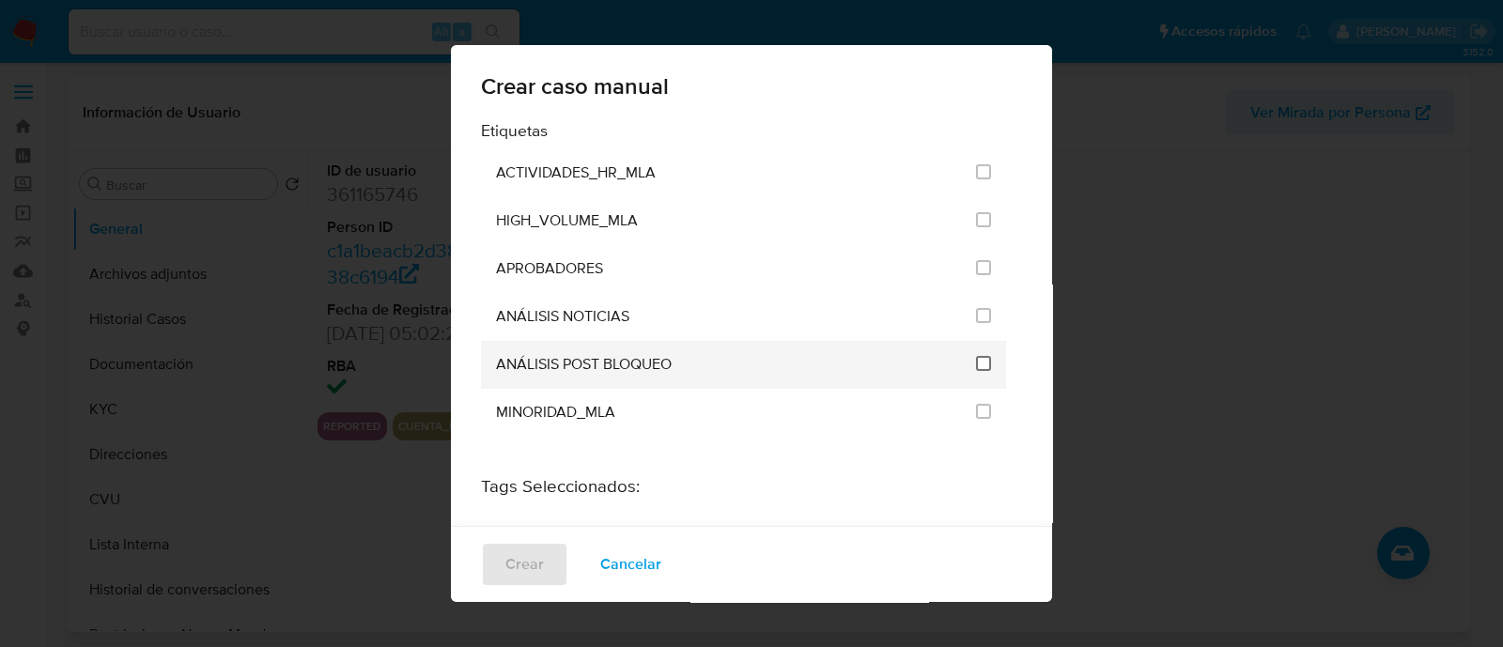
click at [976, 356] on input "3249" at bounding box center [983, 363] width 15 height 15
checkbox input "true"
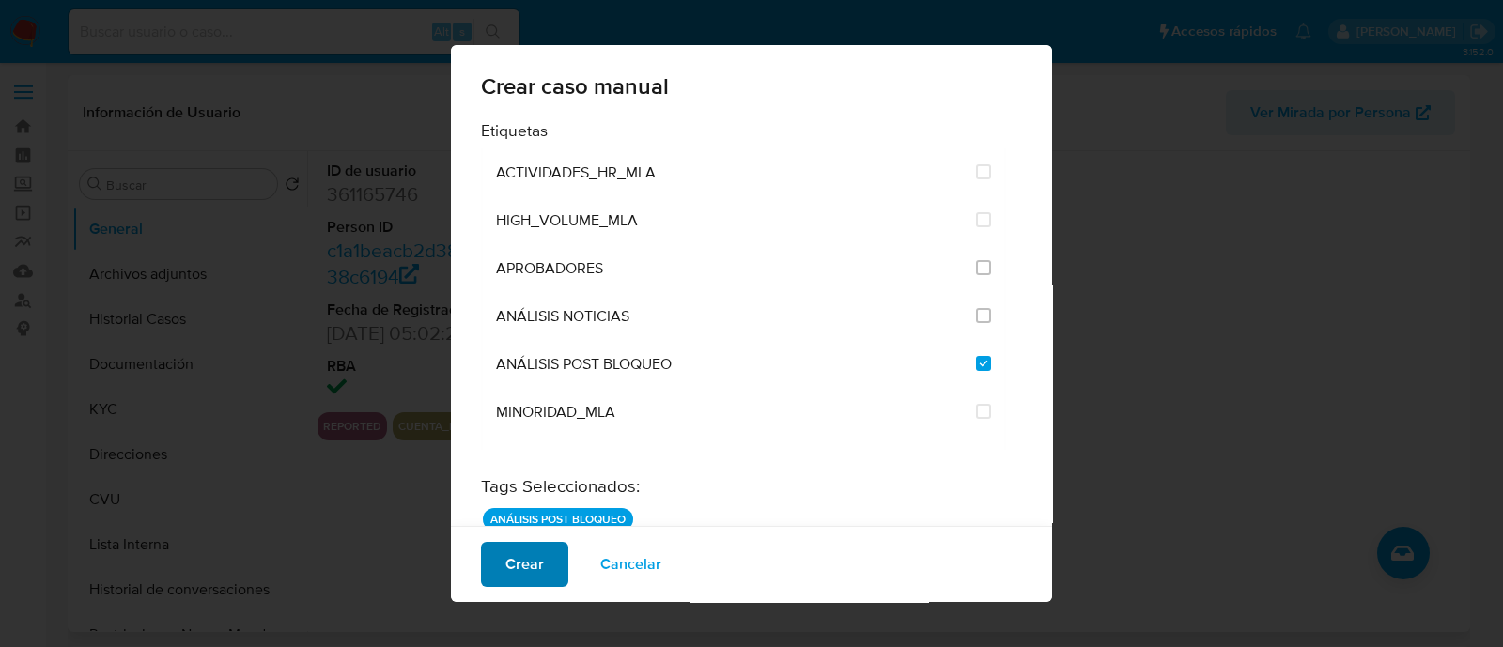
click at [544, 567] on button "Crear" at bounding box center [524, 564] width 87 height 45
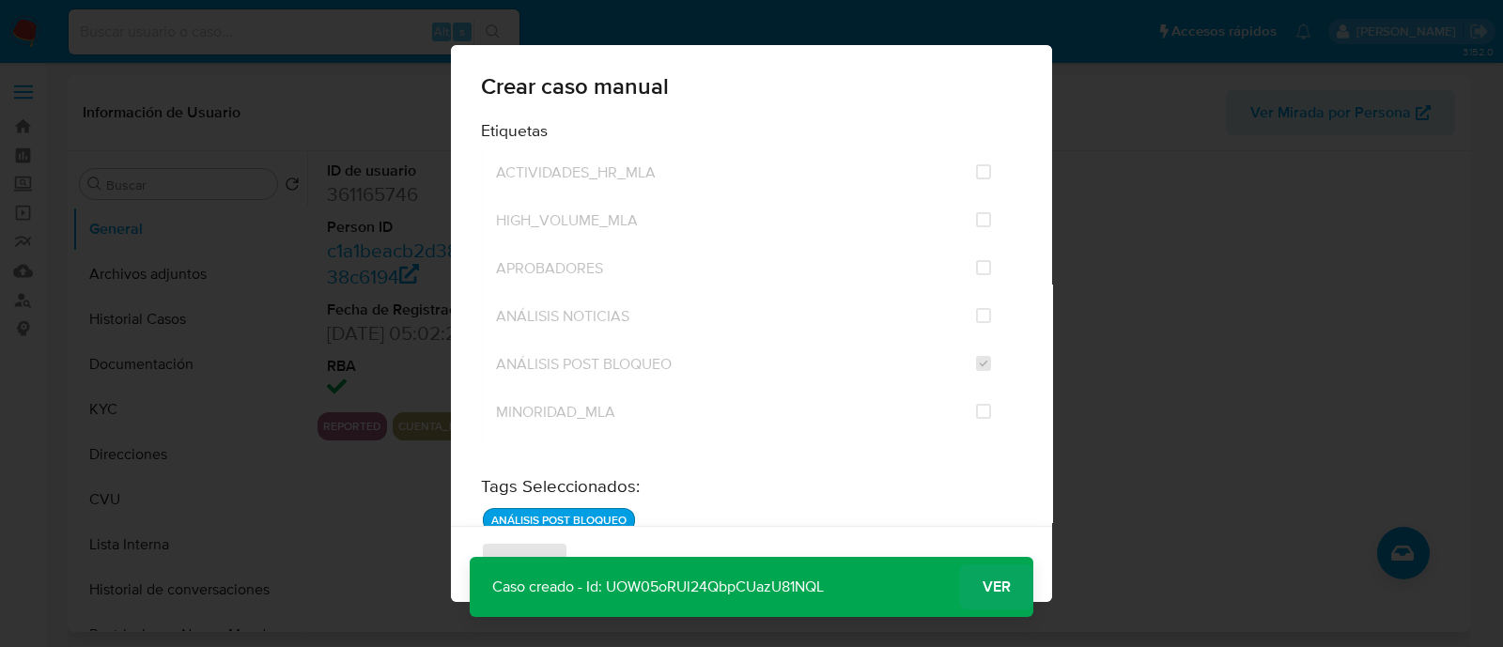
click at [995, 587] on span "Ver" at bounding box center [996, 587] width 28 height 0
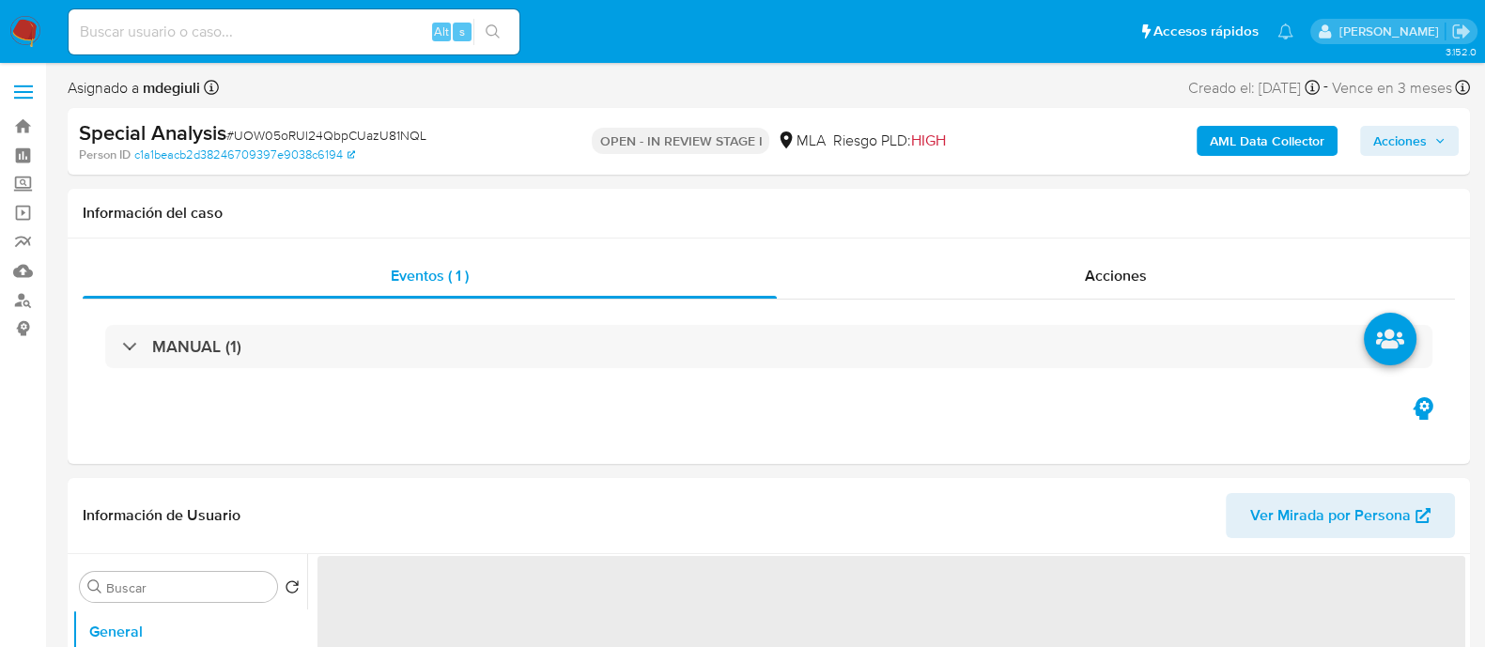
click at [291, 131] on span "# UOW05oRUl24QbpCUazU81NQL" at bounding box center [326, 135] width 200 height 19
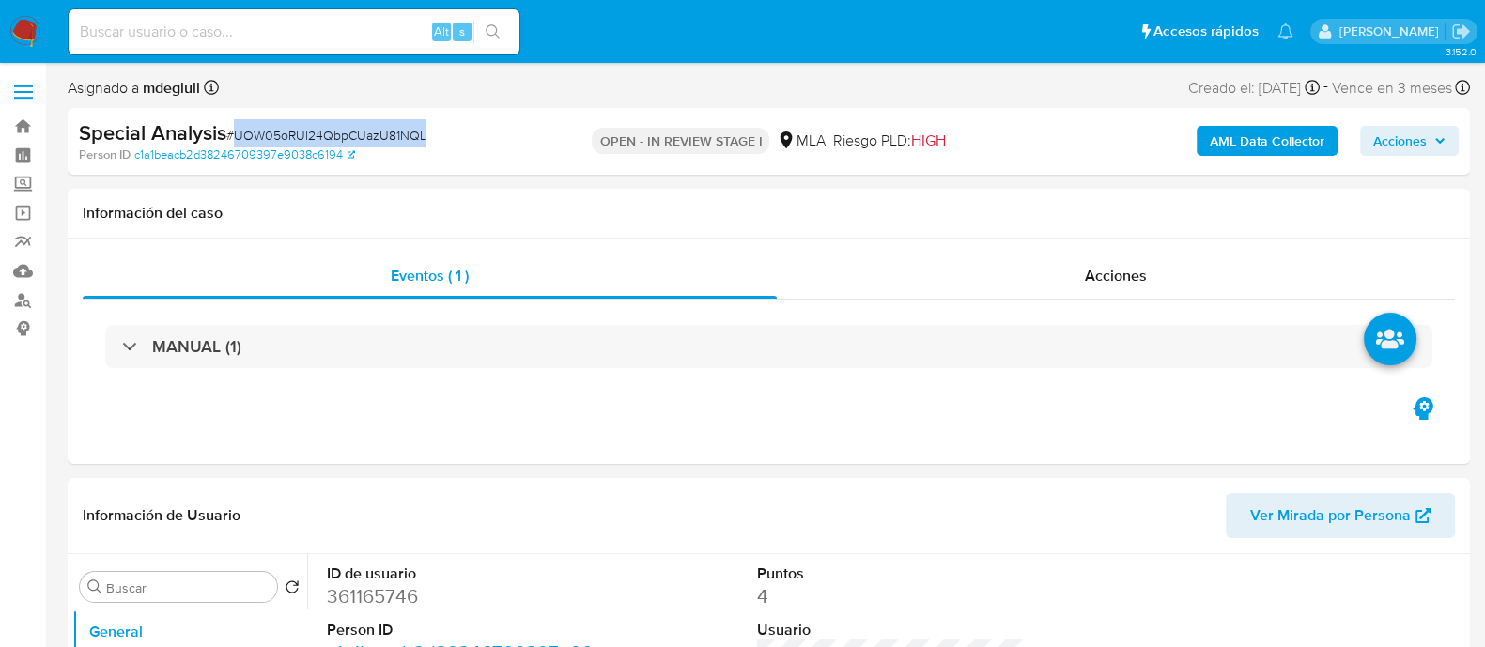
click at [291, 131] on span "# UOW05oRUl24QbpCUazU81NQL" at bounding box center [326, 135] width 200 height 19
select select "10"
copy span "UOW05oRUl24QbpCUazU81NQL"
drag, startPoint x: 181, startPoint y: 47, endPoint x: 187, endPoint y: 34, distance: 14.3
click at [185, 35] on div "Alt s" at bounding box center [294, 31] width 451 height 45
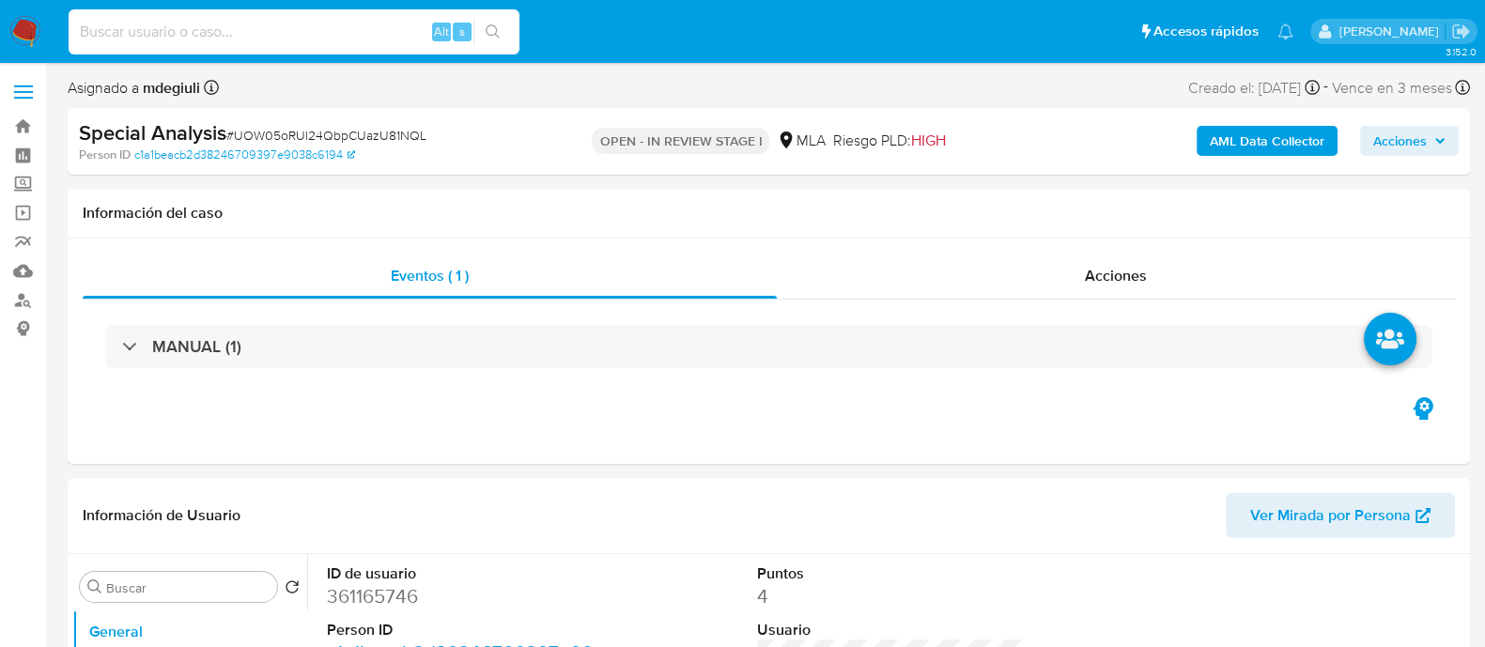
click at [187, 34] on input at bounding box center [294, 32] width 451 height 24
paste input "230560310"
type input "230560310"
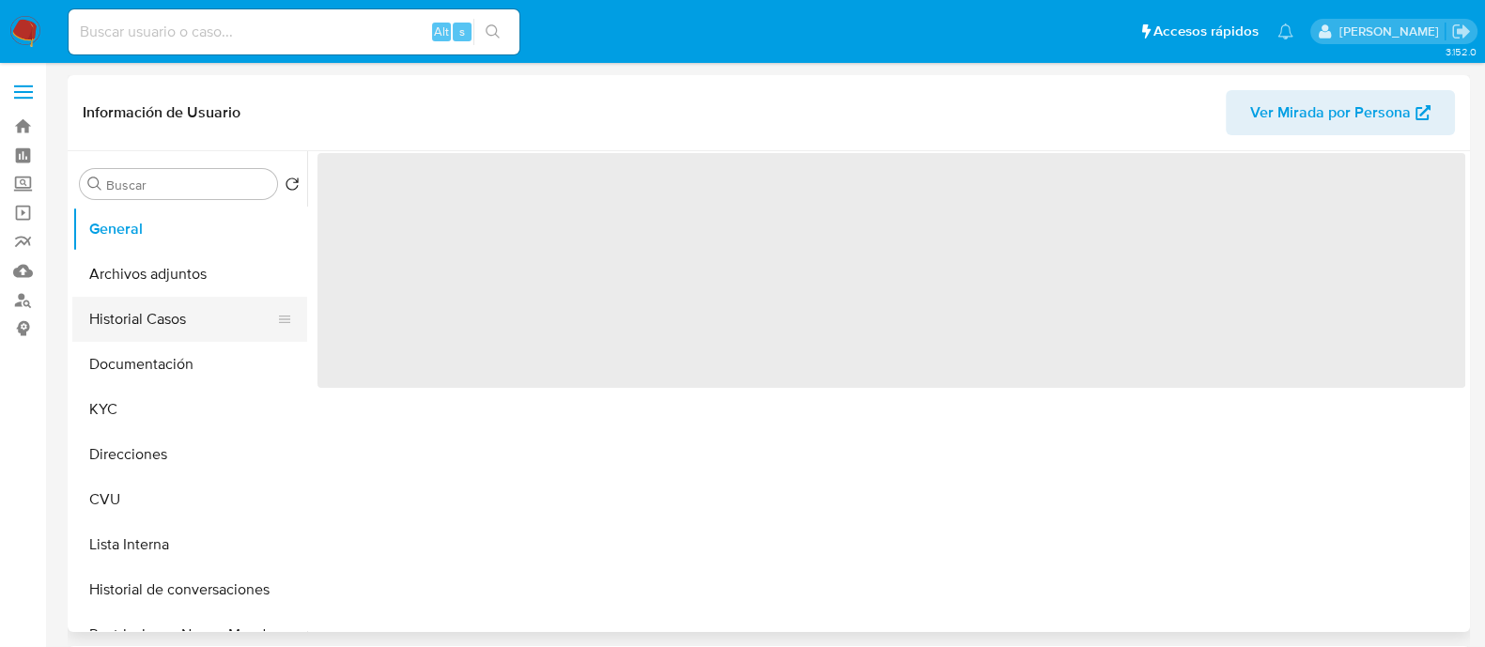
click at [162, 335] on button "Historial Casos" at bounding box center [182, 319] width 220 height 45
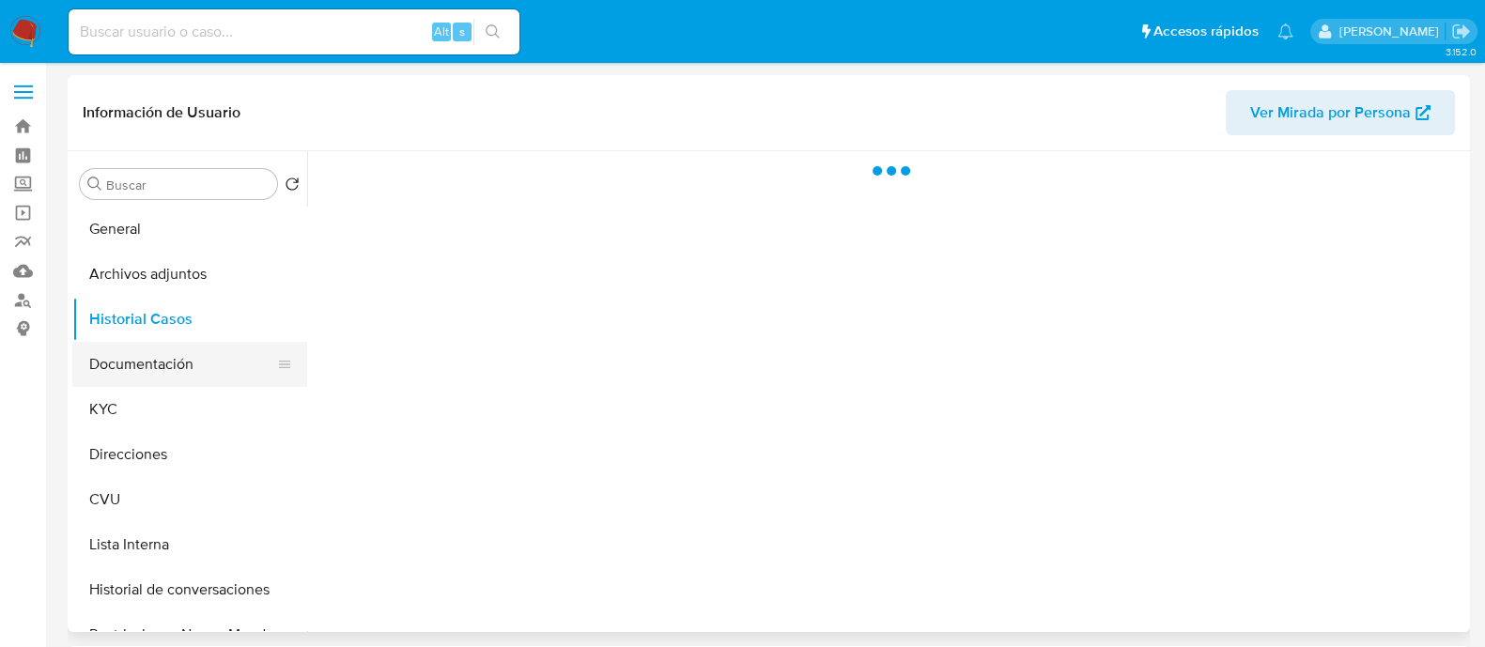
click at [167, 368] on button "Documentación" at bounding box center [182, 364] width 220 height 45
select select "10"
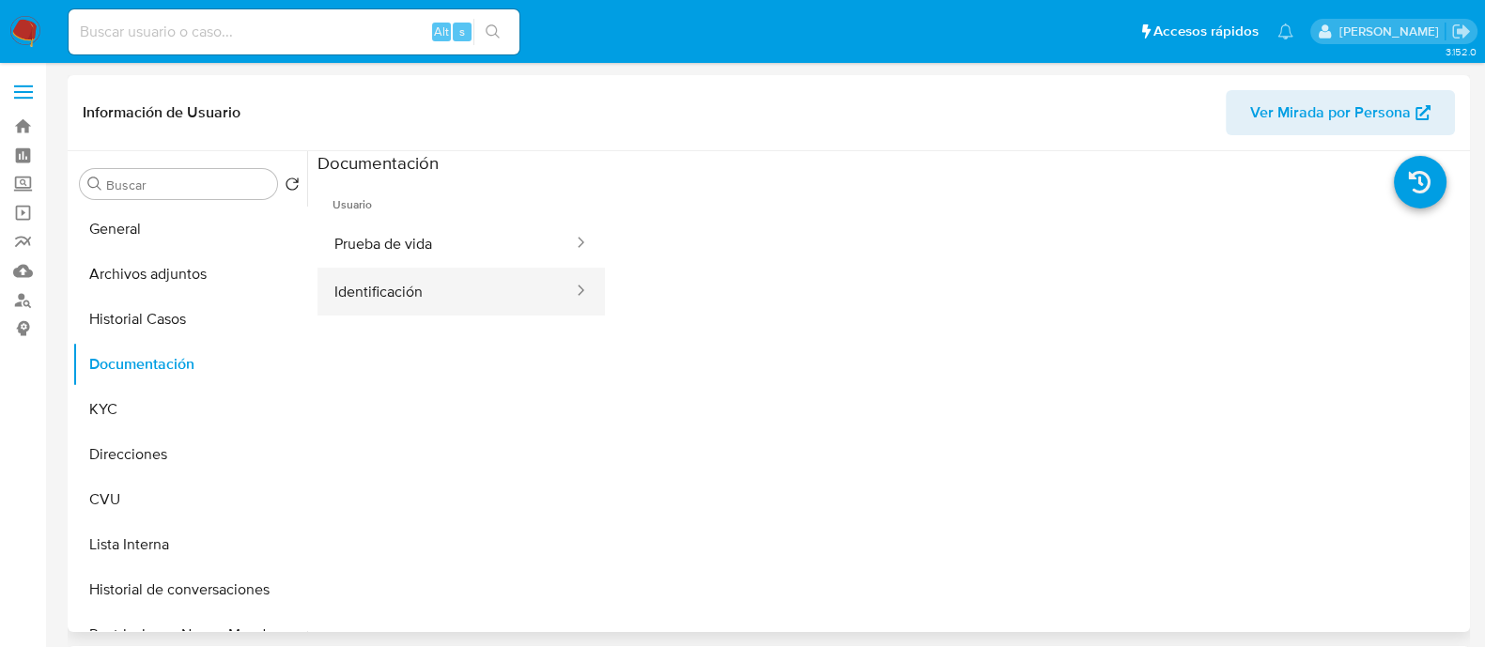
click at [451, 274] on button "Identificación" at bounding box center [445, 292] width 257 height 48
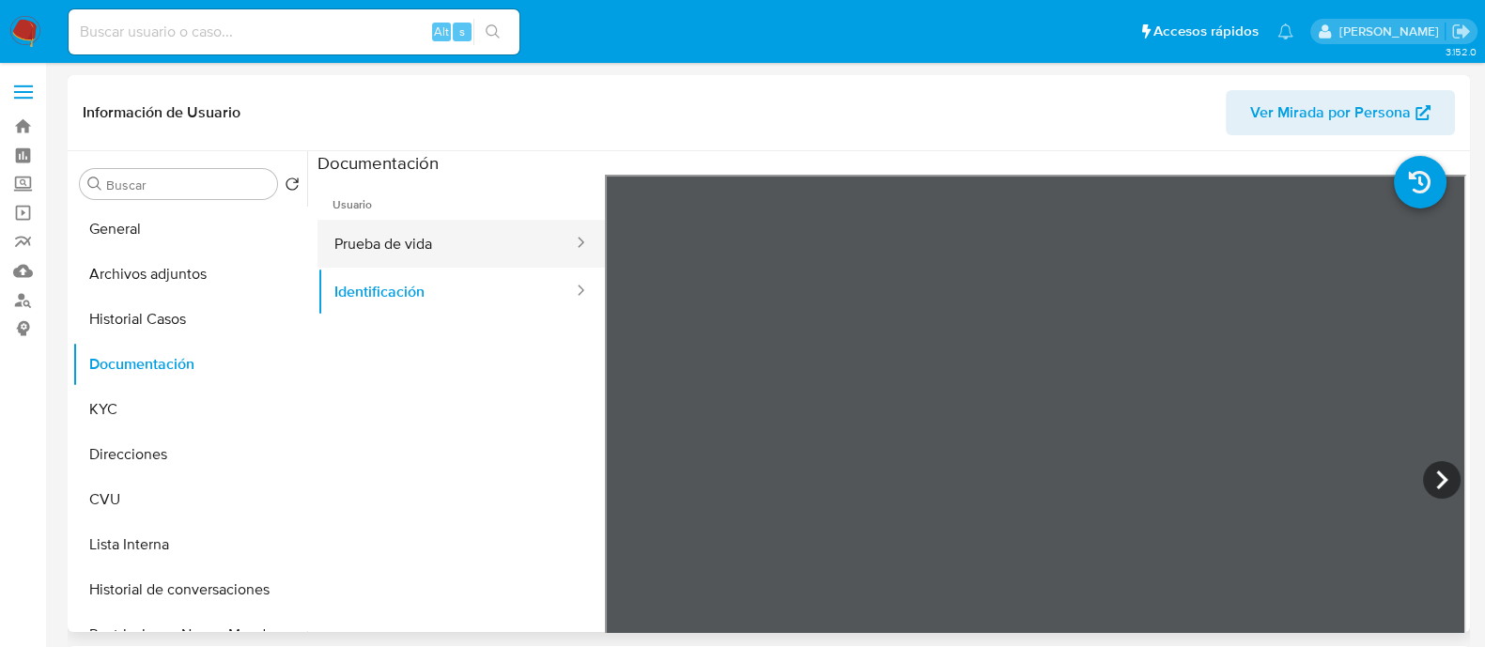
click at [420, 247] on button "Prueba de vida" at bounding box center [445, 244] width 257 height 48
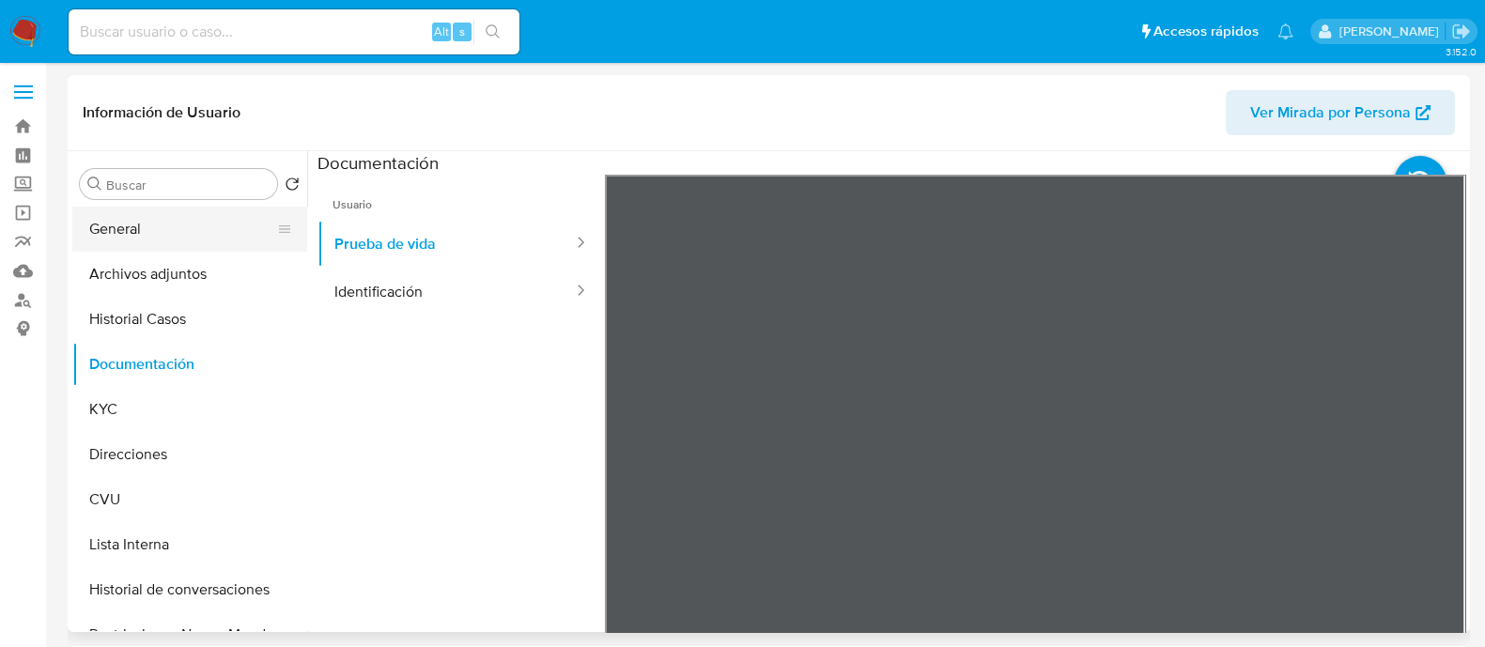
click at [198, 223] on button "General" at bounding box center [182, 229] width 220 height 45
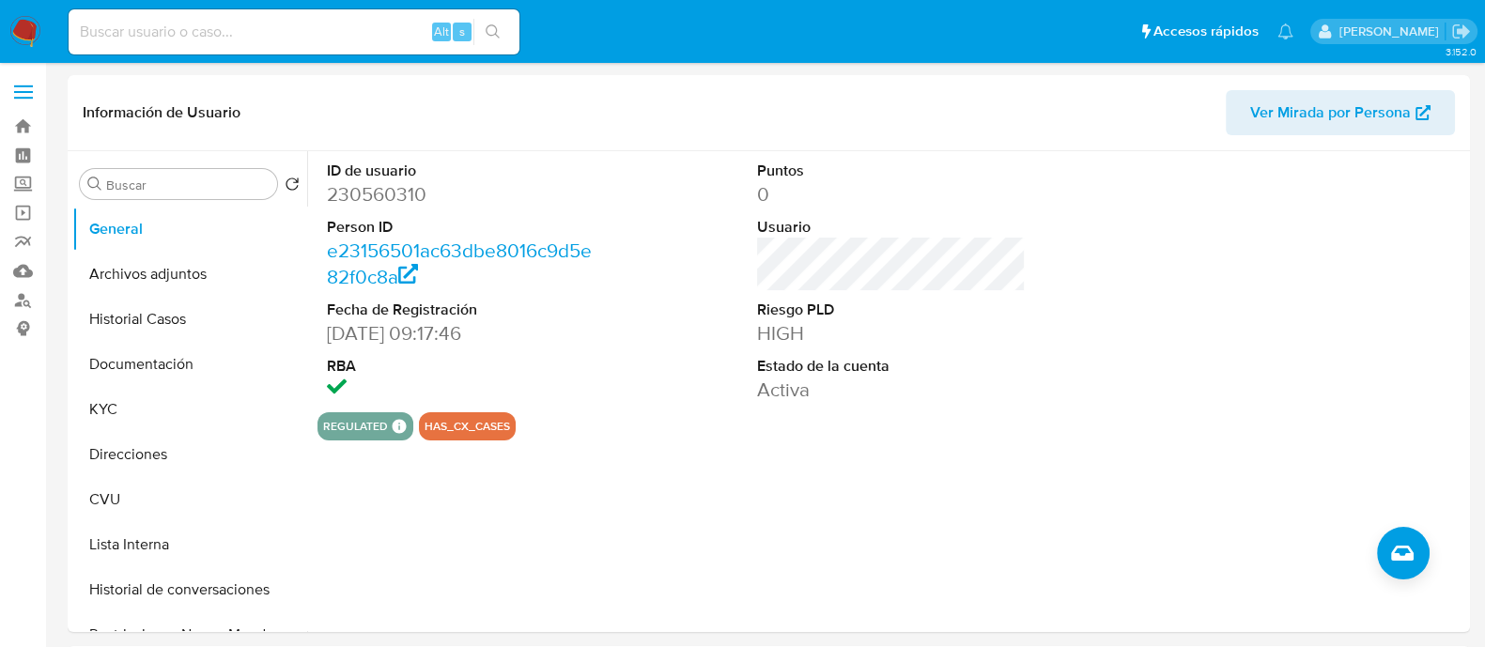
click at [246, 34] on input at bounding box center [294, 32] width 451 height 24
paste input "230560310"
click at [166, 357] on button "Documentación" at bounding box center [182, 364] width 220 height 45
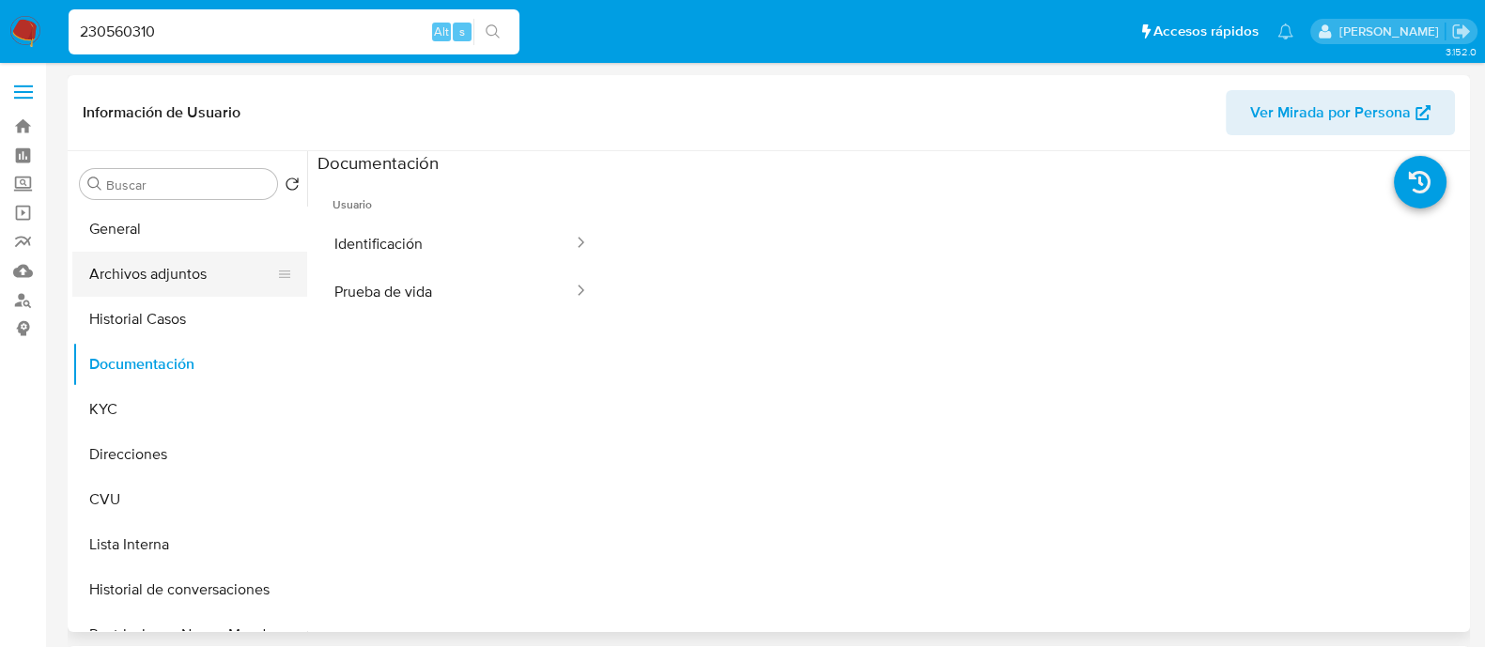
click at [174, 255] on button "Archivos adjuntos" at bounding box center [182, 274] width 220 height 45
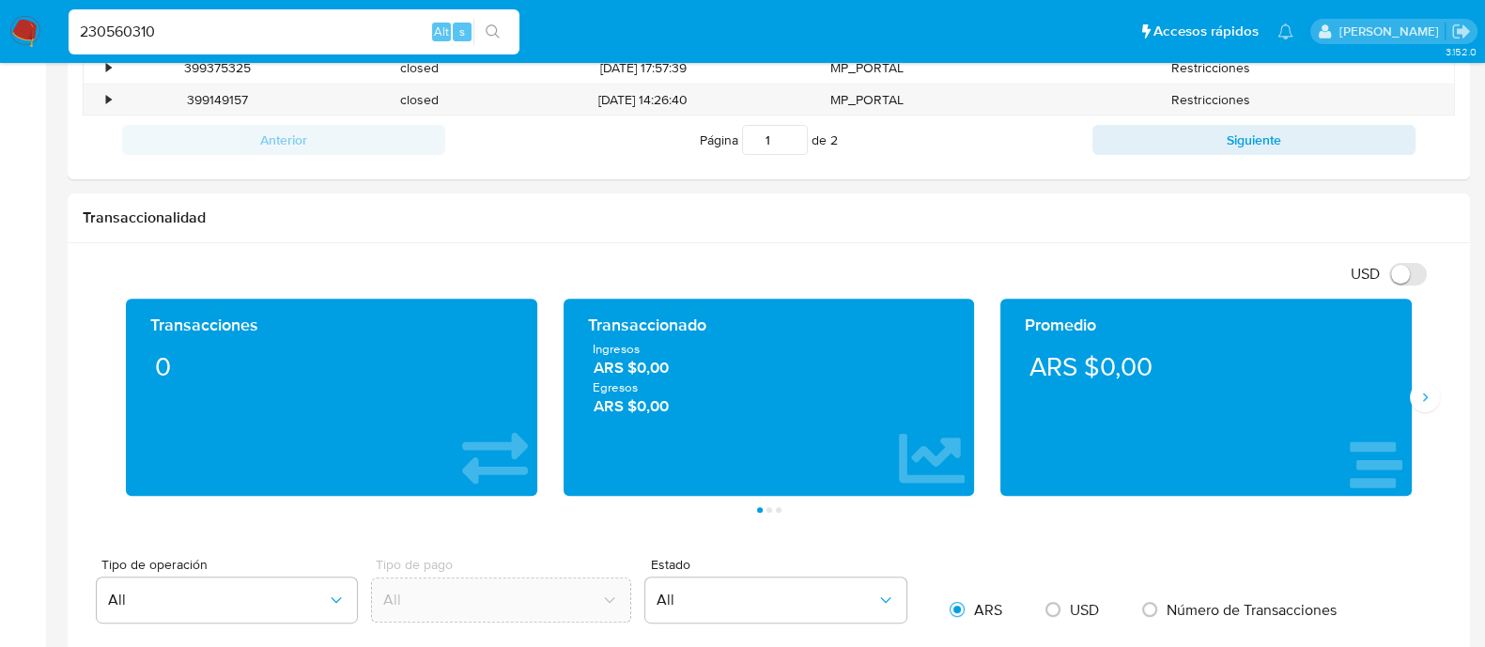
scroll to position [632, 0]
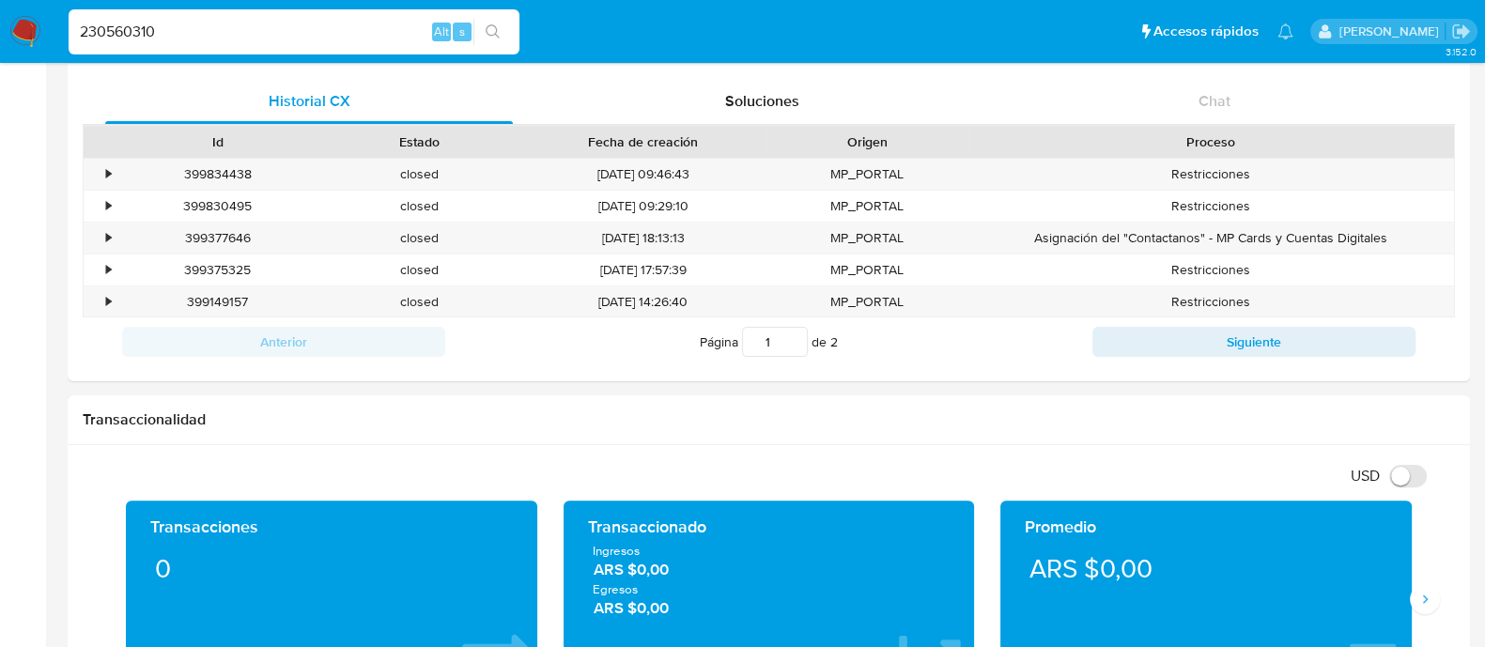
click at [112, 30] on input "230560310" at bounding box center [294, 32] width 451 height 24
paste input "36824402"
type input "36824402"
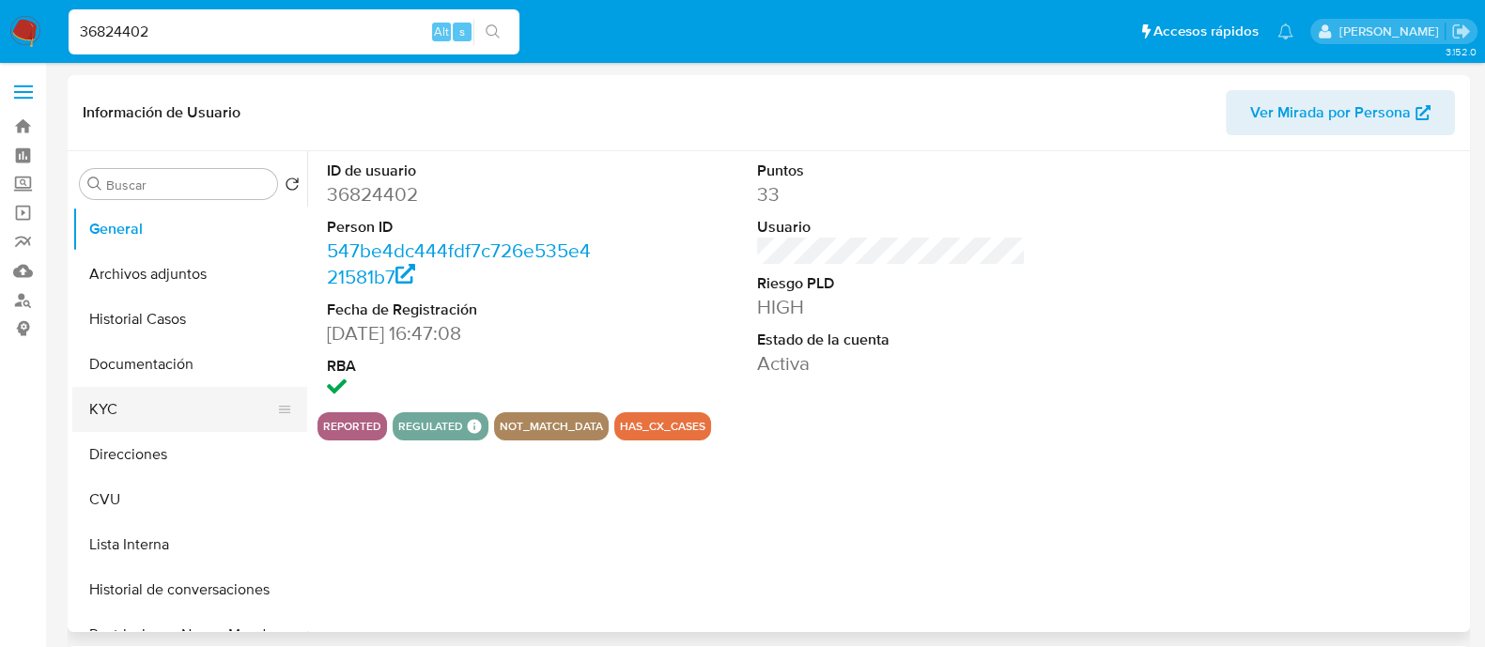
click at [129, 392] on button "KYC" at bounding box center [182, 409] width 220 height 45
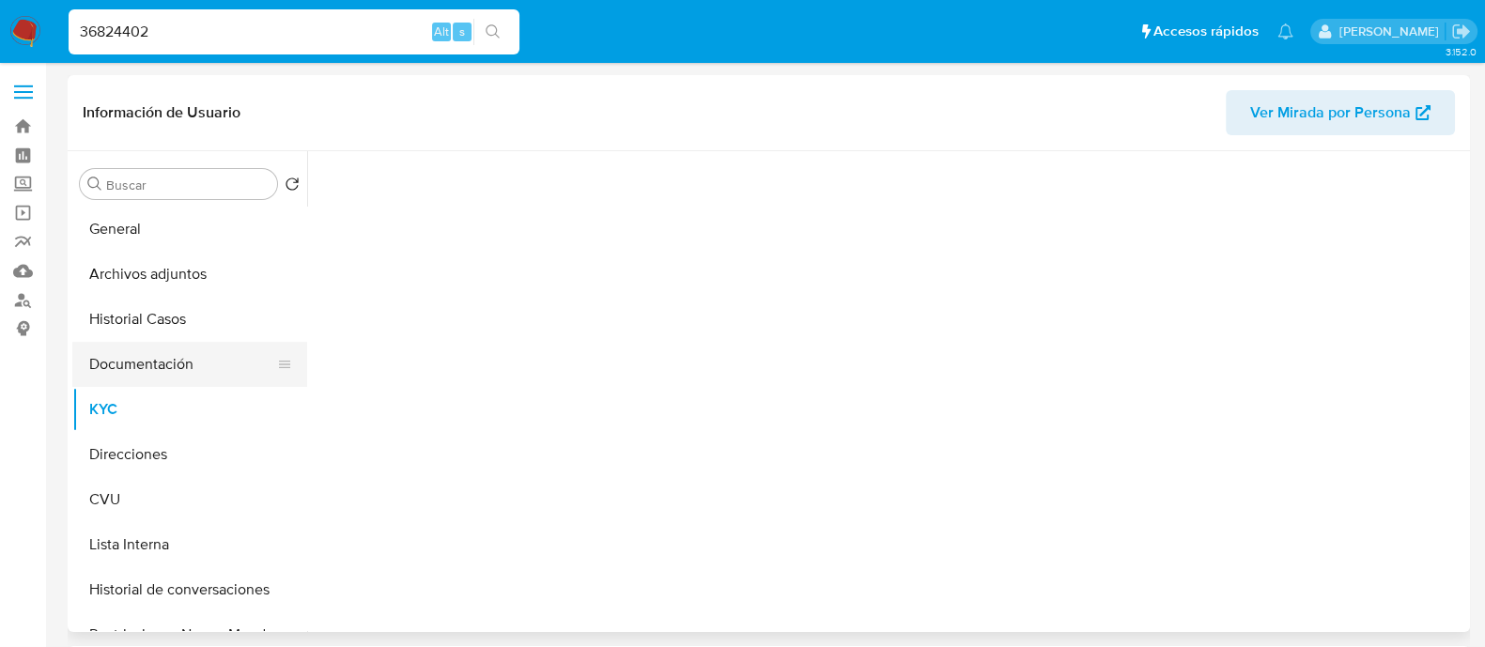
select select "10"
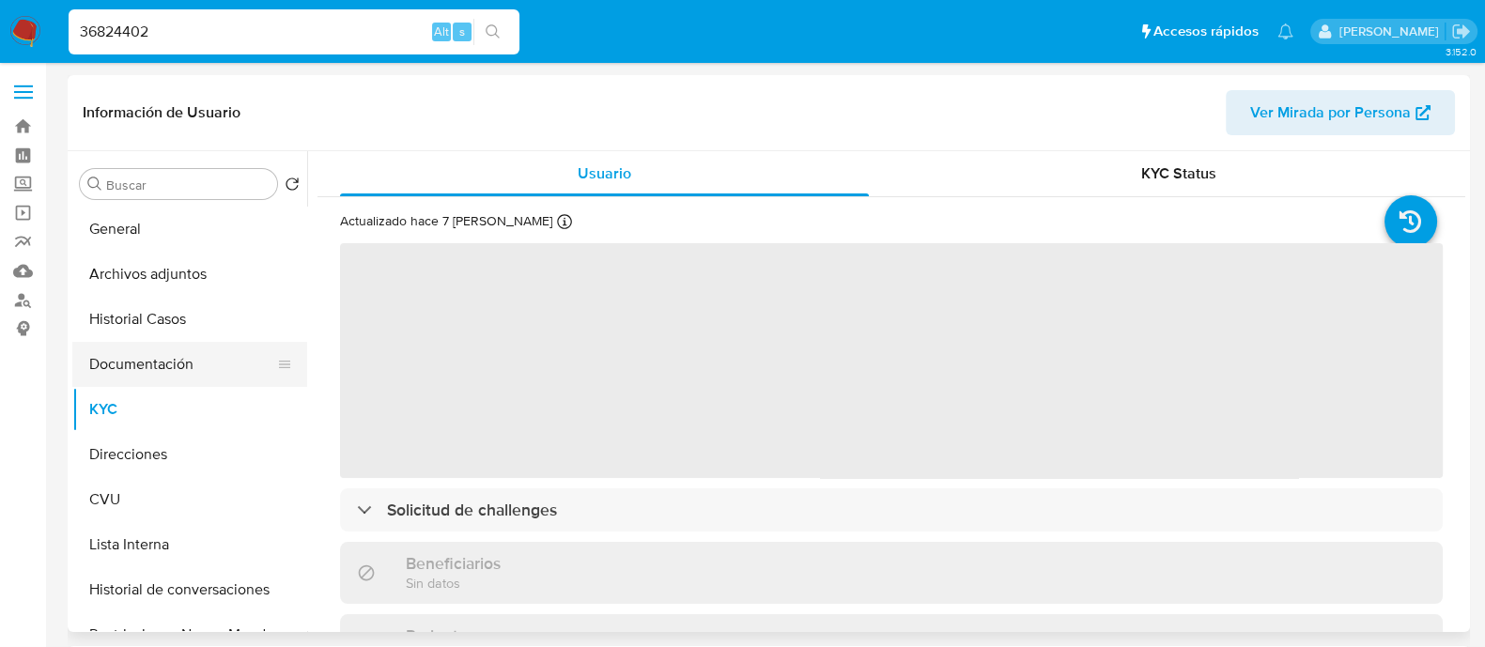
click at [166, 363] on button "Documentación" at bounding box center [182, 364] width 220 height 45
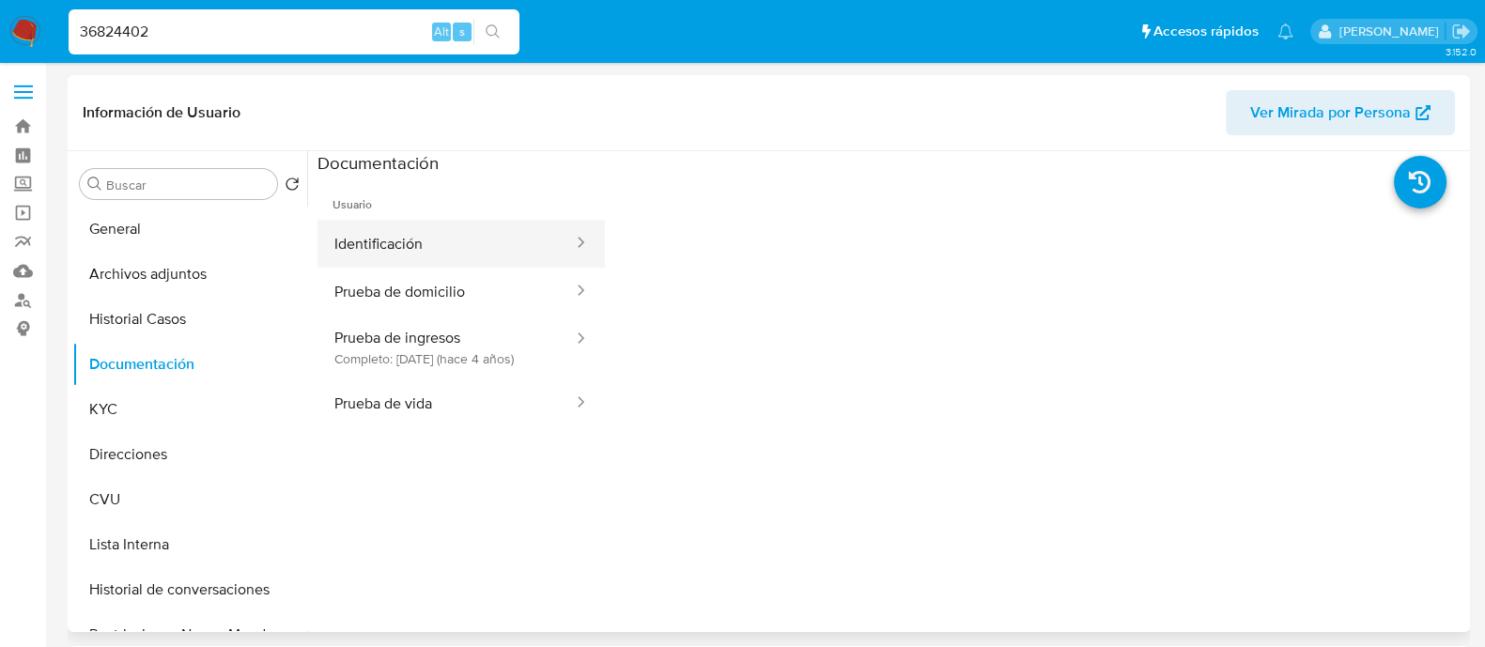
click at [479, 241] on button "Identificación" at bounding box center [445, 244] width 257 height 48
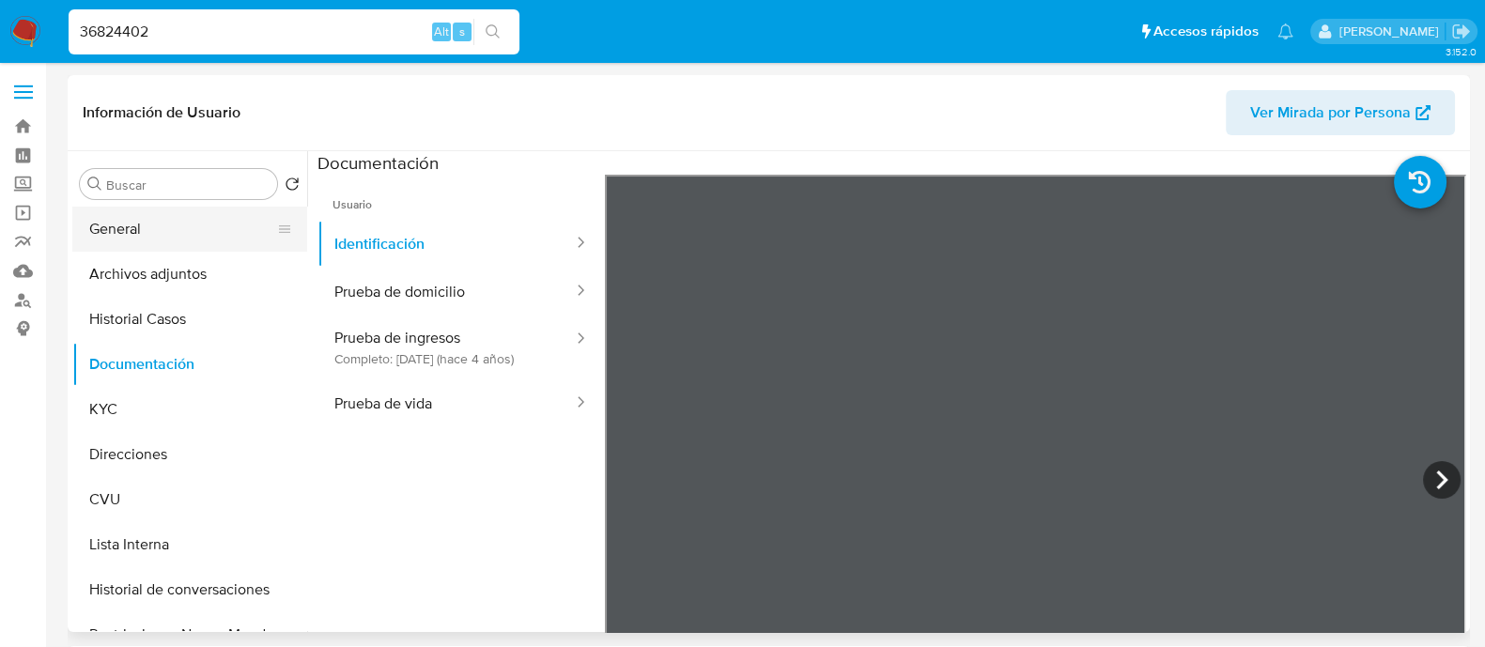
click at [164, 242] on button "General" at bounding box center [182, 229] width 220 height 45
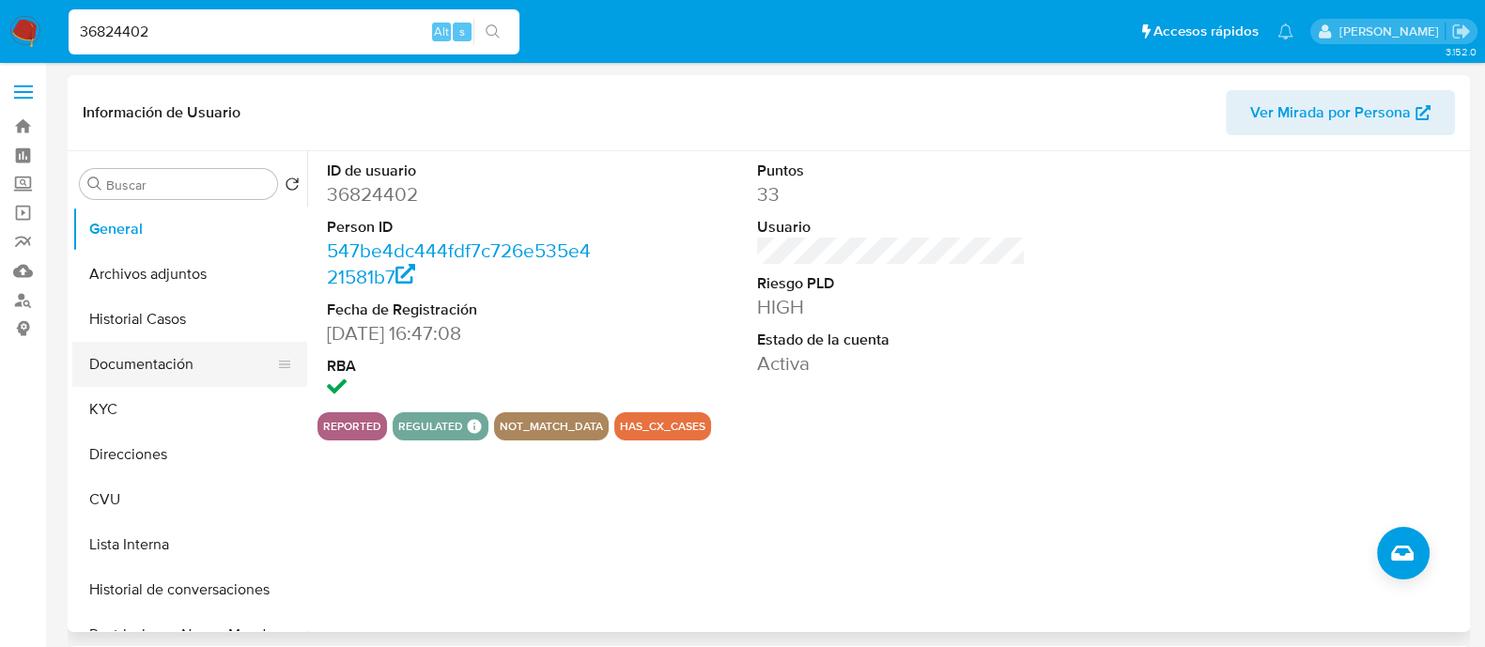
click at [193, 363] on button "Documentación" at bounding box center [182, 364] width 220 height 45
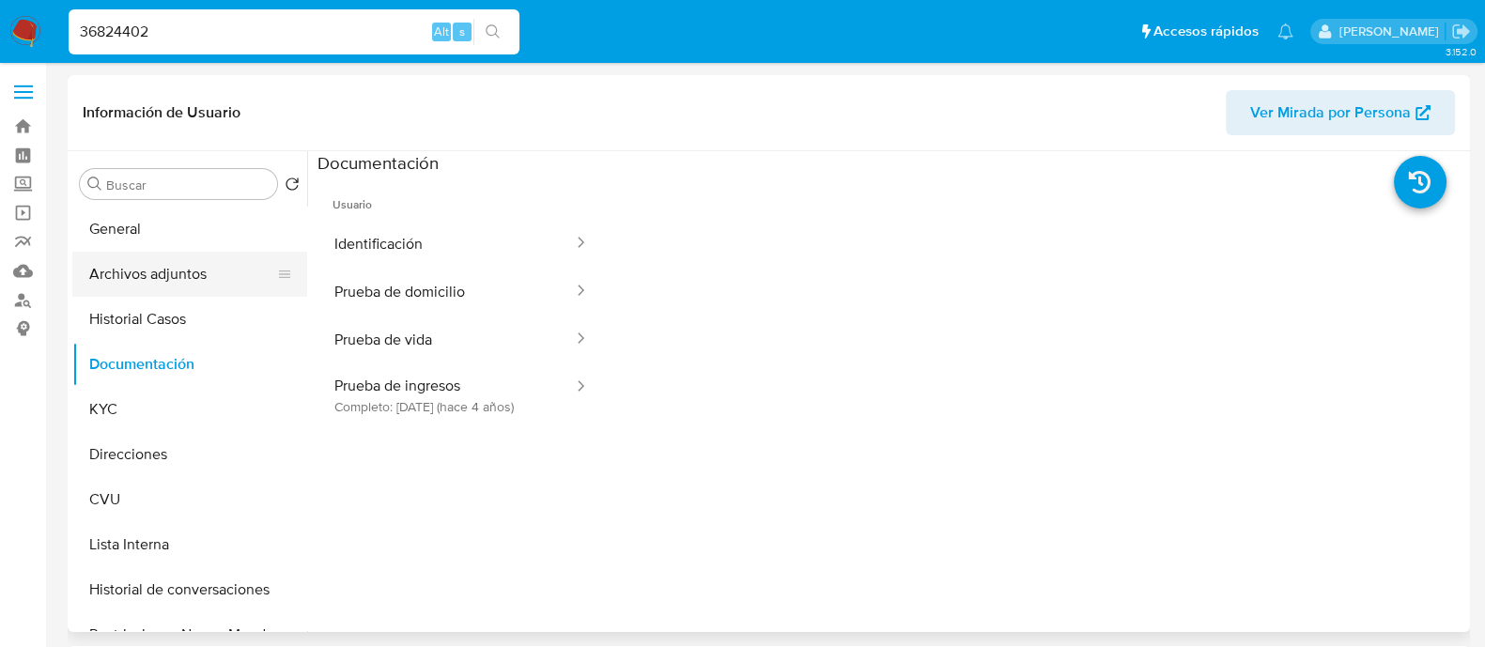
click at [208, 276] on button "Archivos adjuntos" at bounding box center [182, 274] width 220 height 45
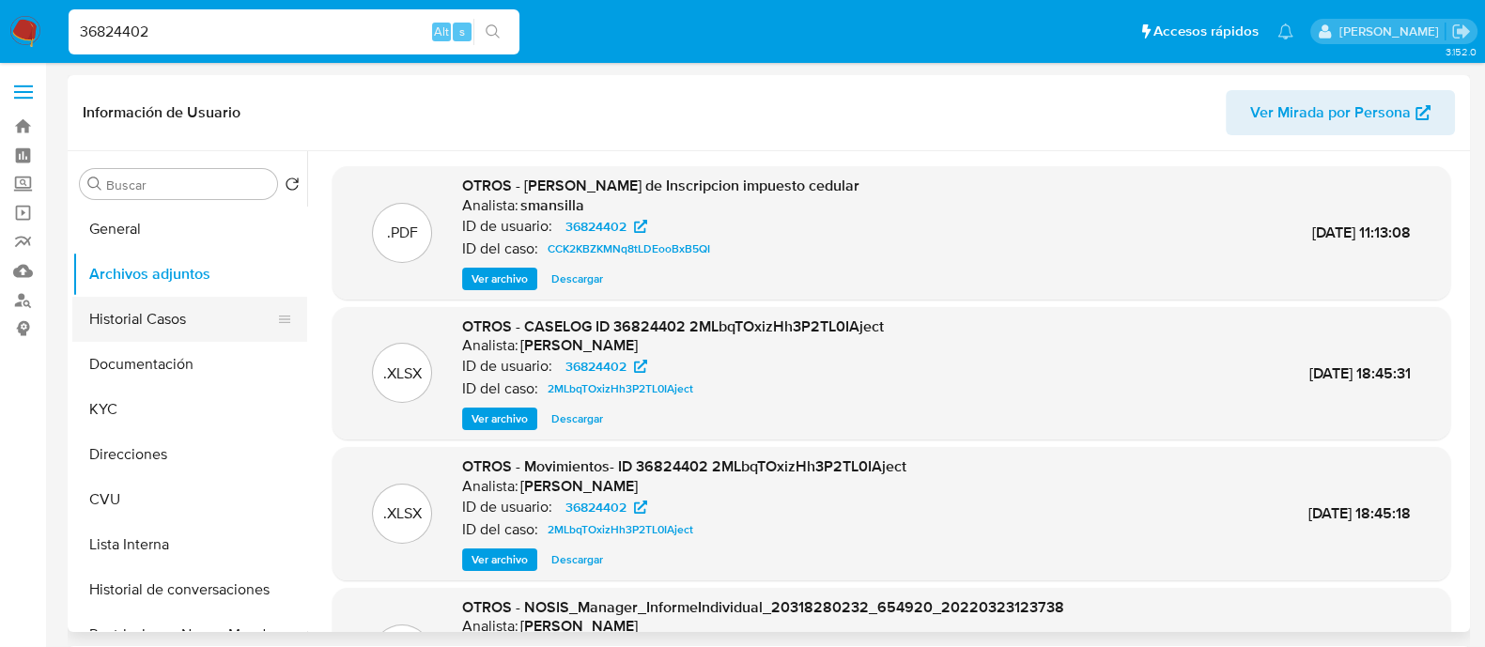
click at [162, 312] on button "Historial Casos" at bounding box center [182, 319] width 220 height 45
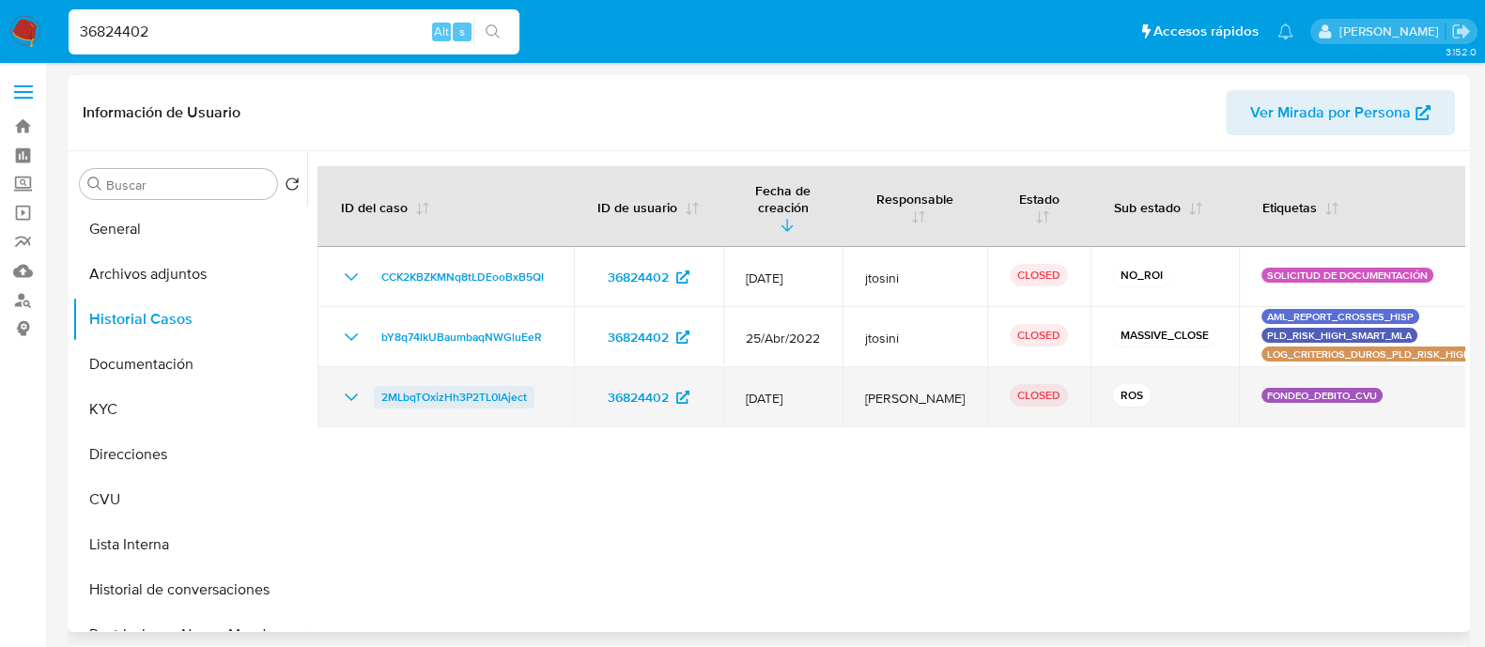
click at [470, 386] on span "2MLbqTOxizHh3P2TL0IAject" at bounding box center [454, 397] width 146 height 23
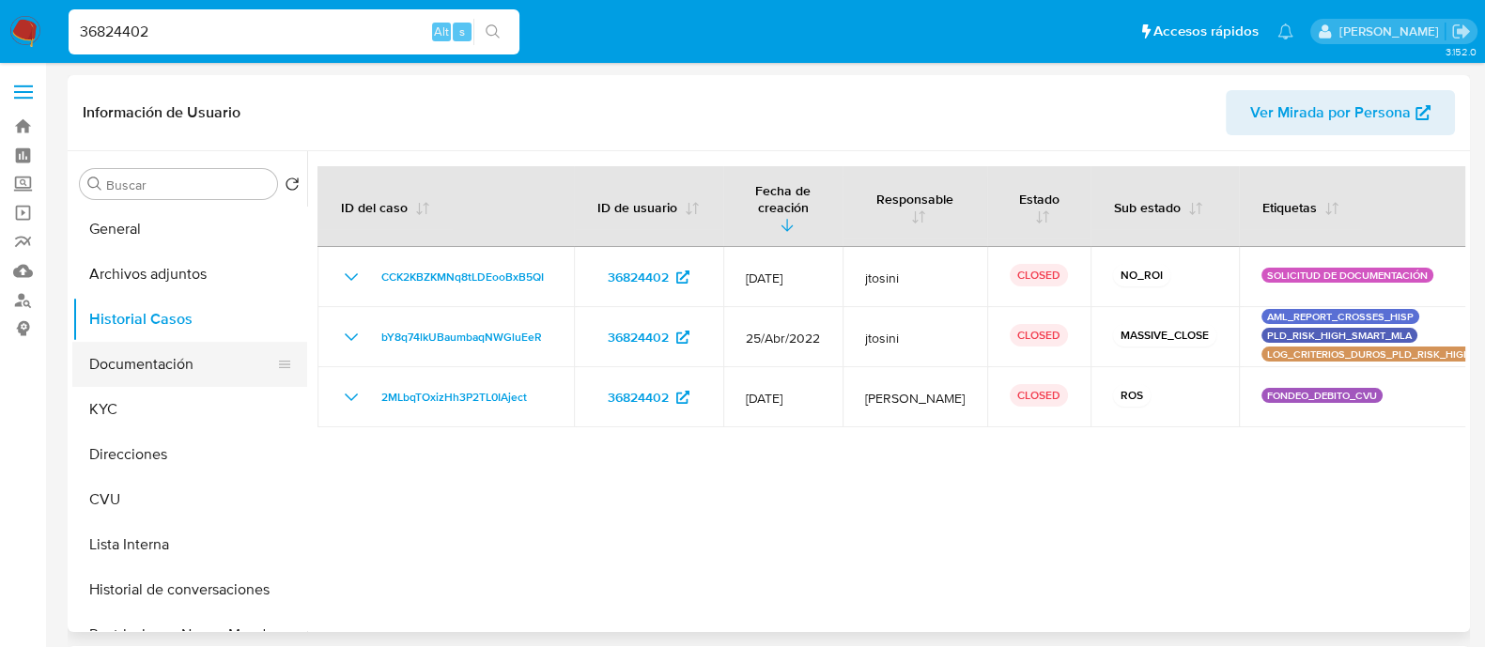
click at [170, 377] on button "Documentación" at bounding box center [182, 364] width 220 height 45
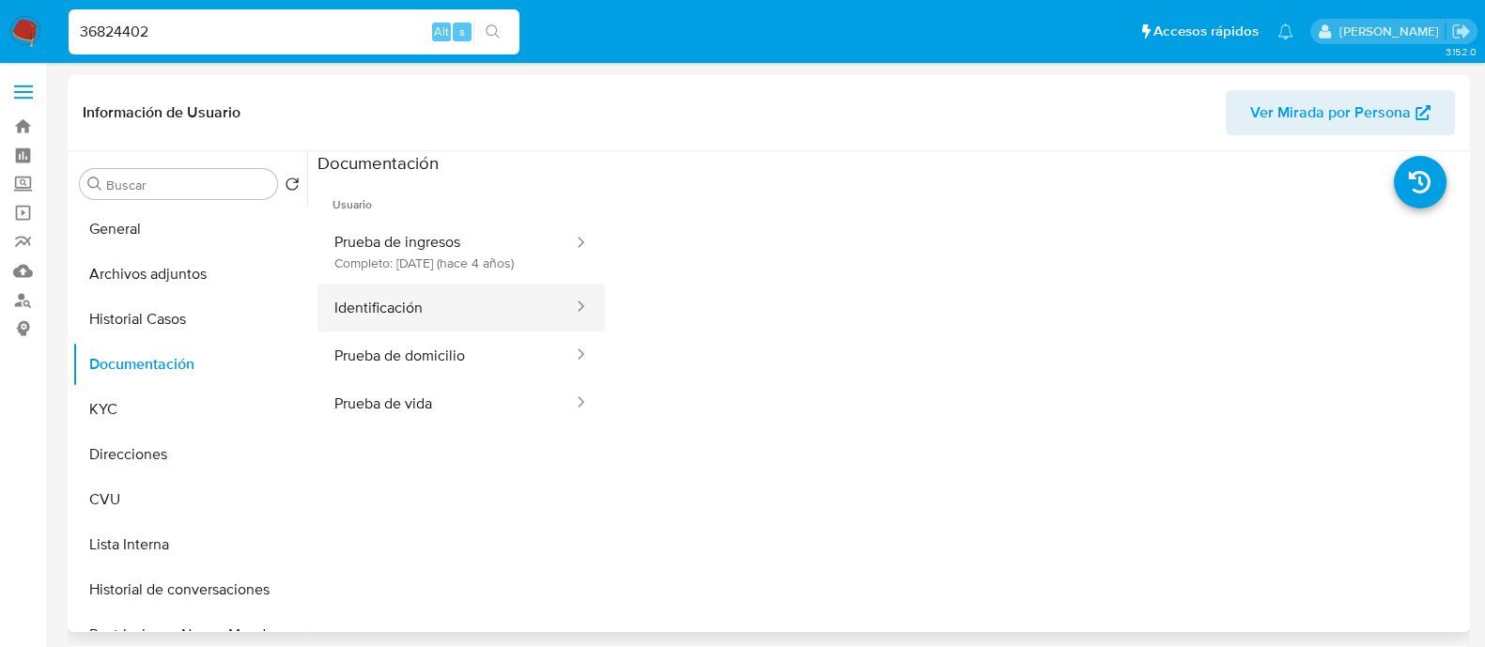
click at [380, 332] on button "Identificación" at bounding box center [445, 308] width 257 height 48
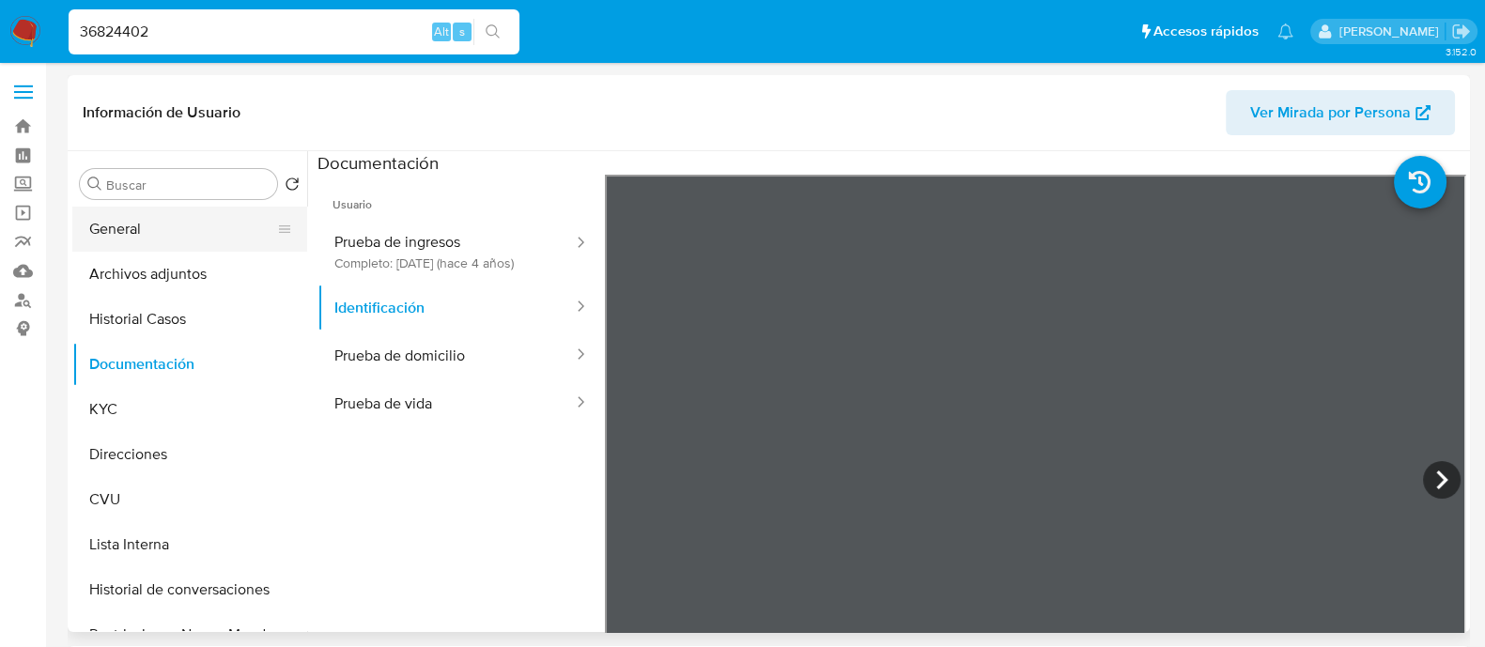
click at [156, 233] on button "General" at bounding box center [182, 229] width 220 height 45
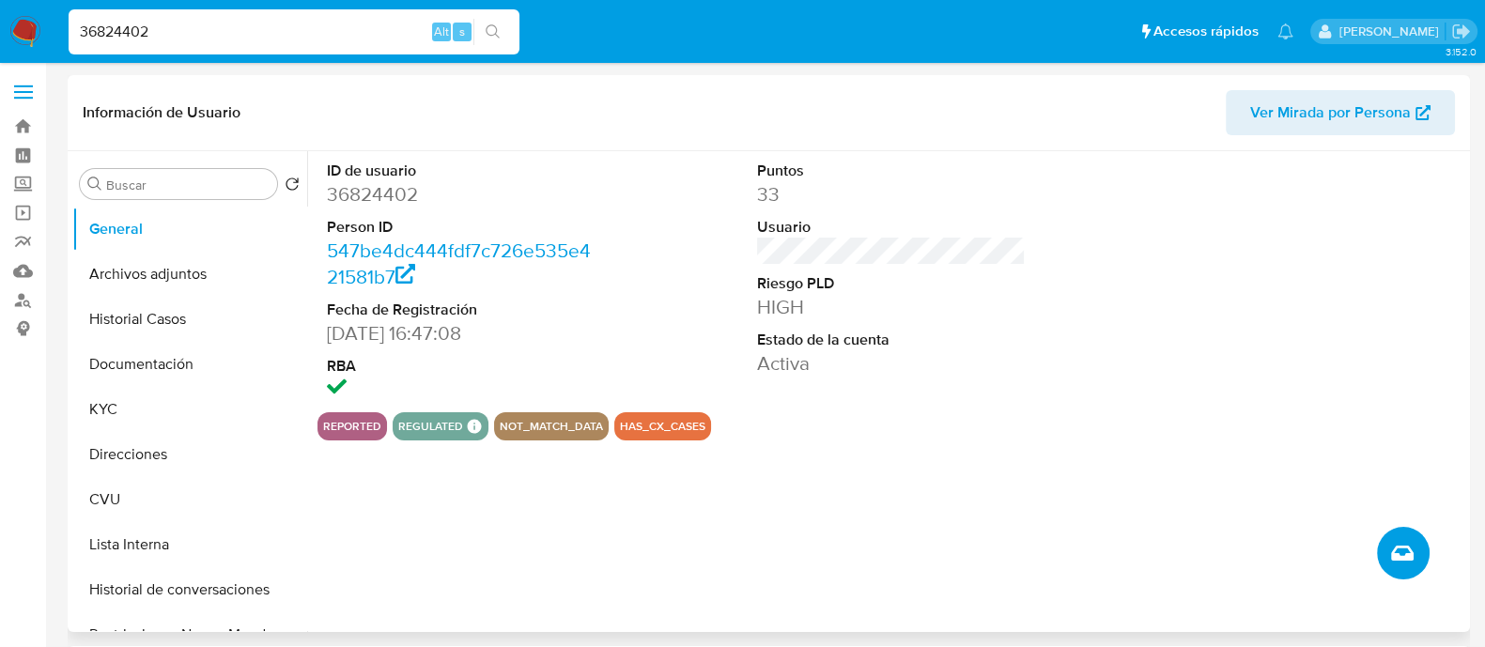
click at [1393, 564] on span "Crear caso manual" at bounding box center [1402, 553] width 23 height 23
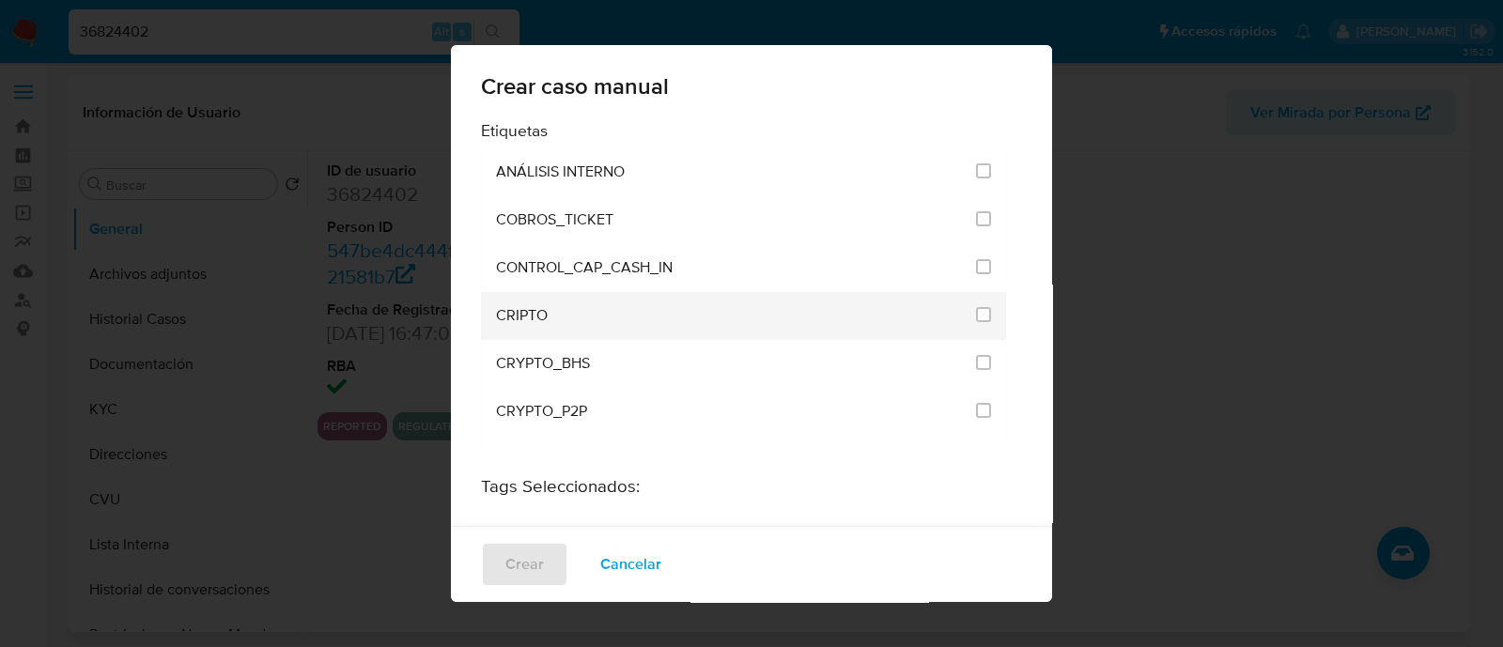
scroll to position [3687, 0]
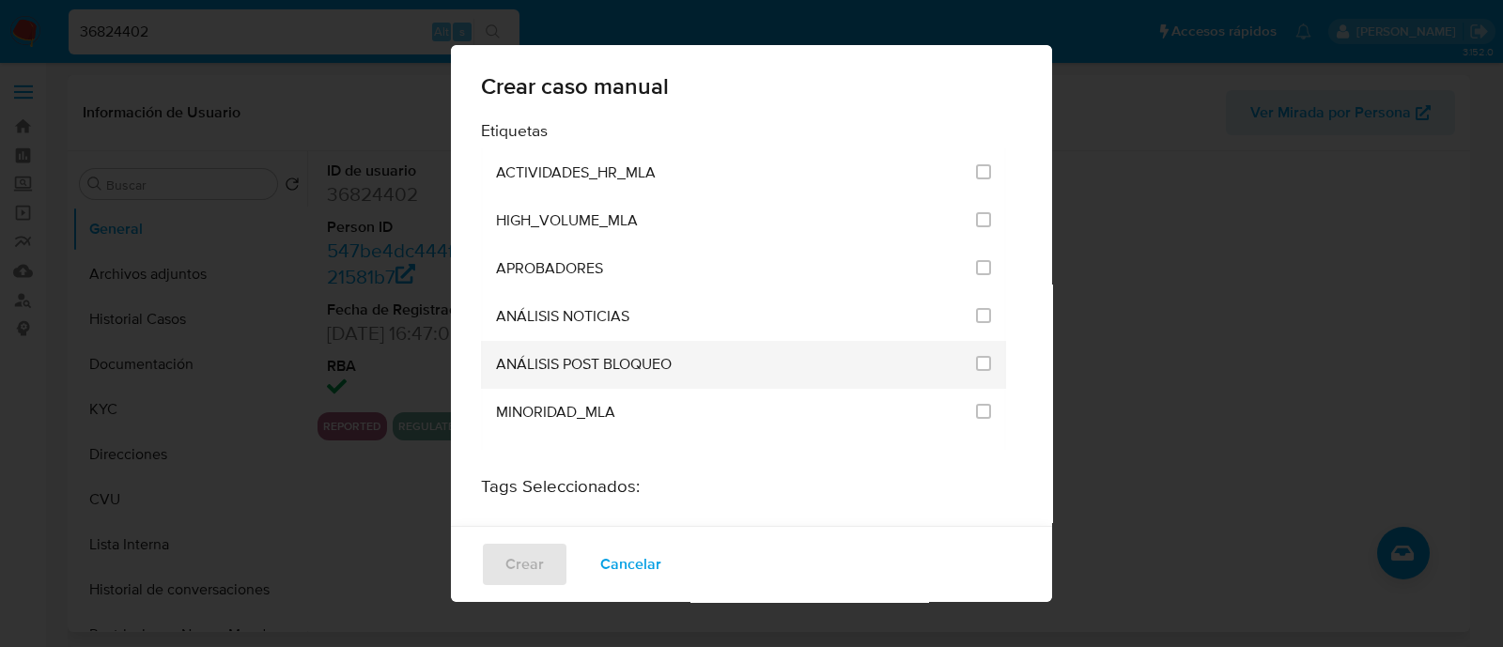
click at [980, 341] on li "ANÁLISIS POST BLOQUEO" at bounding box center [743, 365] width 525 height 48
click at [976, 356] on input "3249" at bounding box center [983, 363] width 15 height 15
checkbox input "true"
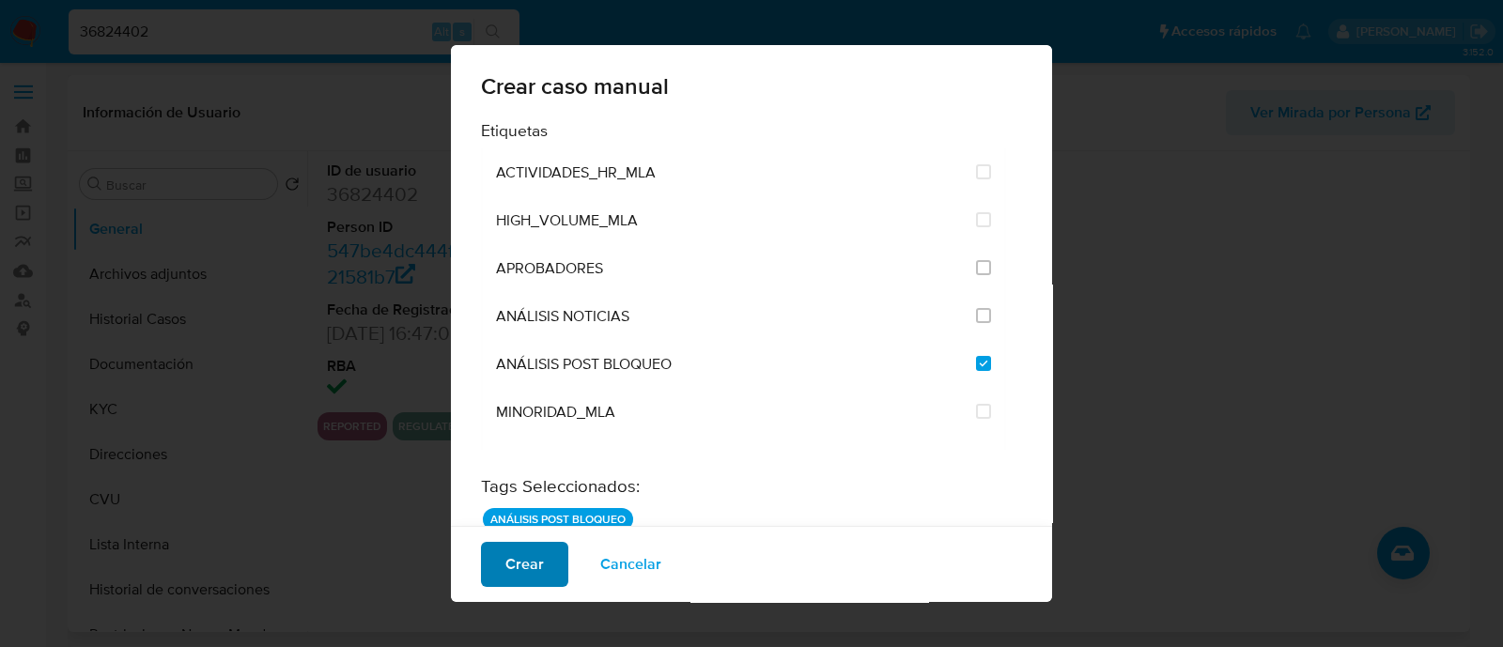
click at [526, 570] on span "Crear" at bounding box center [524, 564] width 39 height 41
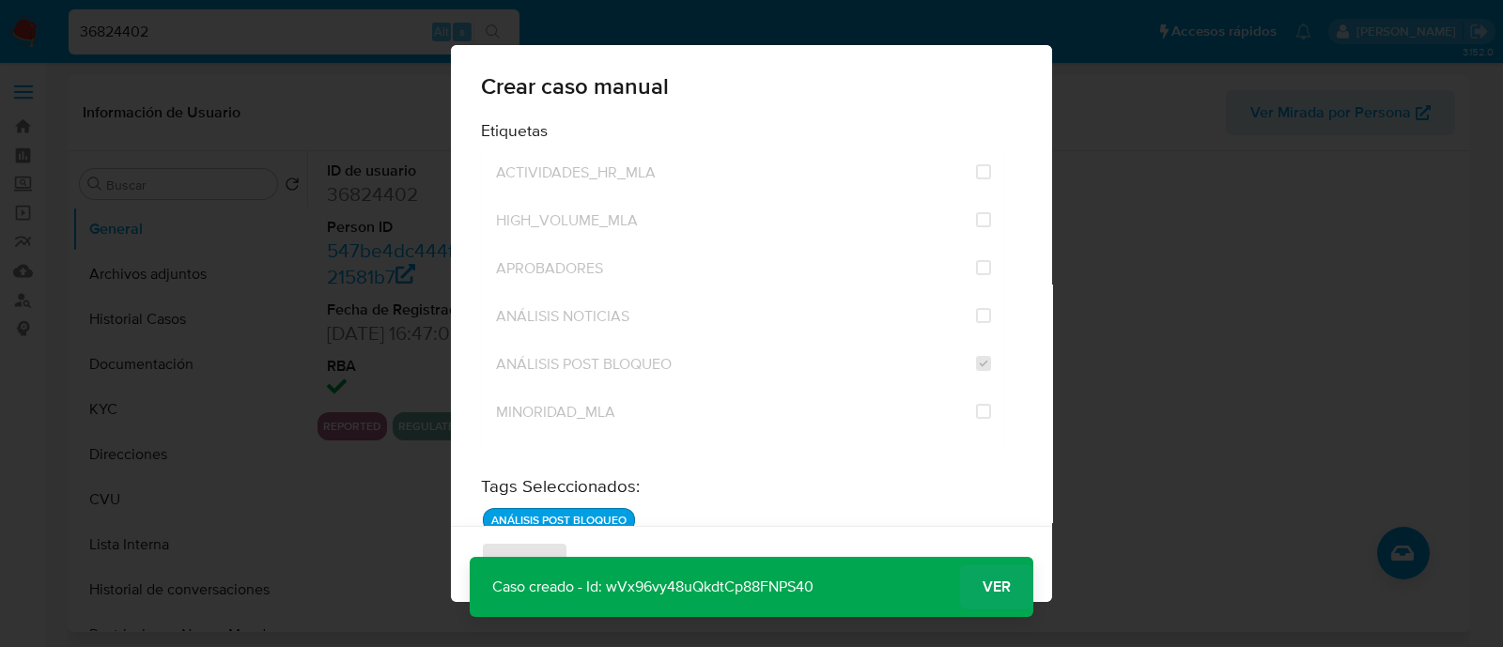
click at [999, 587] on span "Ver" at bounding box center [996, 587] width 28 height 0
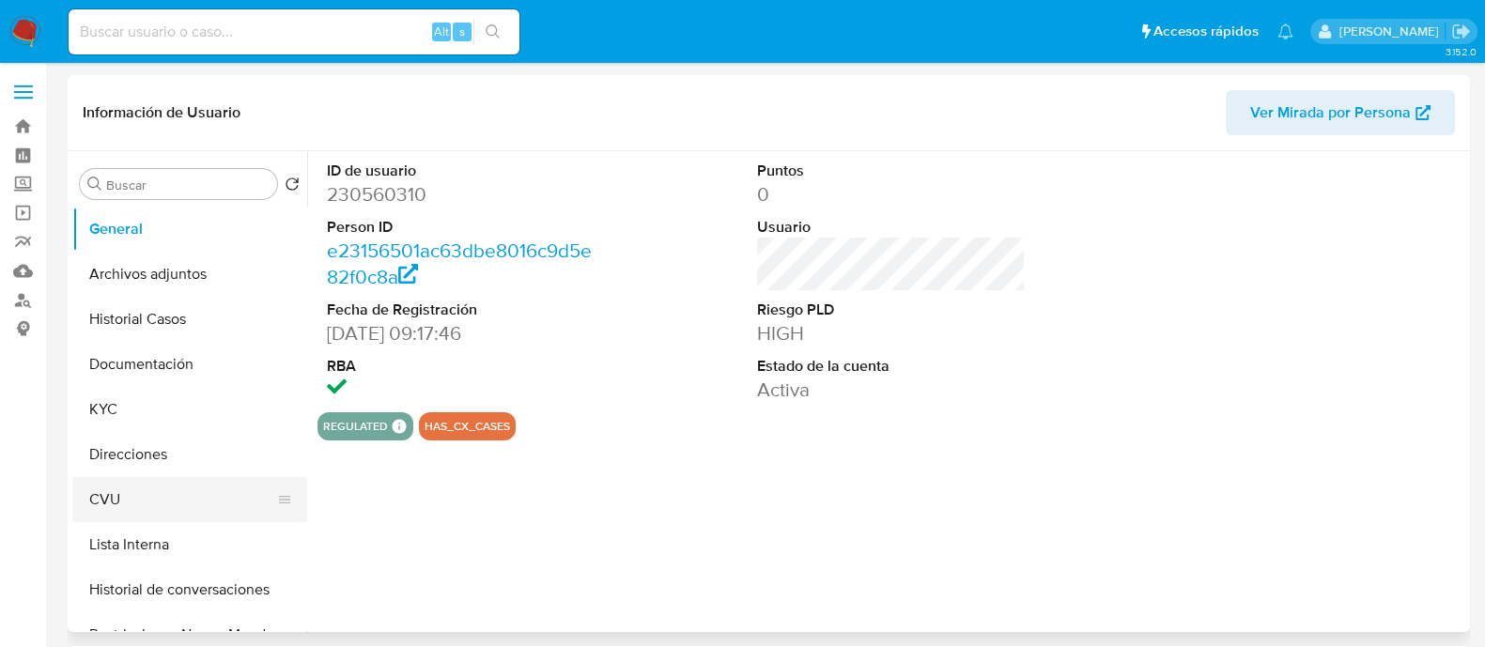
select select "10"
click at [160, 545] on button "Lista Interna" at bounding box center [182, 544] width 220 height 45
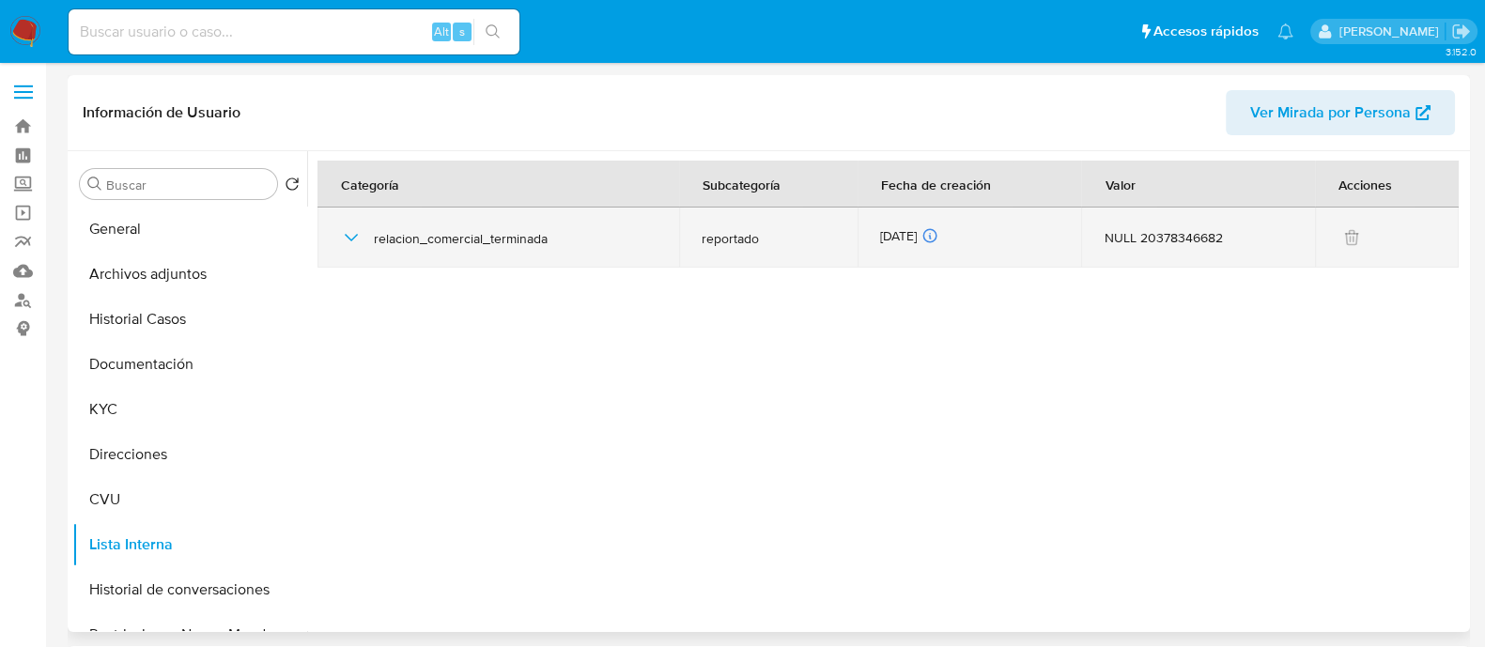
click at [348, 235] on icon "button" at bounding box center [351, 237] width 23 height 23
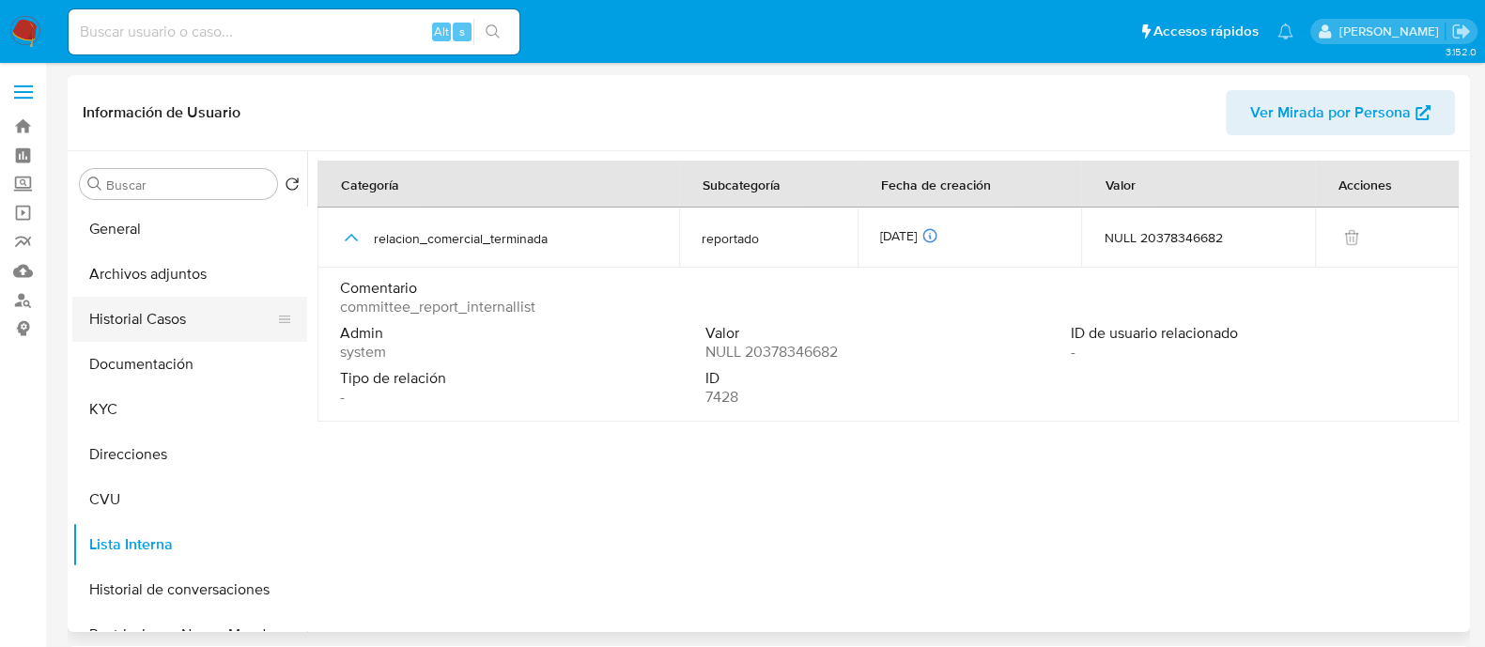
click at [179, 340] on button "Historial Casos" at bounding box center [182, 319] width 220 height 45
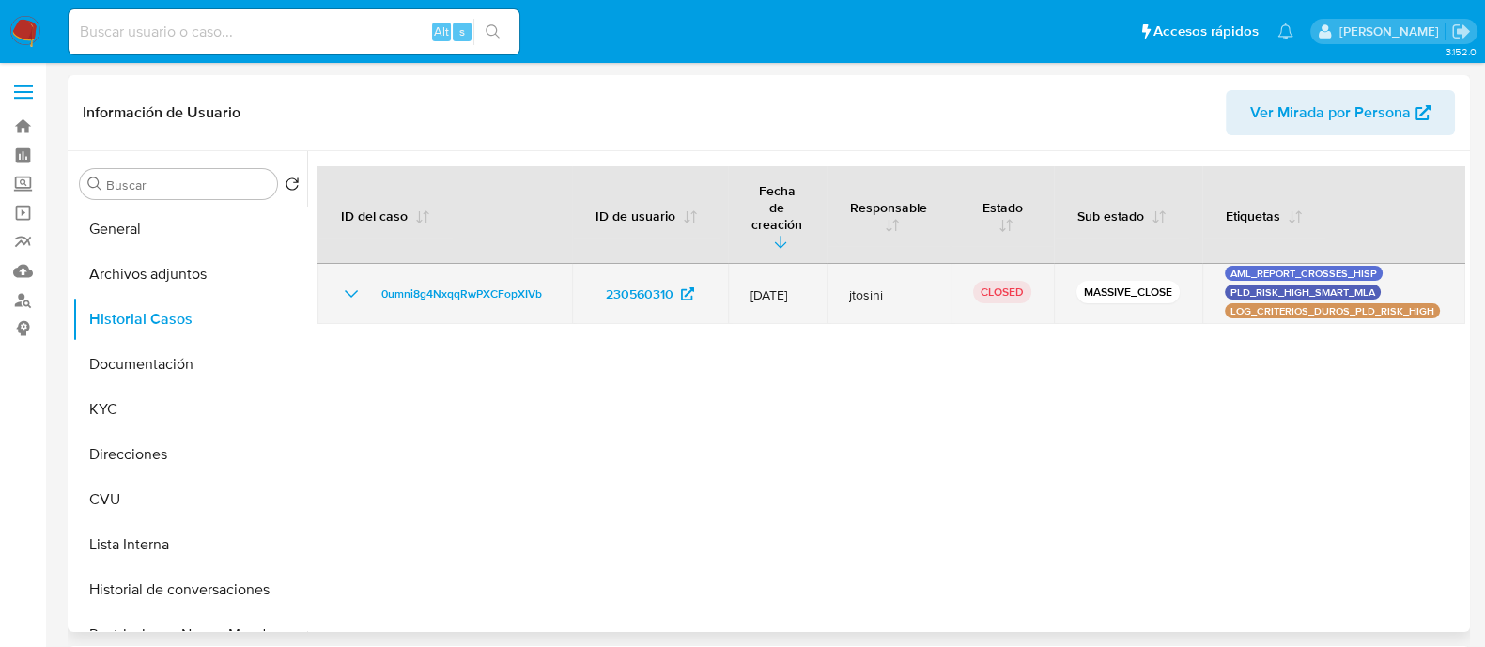
click at [346, 283] on icon "Mostrar/Ocultar" at bounding box center [351, 294] width 23 height 23
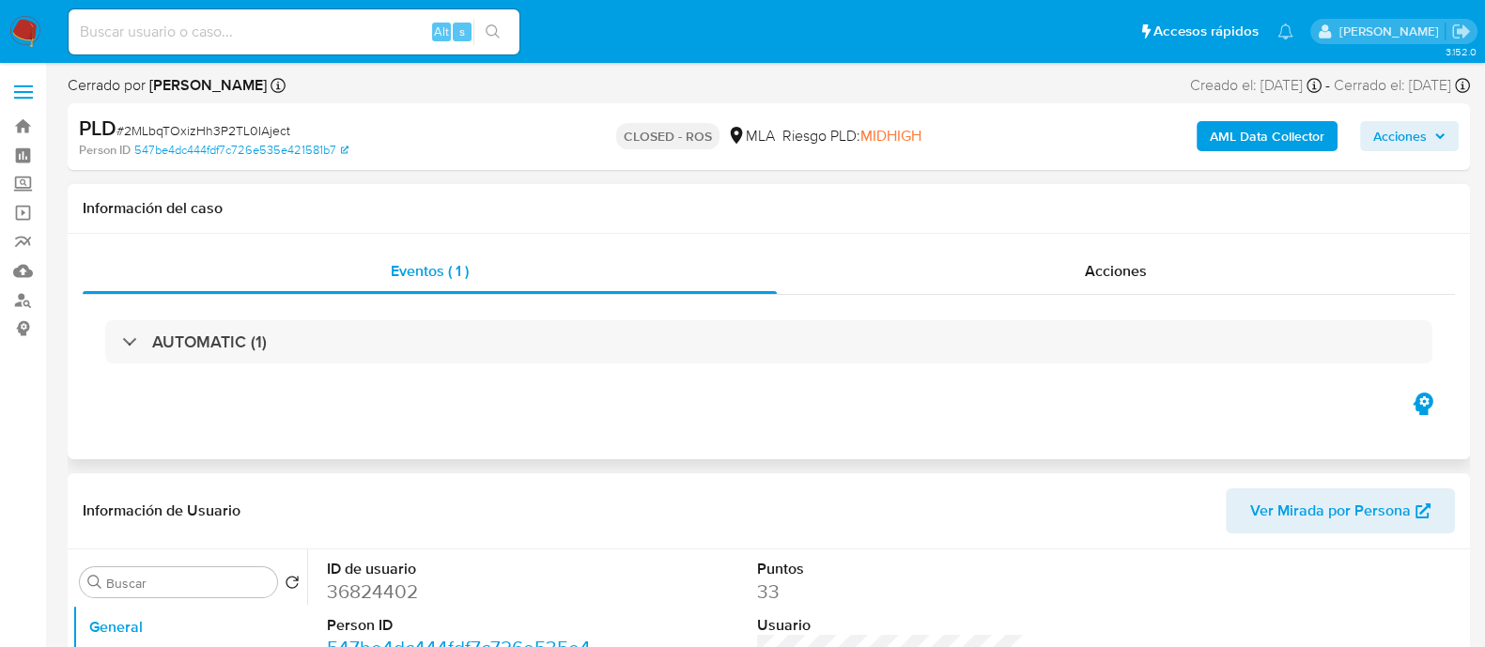
select select "10"
click at [1100, 250] on div "Acciones" at bounding box center [1116, 271] width 678 height 45
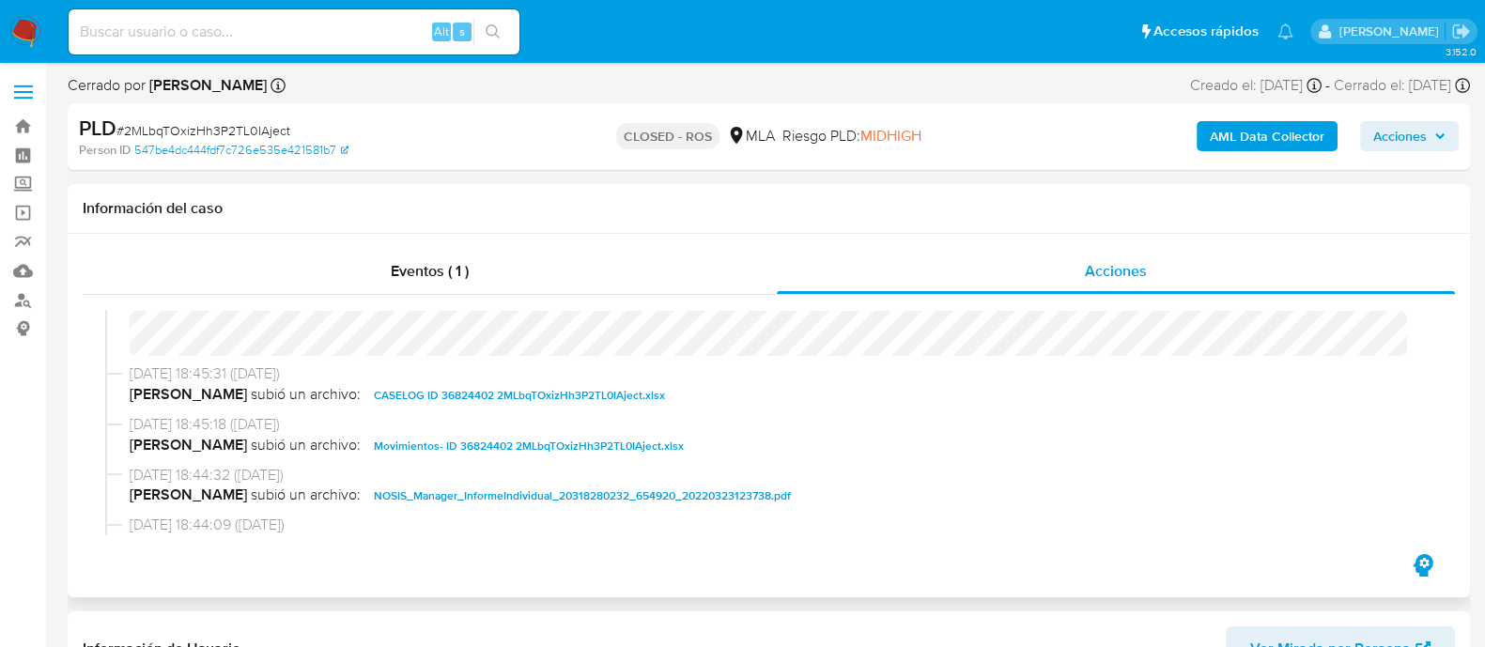
scroll to position [821, 0]
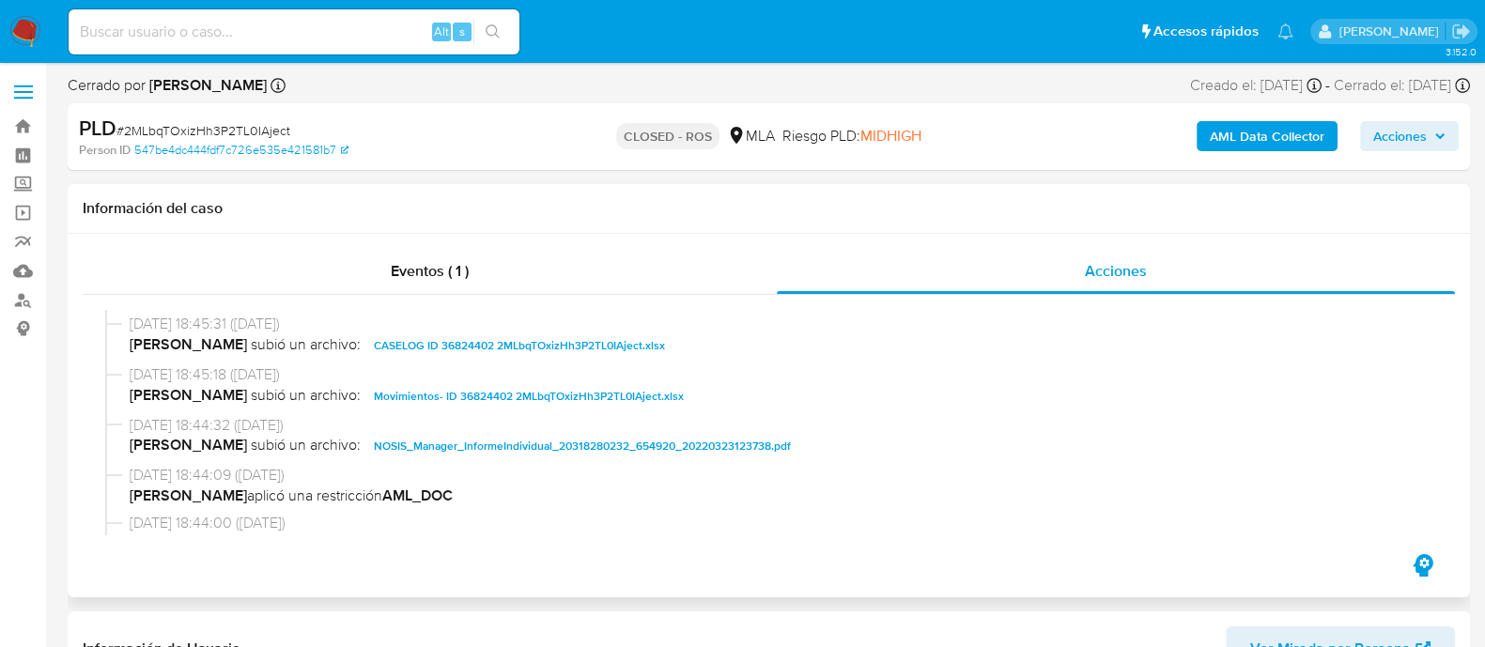
click at [394, 344] on span "CASELOG ID 36824402 2MLbqTOxizHh3P2TL0IAject.xlsx" at bounding box center [519, 345] width 291 height 23
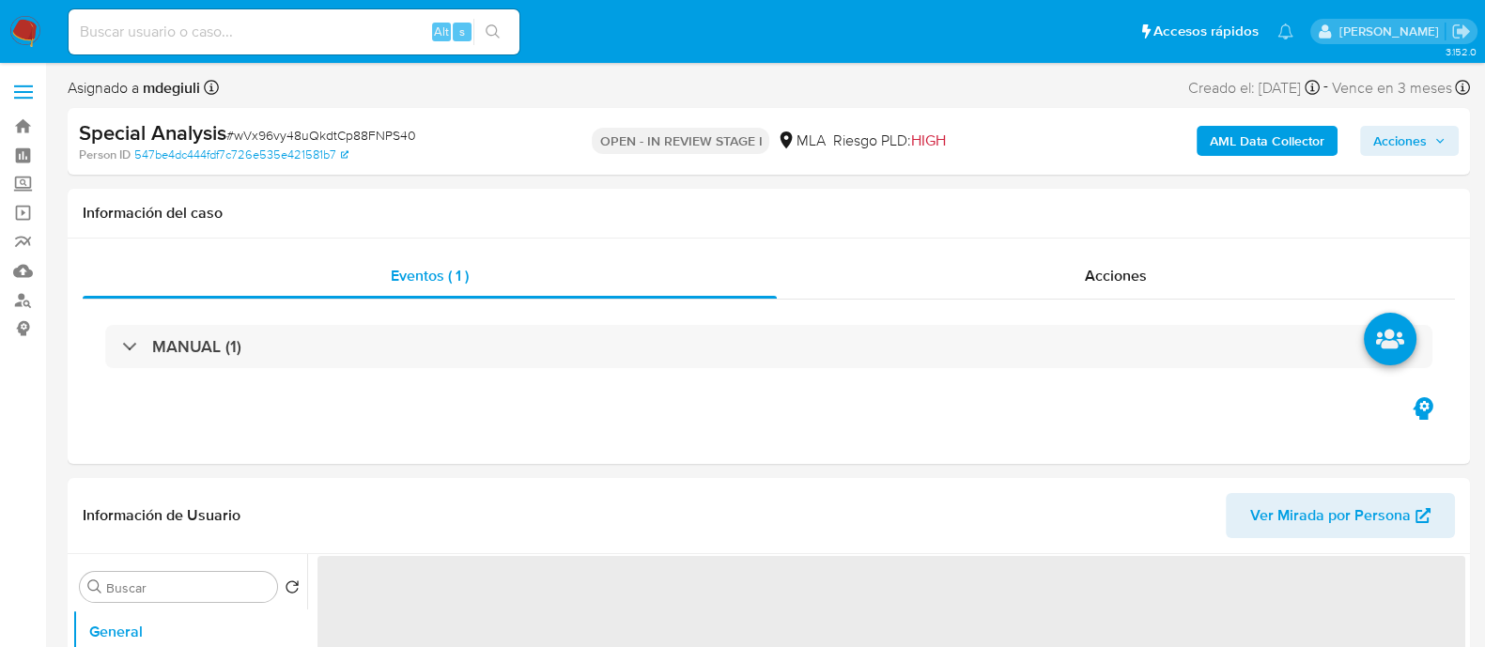
click at [284, 130] on span "# wVx96vy48uQkdtCp88FNPS40" at bounding box center [321, 135] width 190 height 19
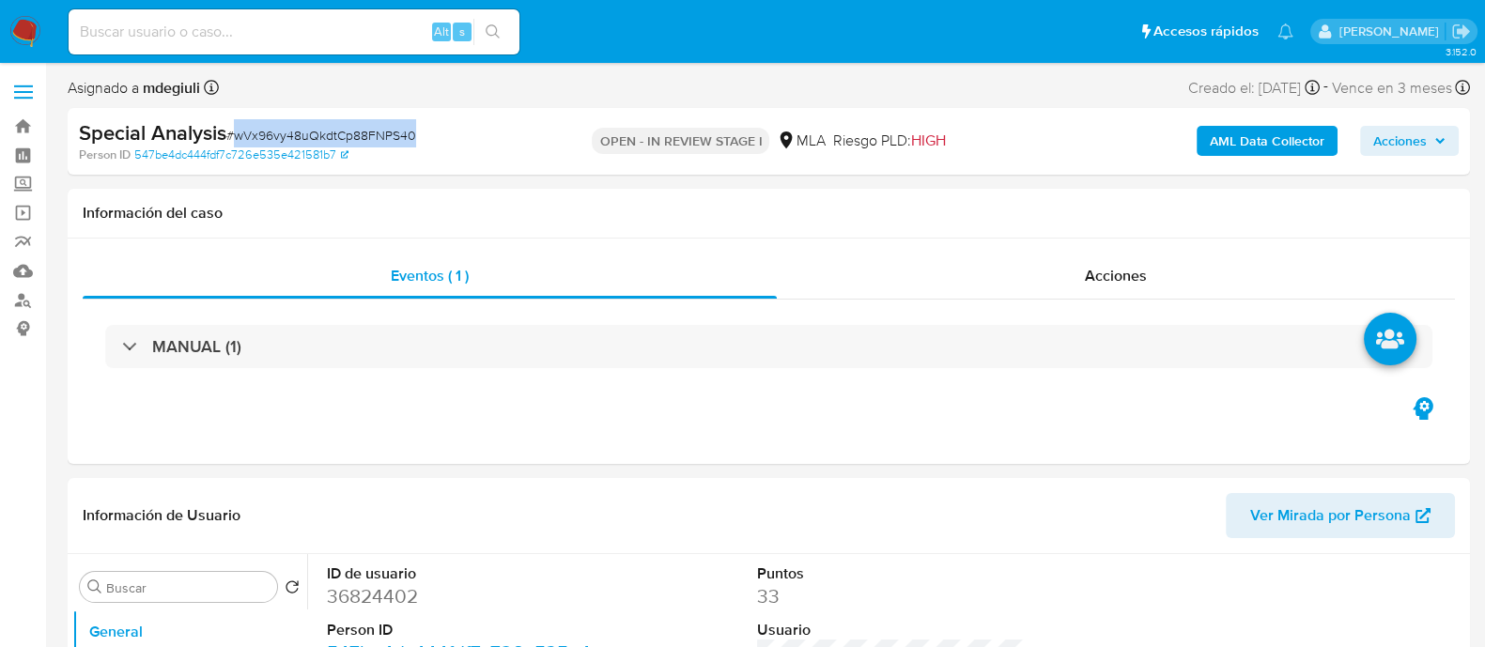
copy span "wVx96vy48uQkdtCp88FNPS40"
select select "10"
click at [240, 20] on input at bounding box center [294, 32] width 451 height 24
paste input "178324874"
type input "178324874"
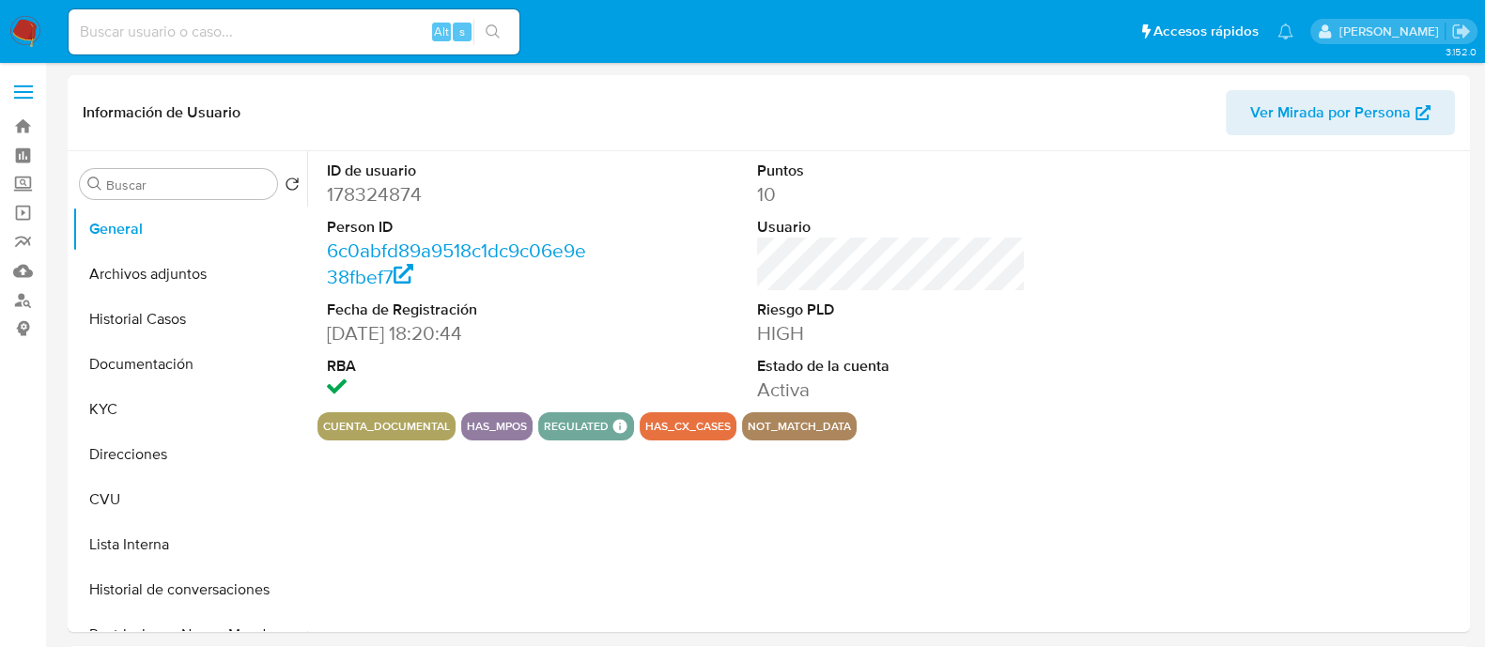
select select "10"
click at [155, 321] on button "Historial Casos" at bounding box center [182, 319] width 220 height 45
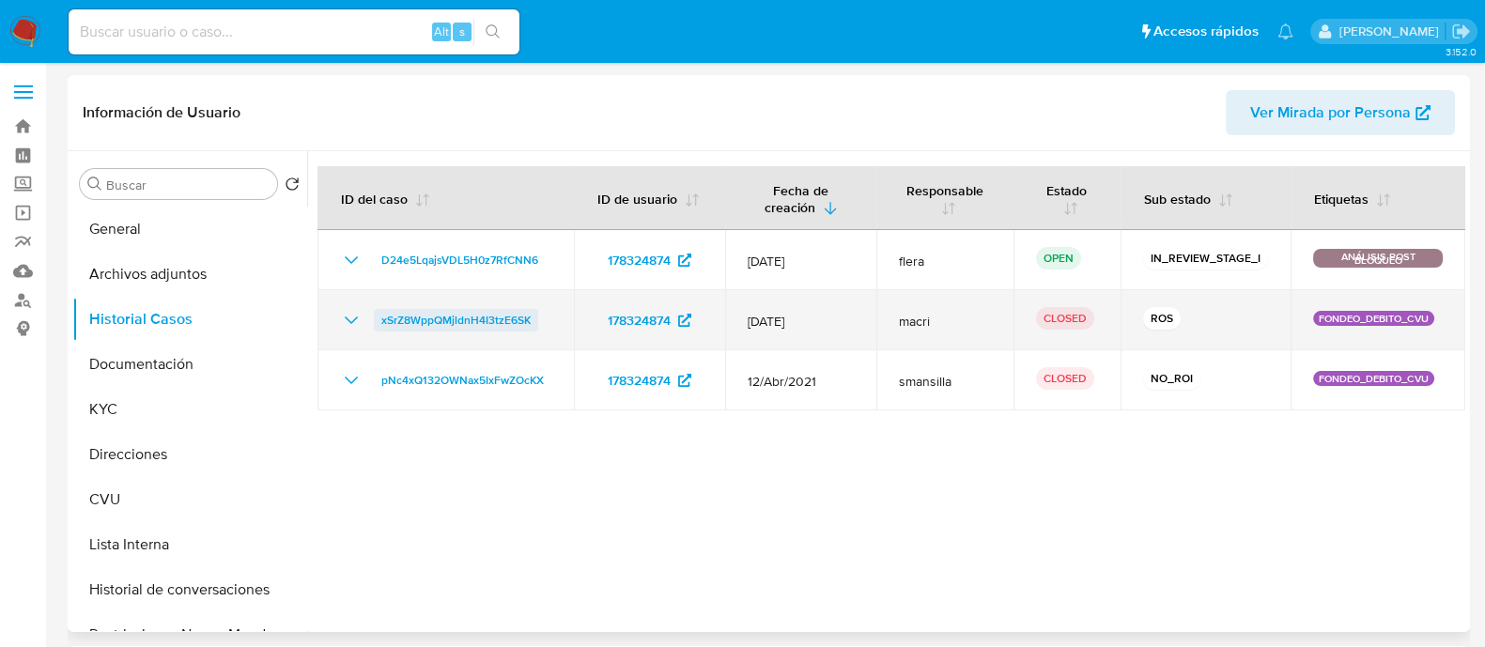
click at [485, 322] on span "xSrZ8WppQMjldnH4I3tzE6SK" at bounding box center [455, 320] width 149 height 23
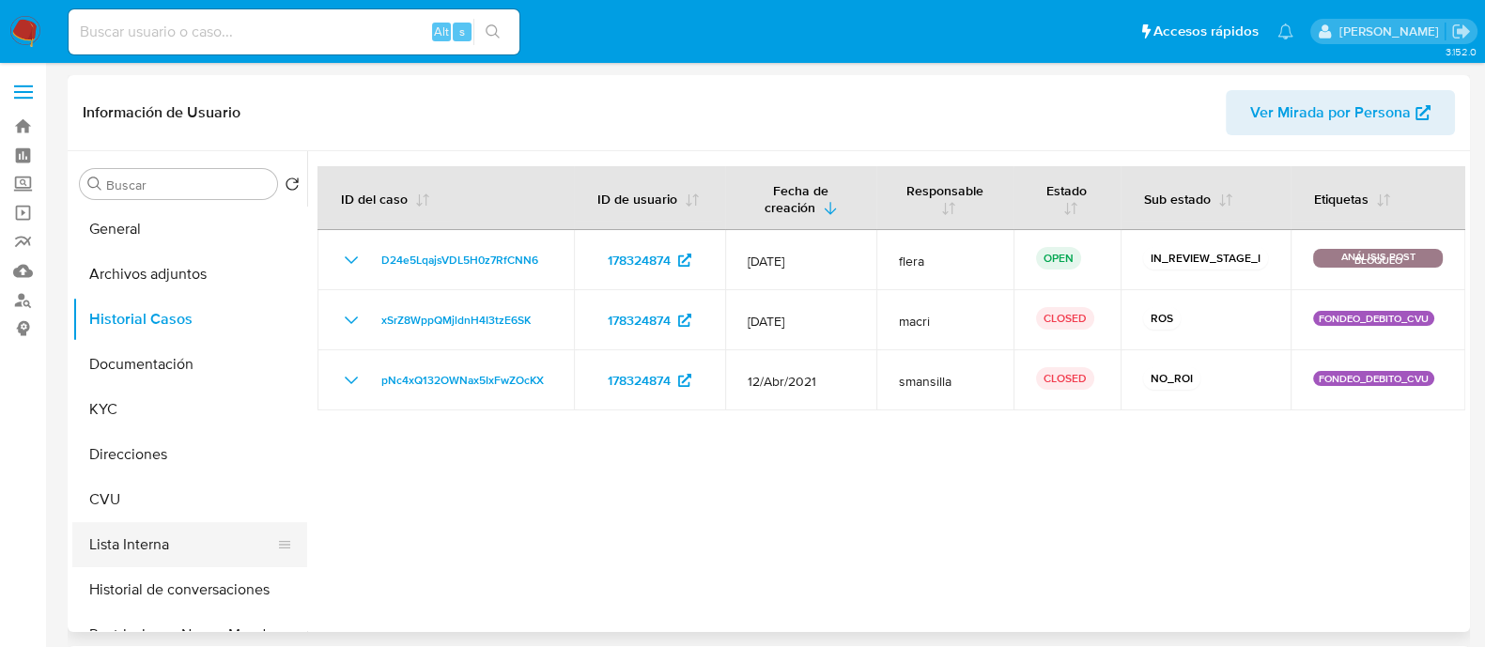
click at [139, 525] on button "Lista Interna" at bounding box center [182, 544] width 220 height 45
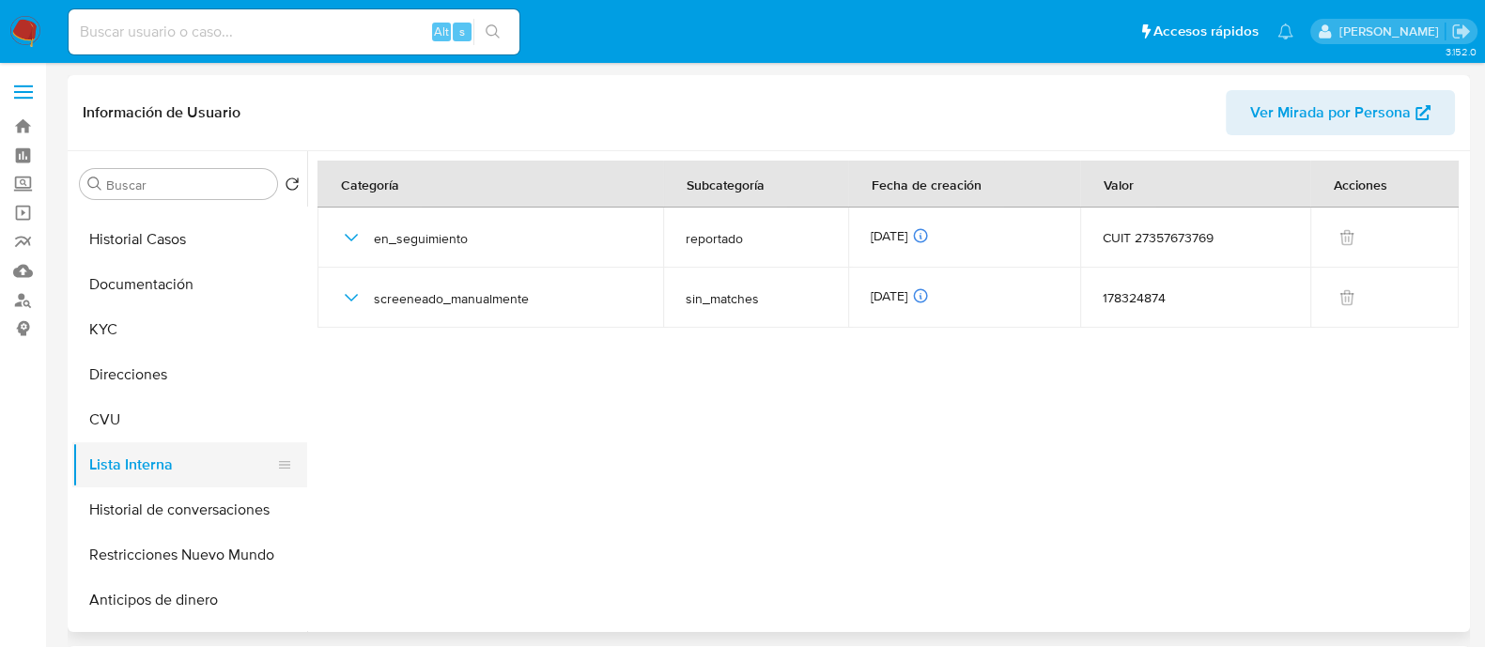
scroll to position [116, 0]
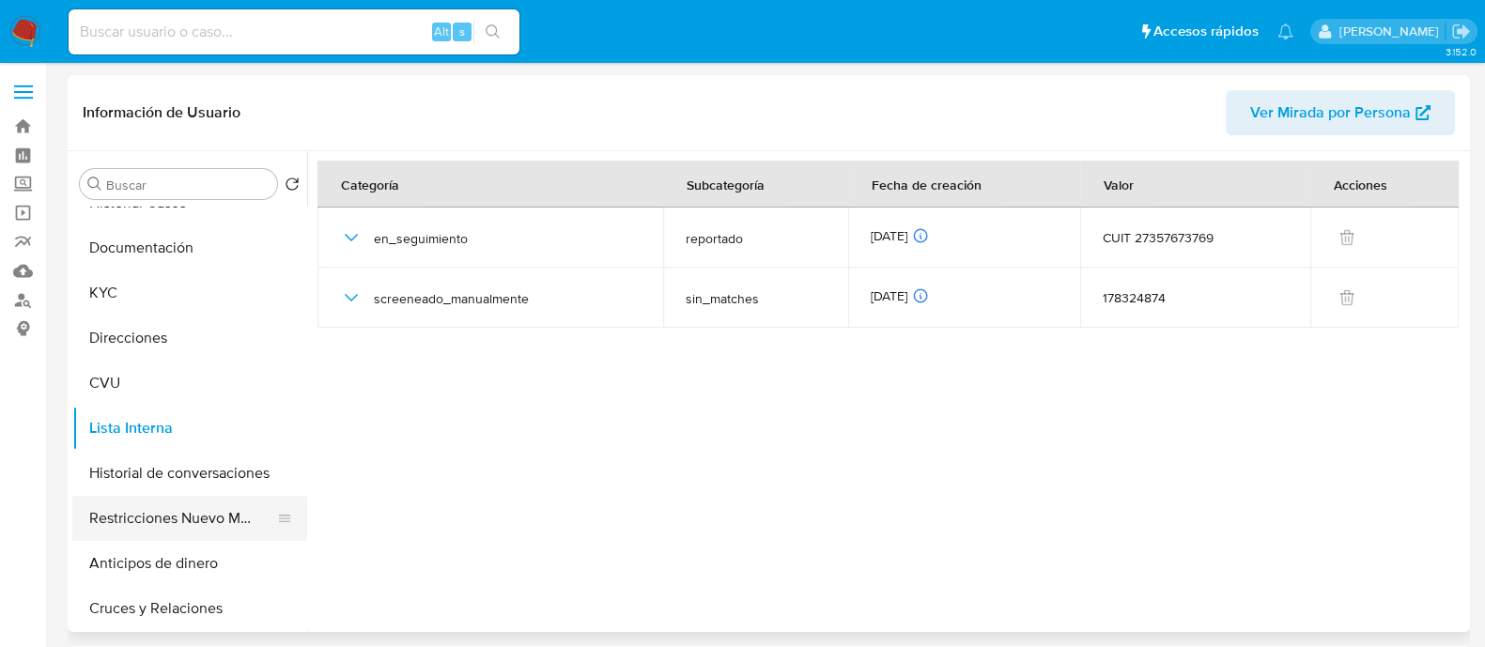
click at [184, 512] on button "Restricciones Nuevo Mundo" at bounding box center [182, 518] width 220 height 45
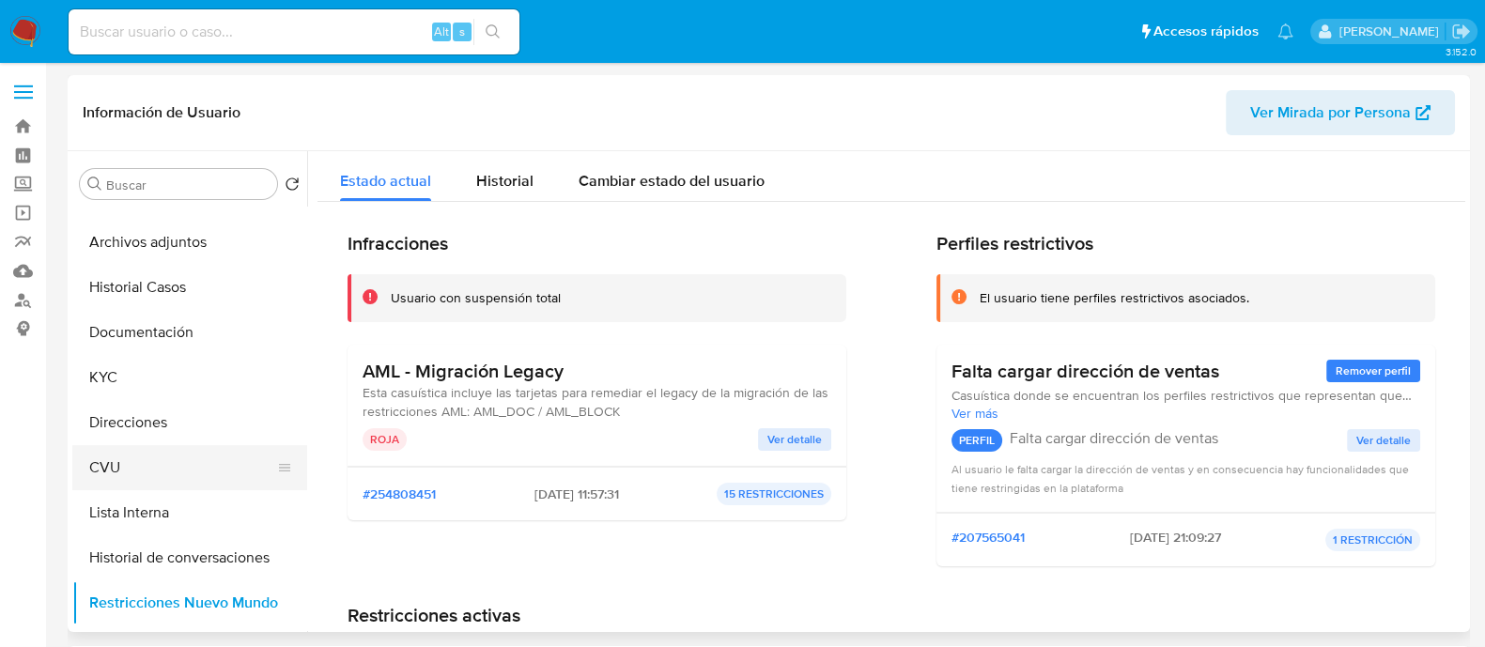
scroll to position [0, 0]
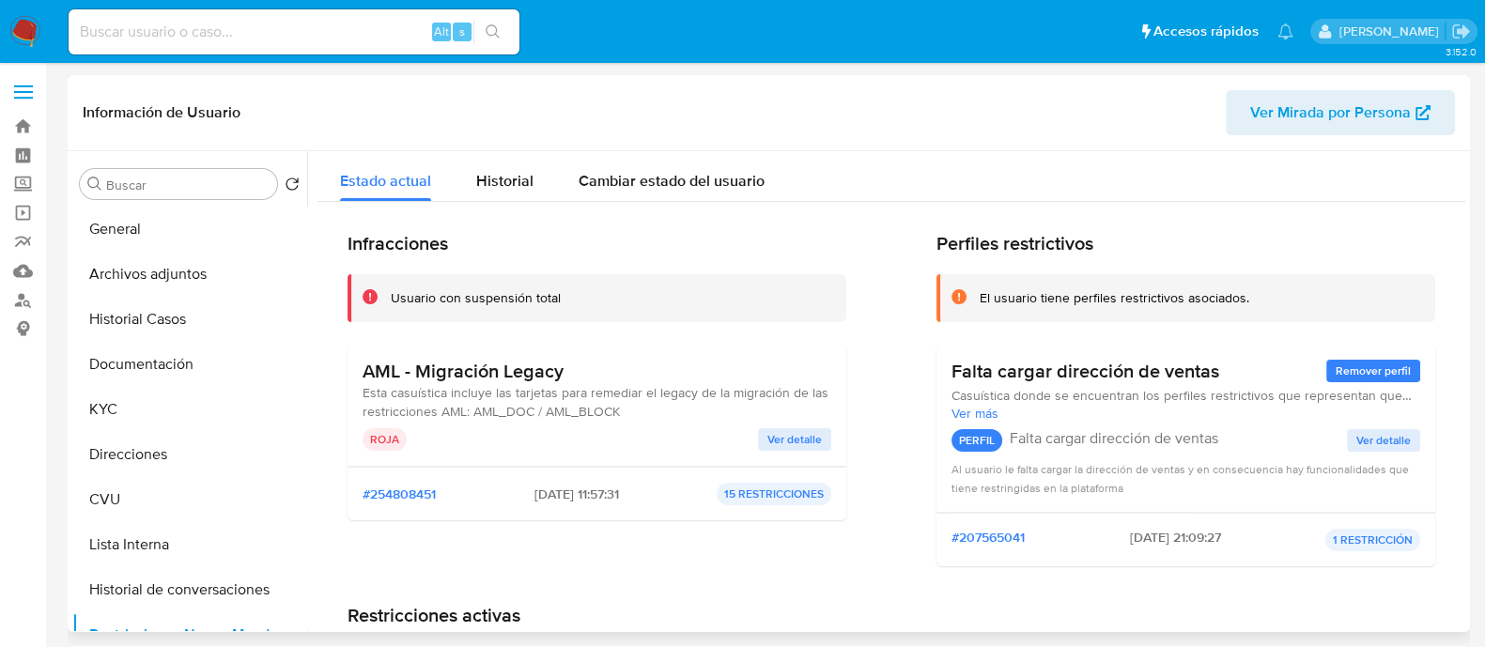
click at [772, 437] on span "Ver detalle" at bounding box center [794, 439] width 54 height 19
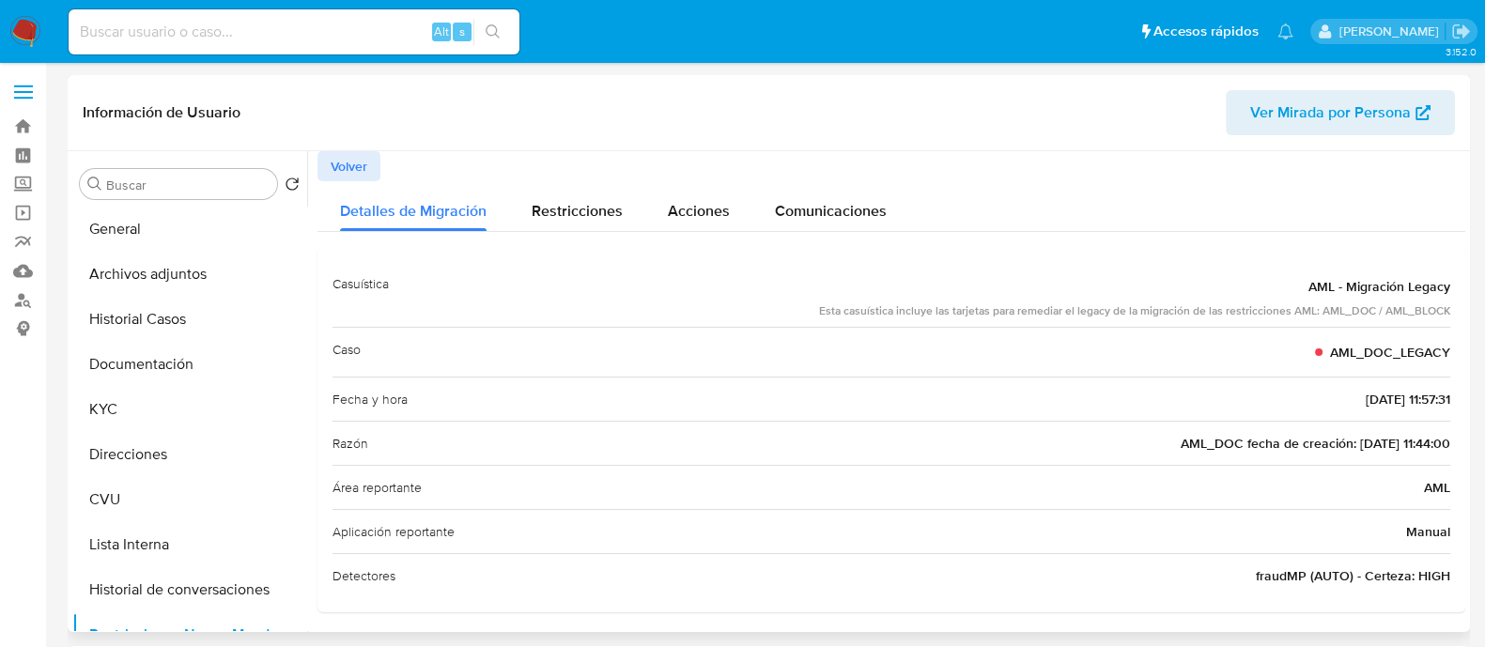
scroll to position [4, 0]
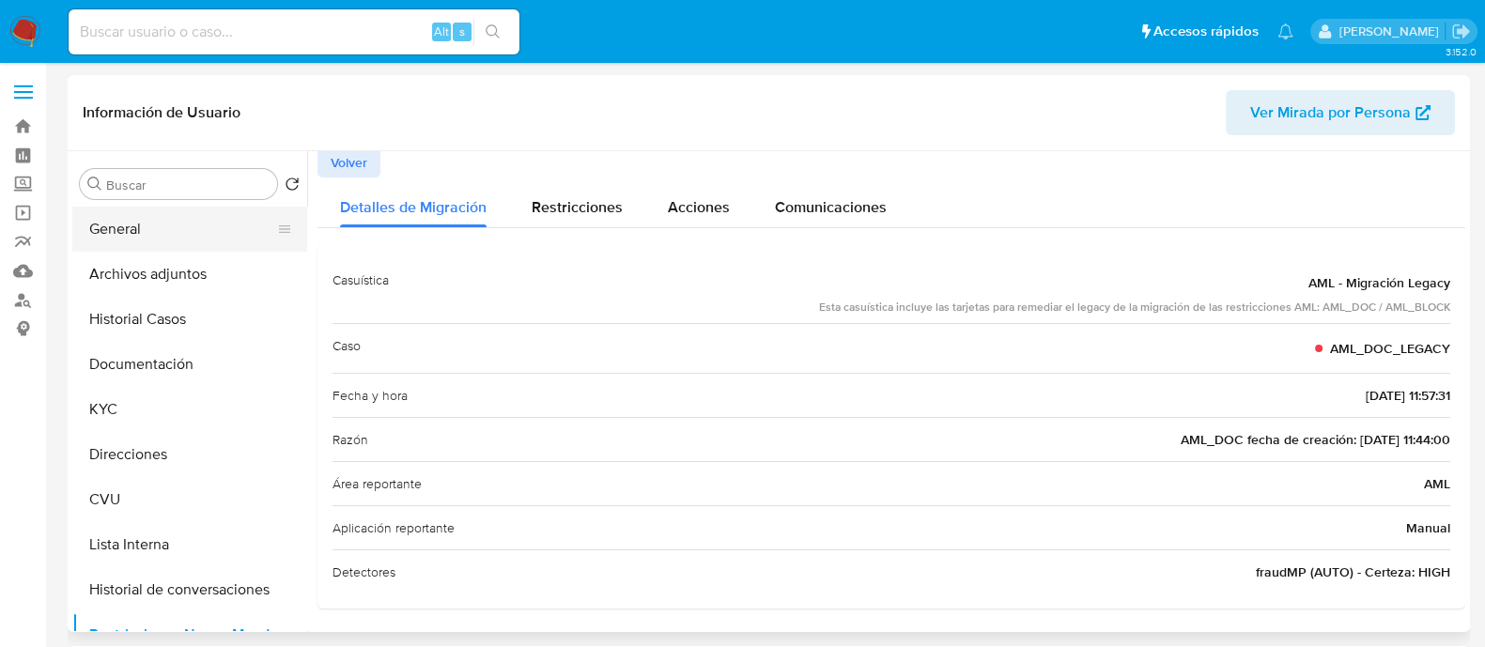
click at [174, 218] on button "General" at bounding box center [182, 229] width 220 height 45
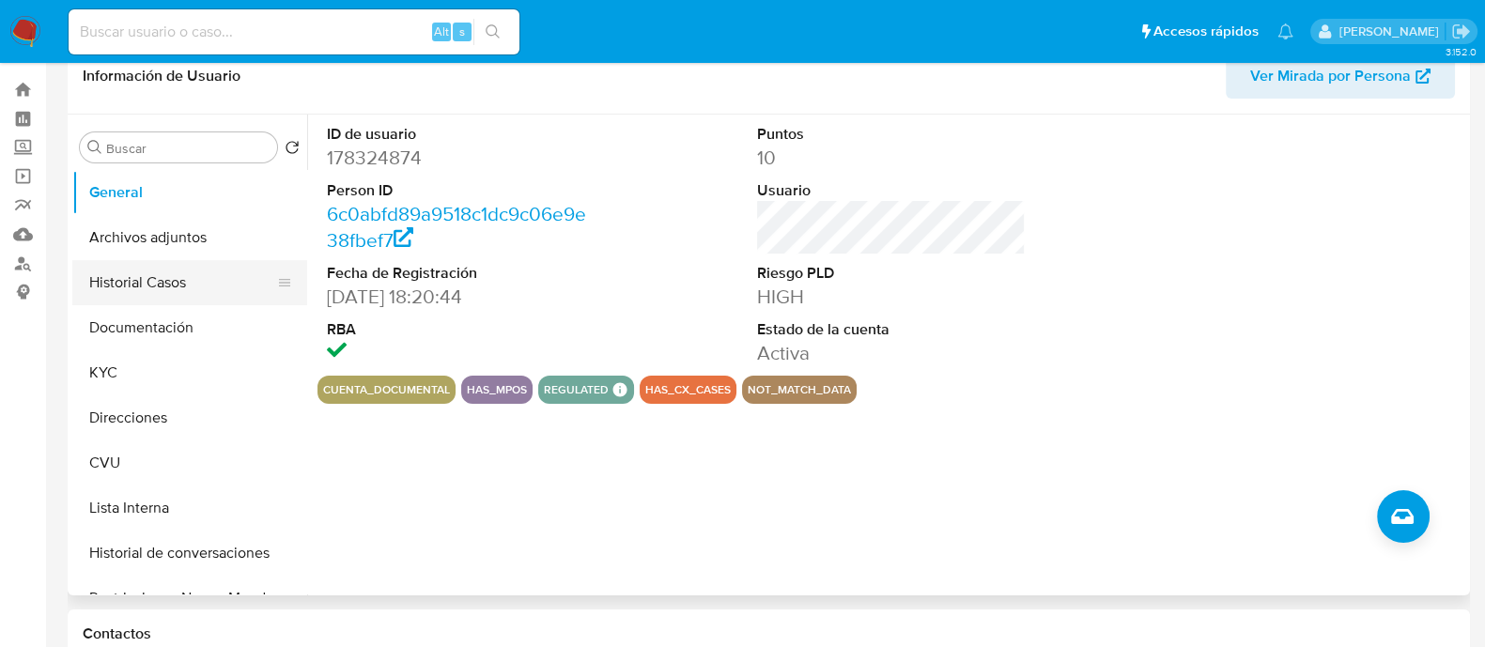
scroll to position [0, 0]
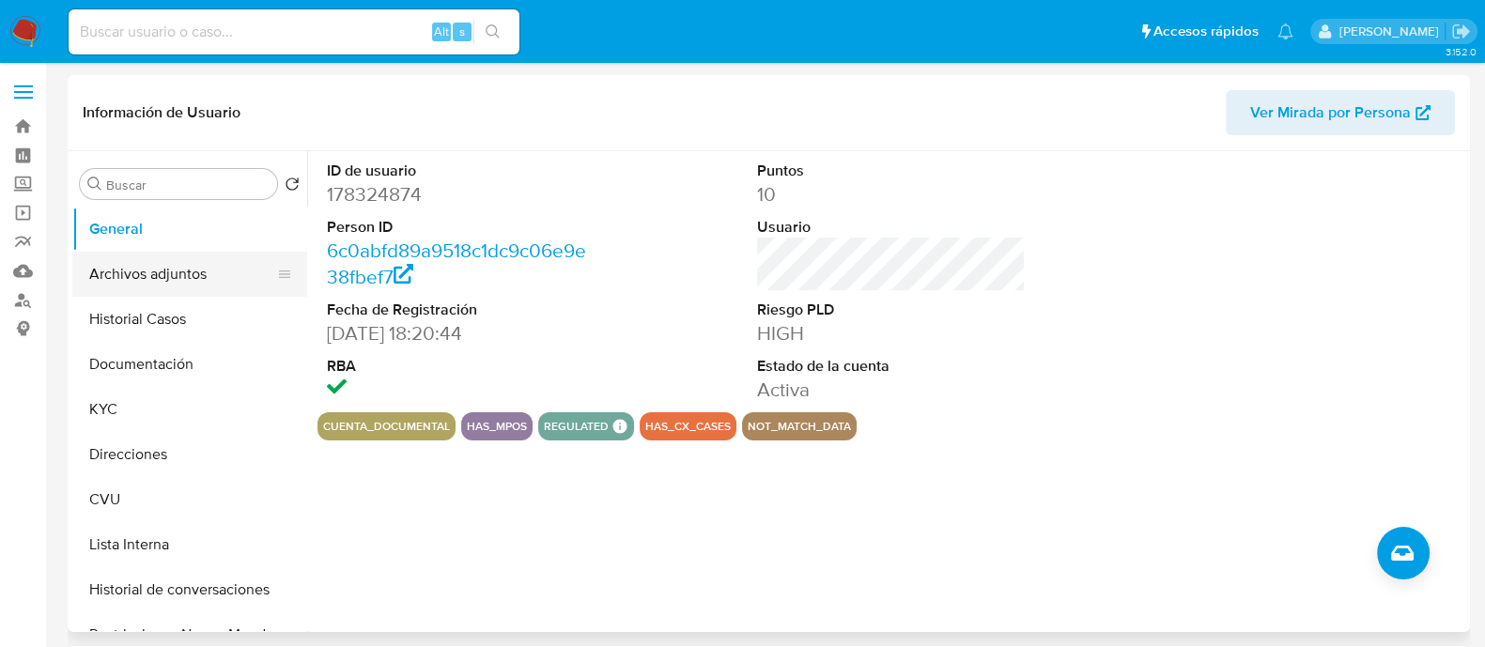
click at [146, 265] on button "Archivos adjuntos" at bounding box center [182, 274] width 220 height 45
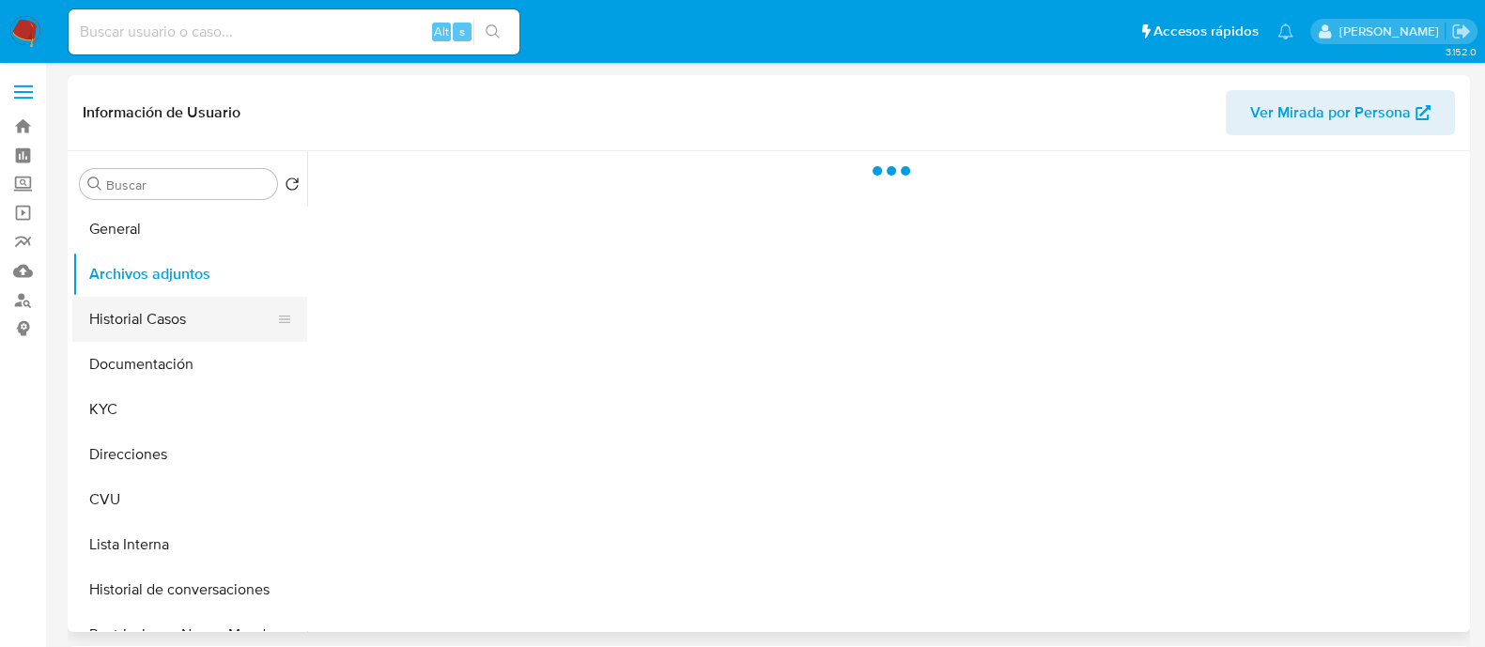
click at [148, 318] on button "Historial Casos" at bounding box center [182, 319] width 220 height 45
click at [148, 274] on button "Archivos adjuntos" at bounding box center [182, 274] width 220 height 45
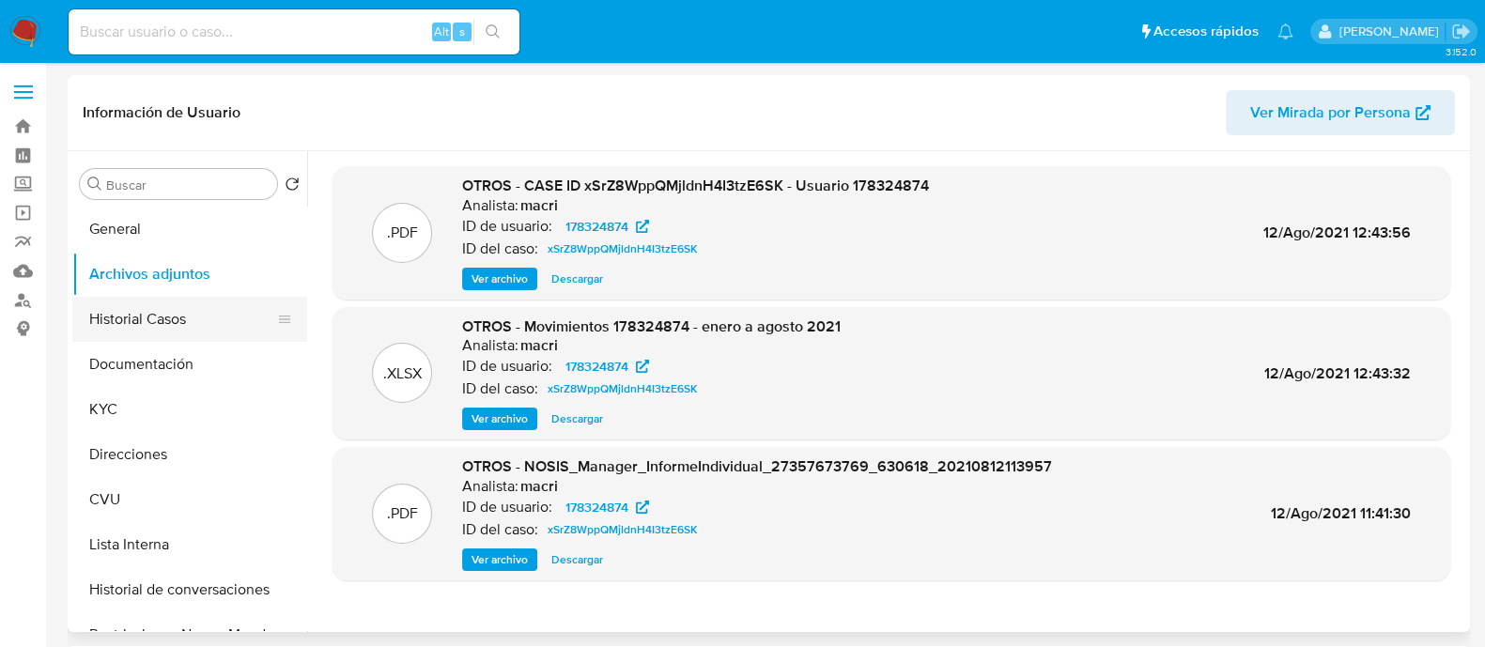
click at [145, 325] on button "Historial Casos" at bounding box center [182, 319] width 220 height 45
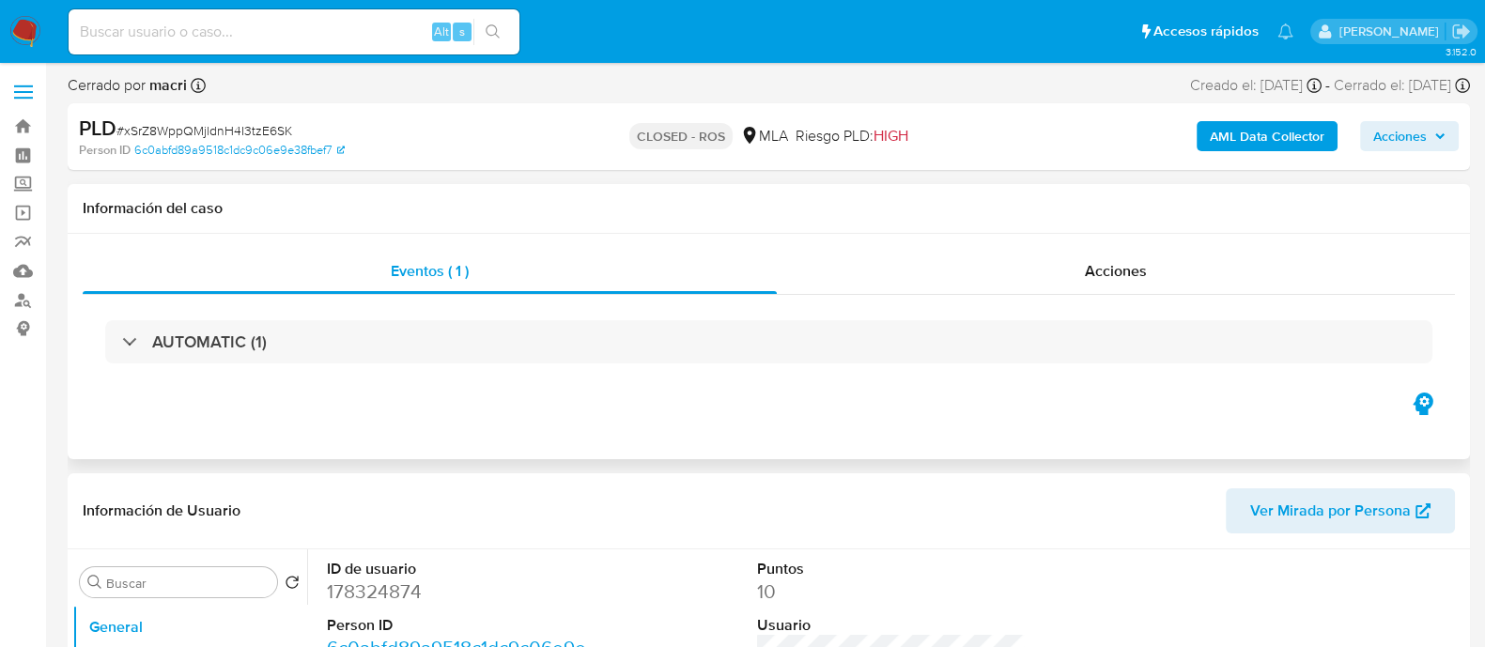
select select "10"
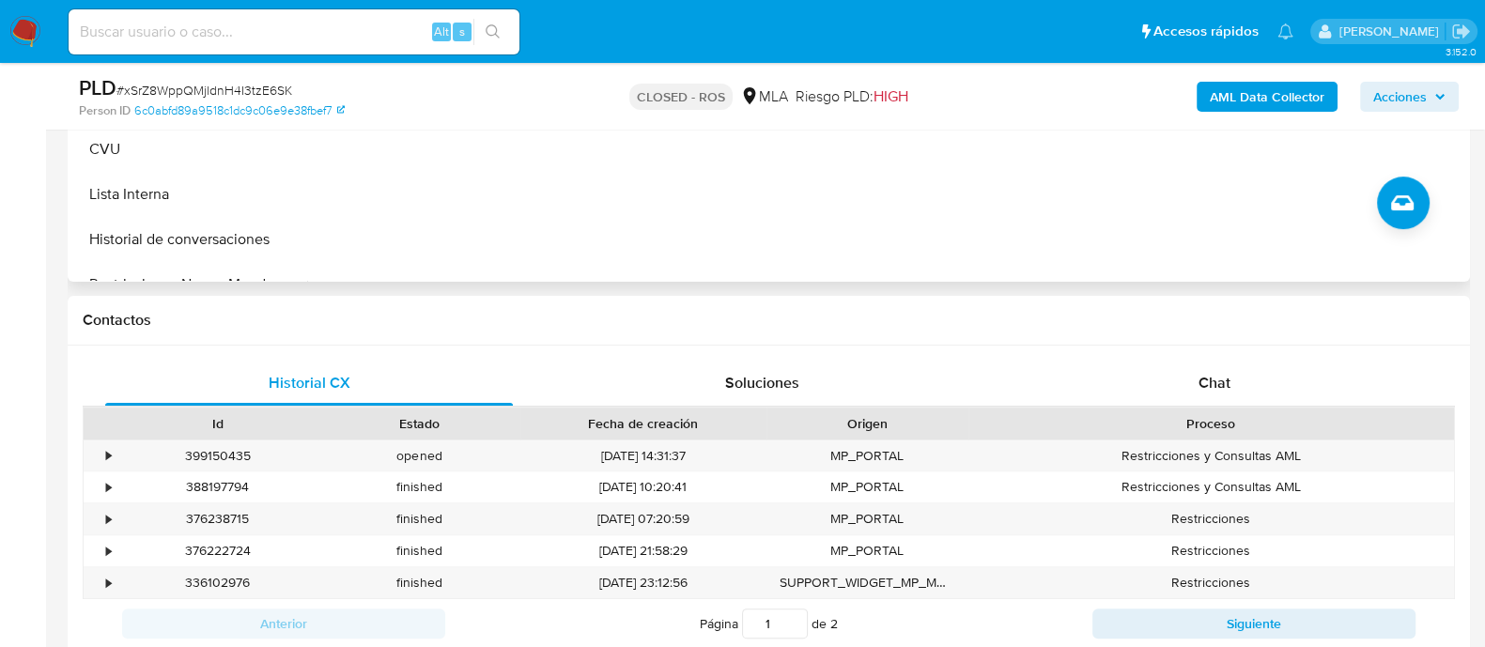
scroll to position [704, 0]
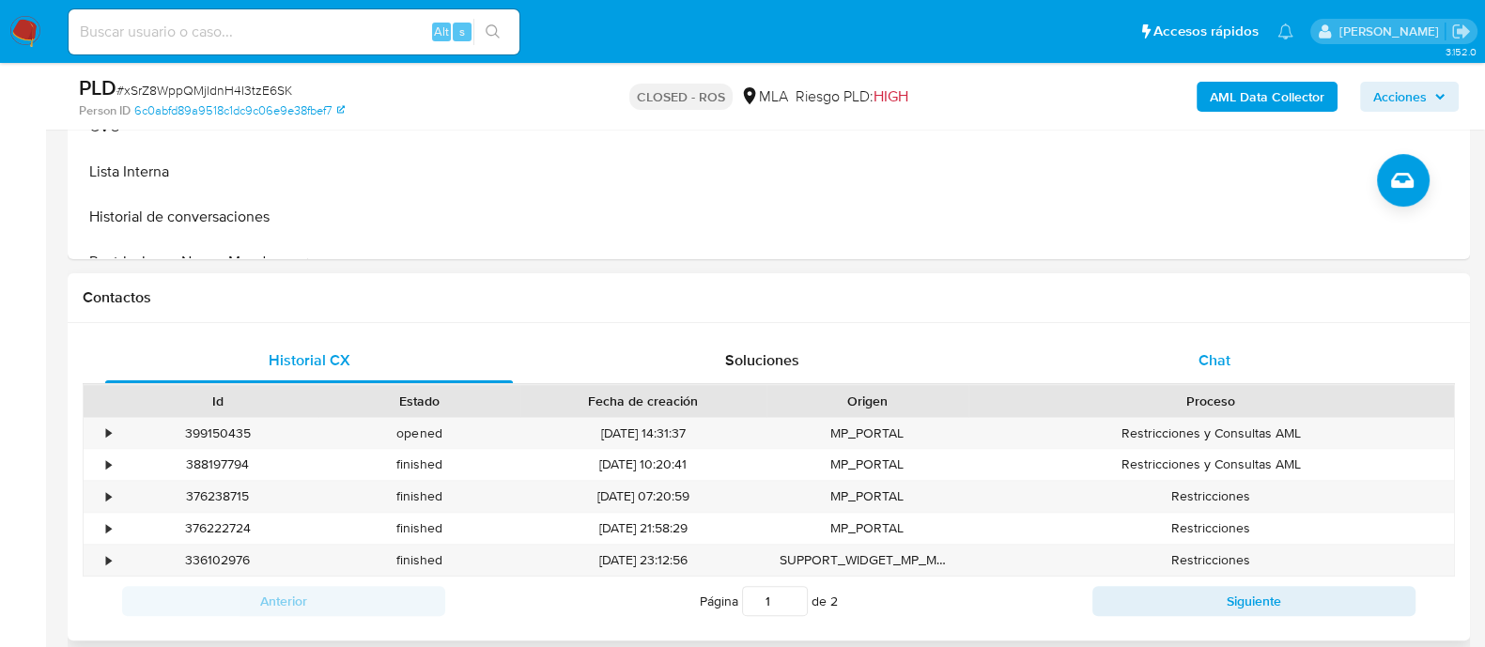
click at [1138, 338] on div "Chat" at bounding box center [1215, 360] width 408 height 45
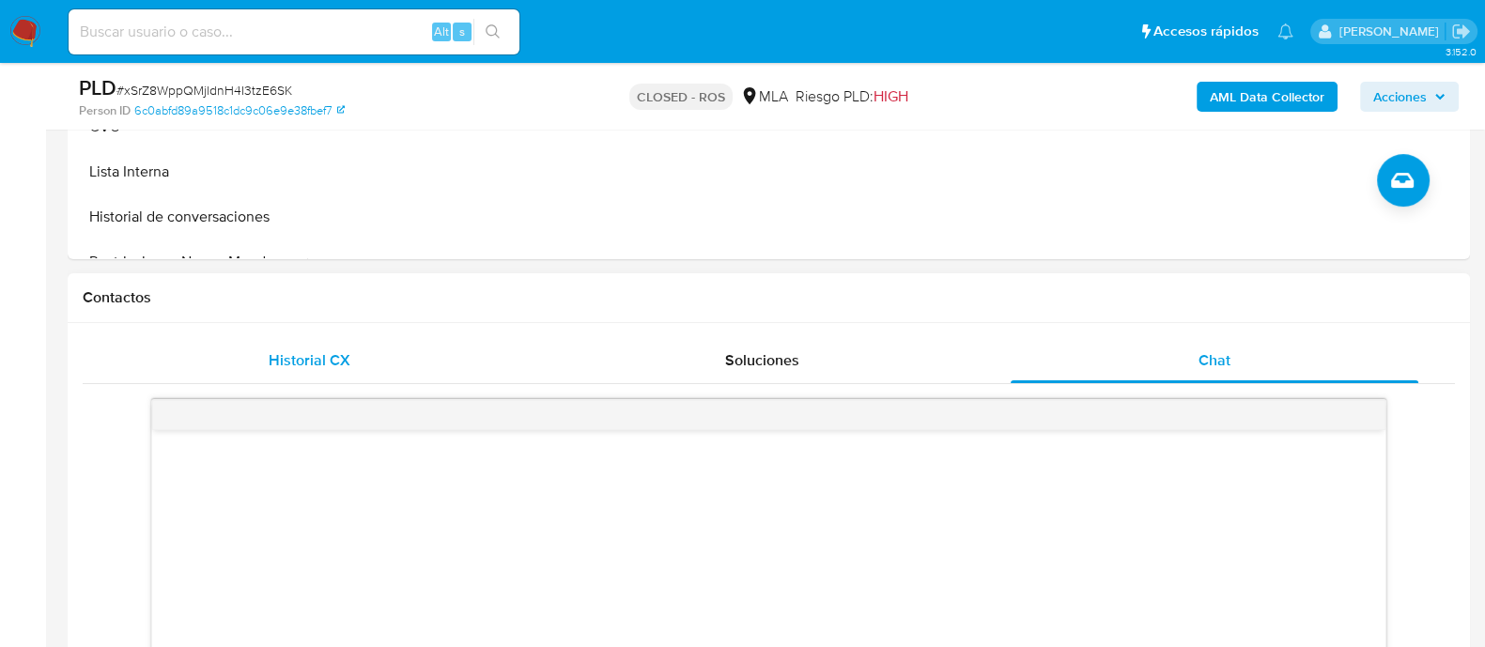
click at [378, 353] on div "Historial CX" at bounding box center [309, 360] width 408 height 45
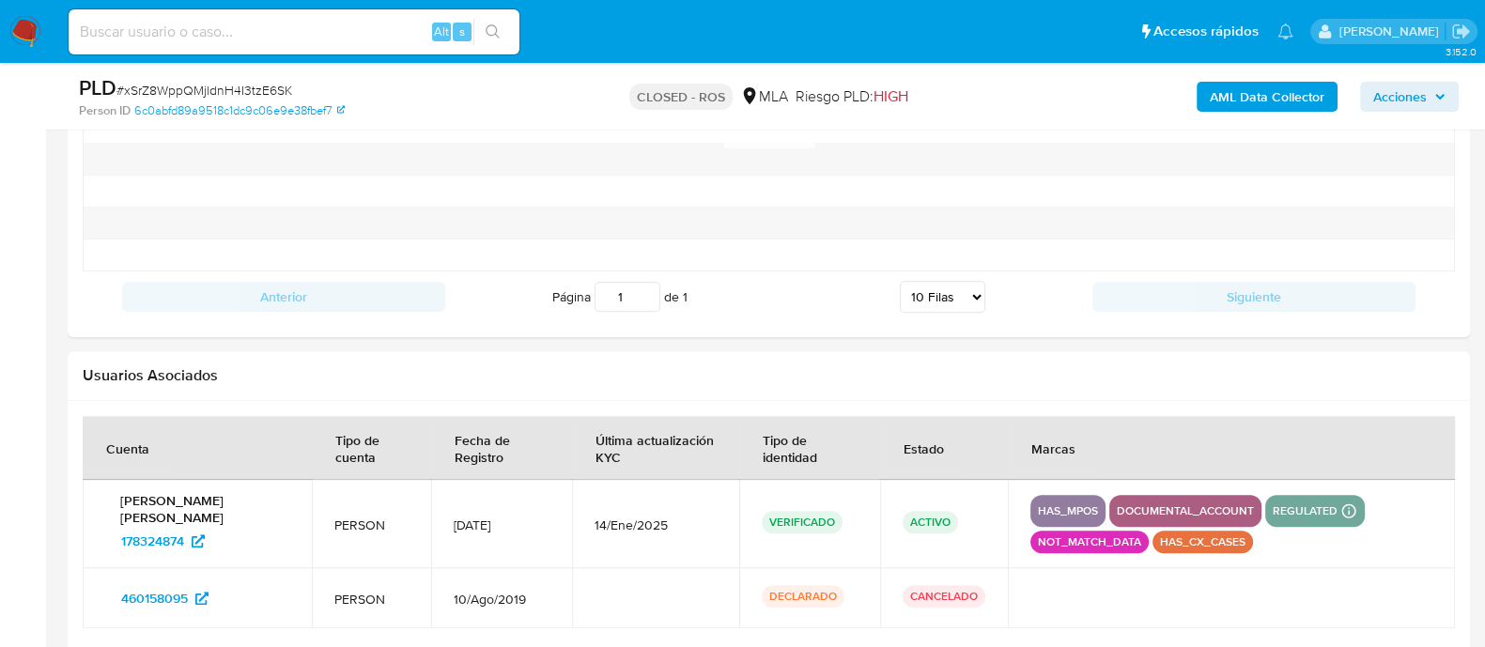
scroll to position [2479, 0]
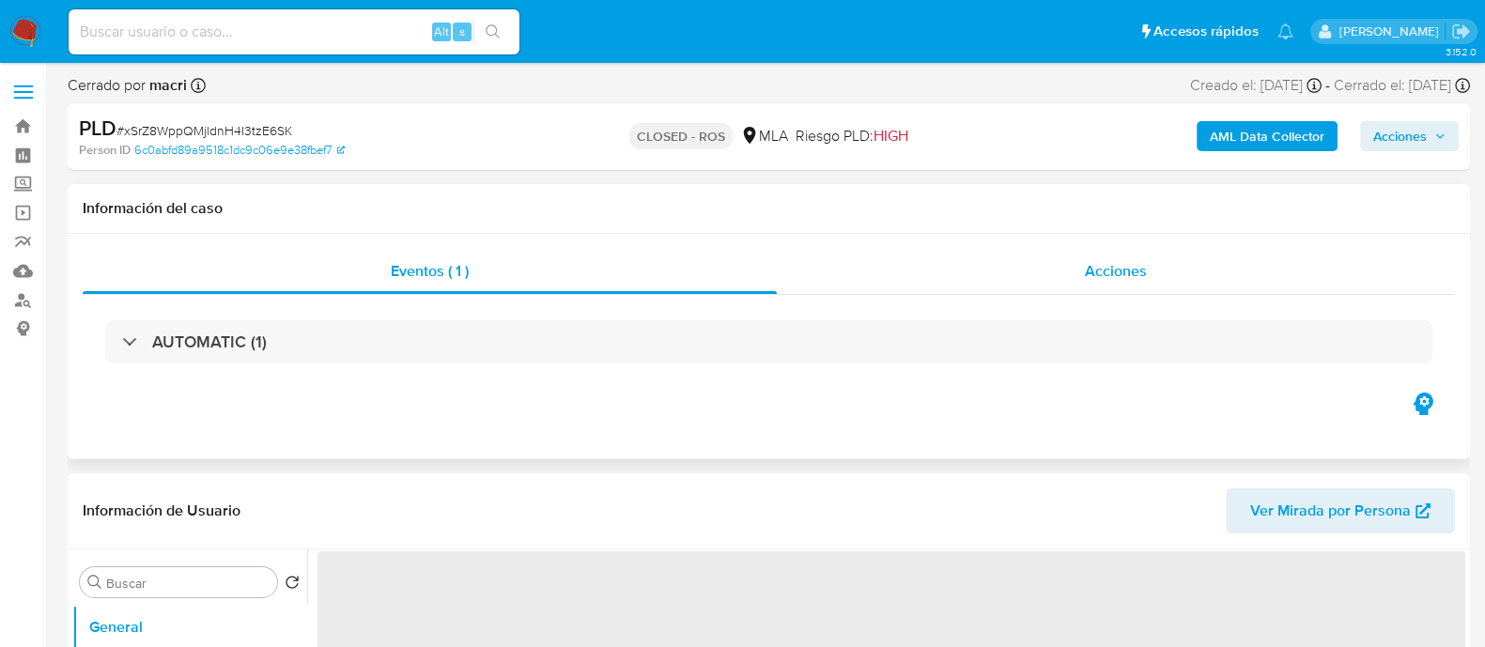
click at [1107, 269] on span "Acciones" at bounding box center [1116, 271] width 62 height 22
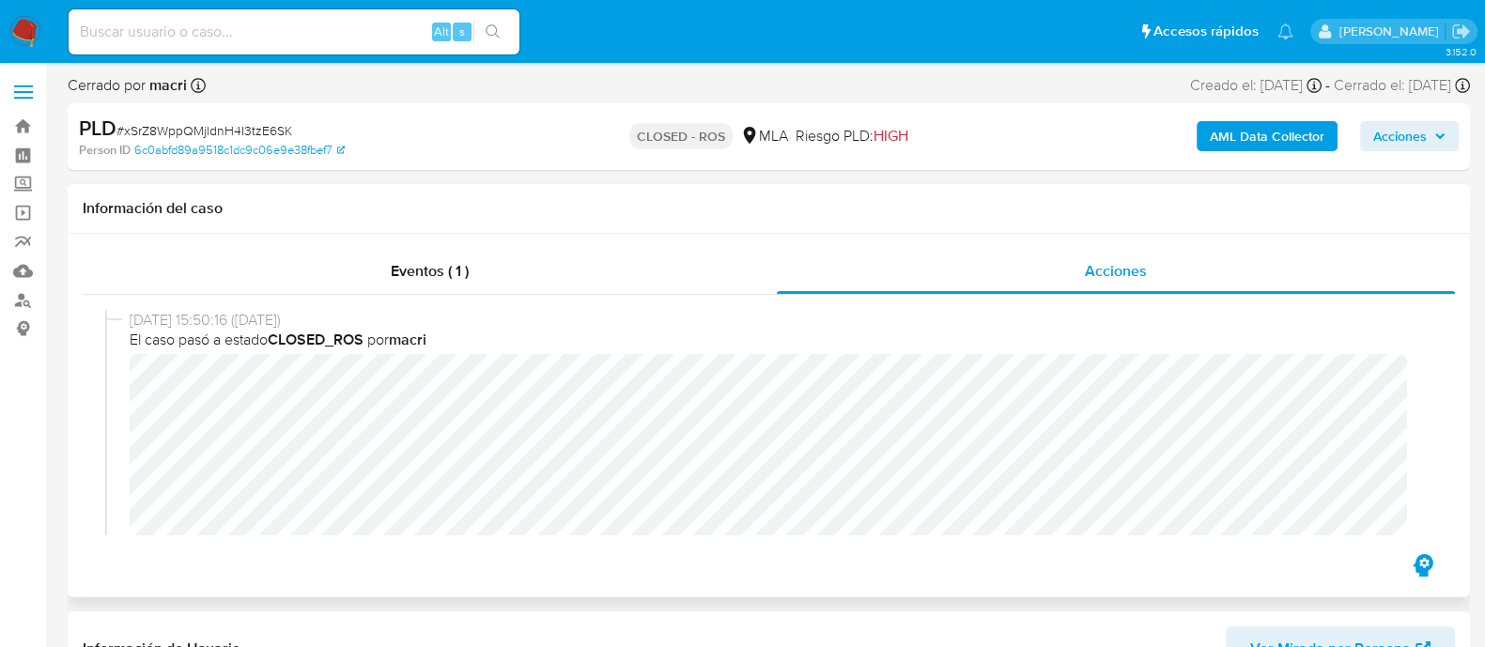
select select "10"
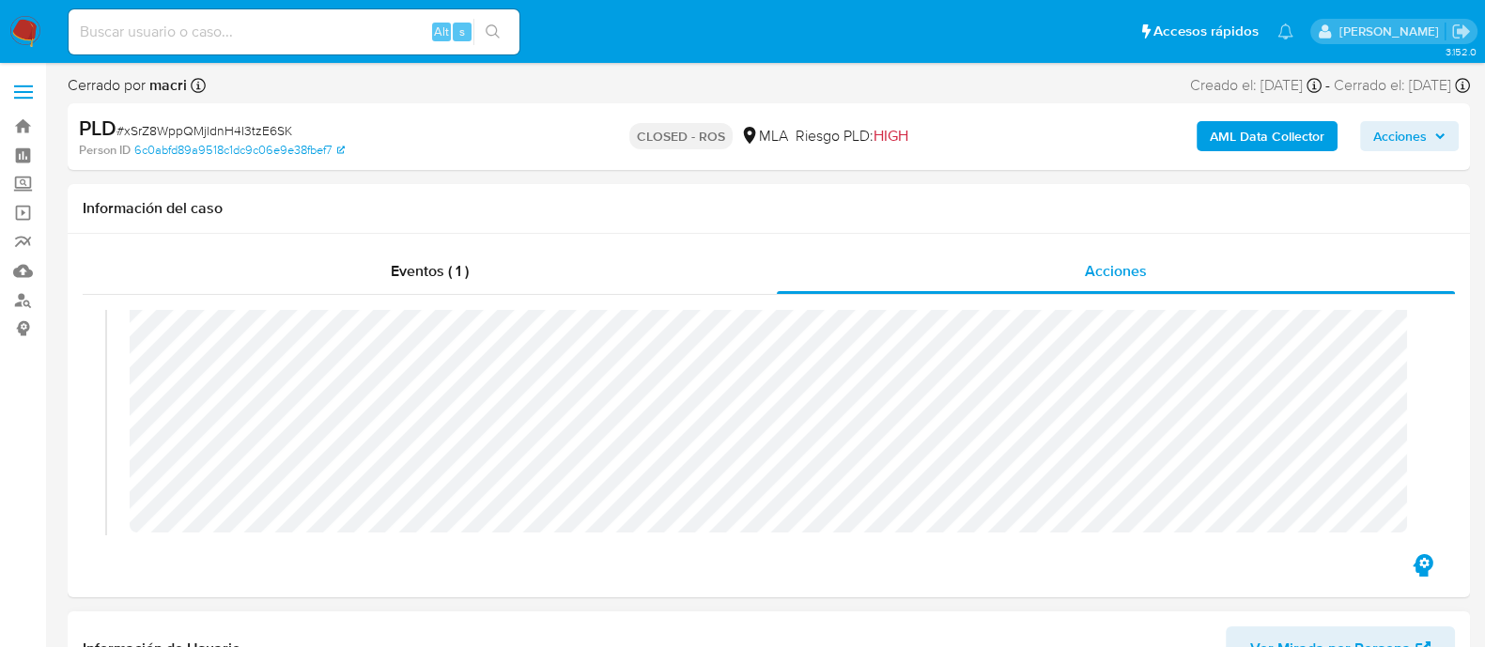
scroll to position [116, 0]
